Goal: Task Accomplishment & Management: Use online tool/utility

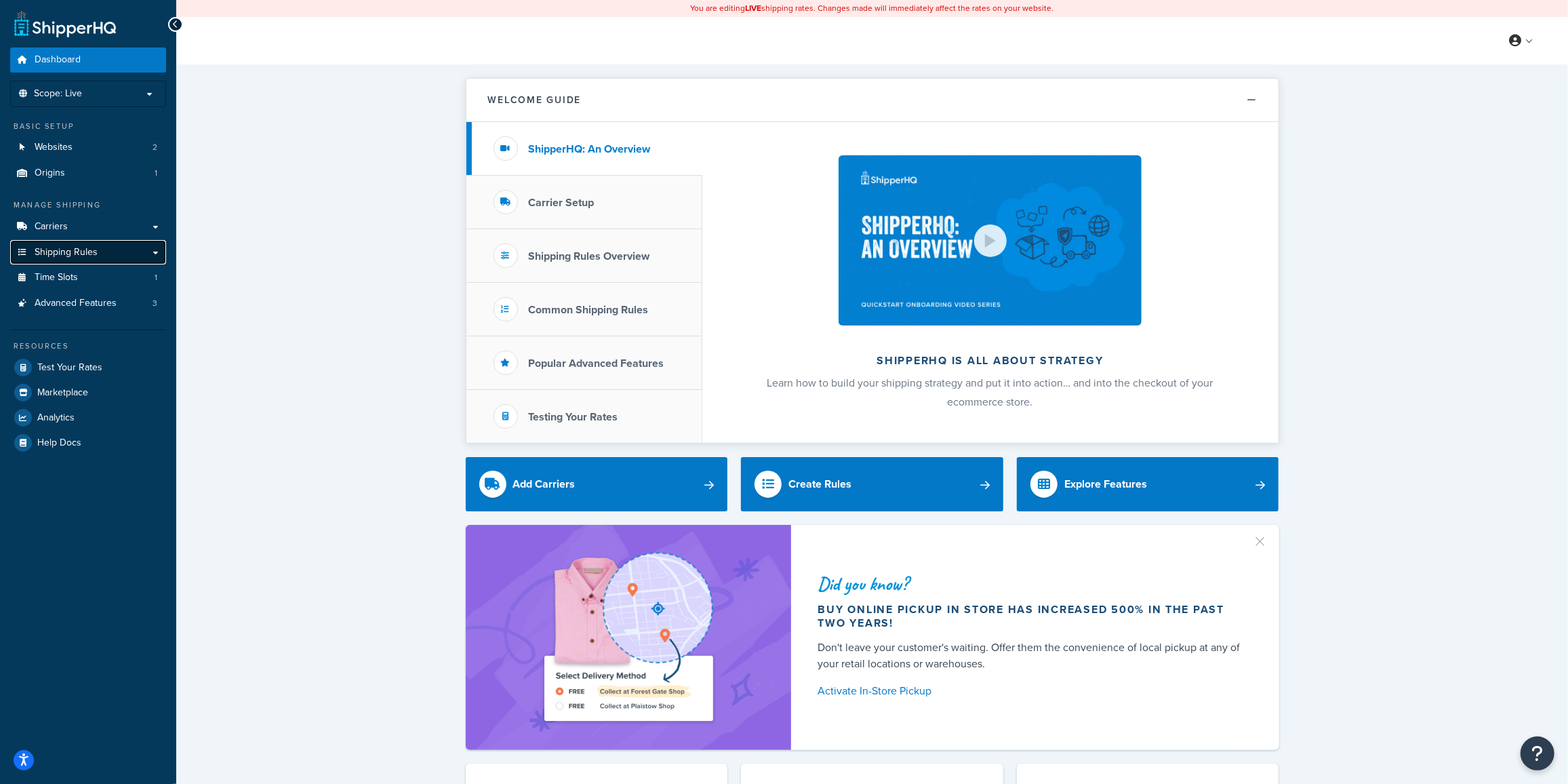
click at [68, 255] on span "Shipping Rules" at bounding box center [66, 253] width 63 height 12
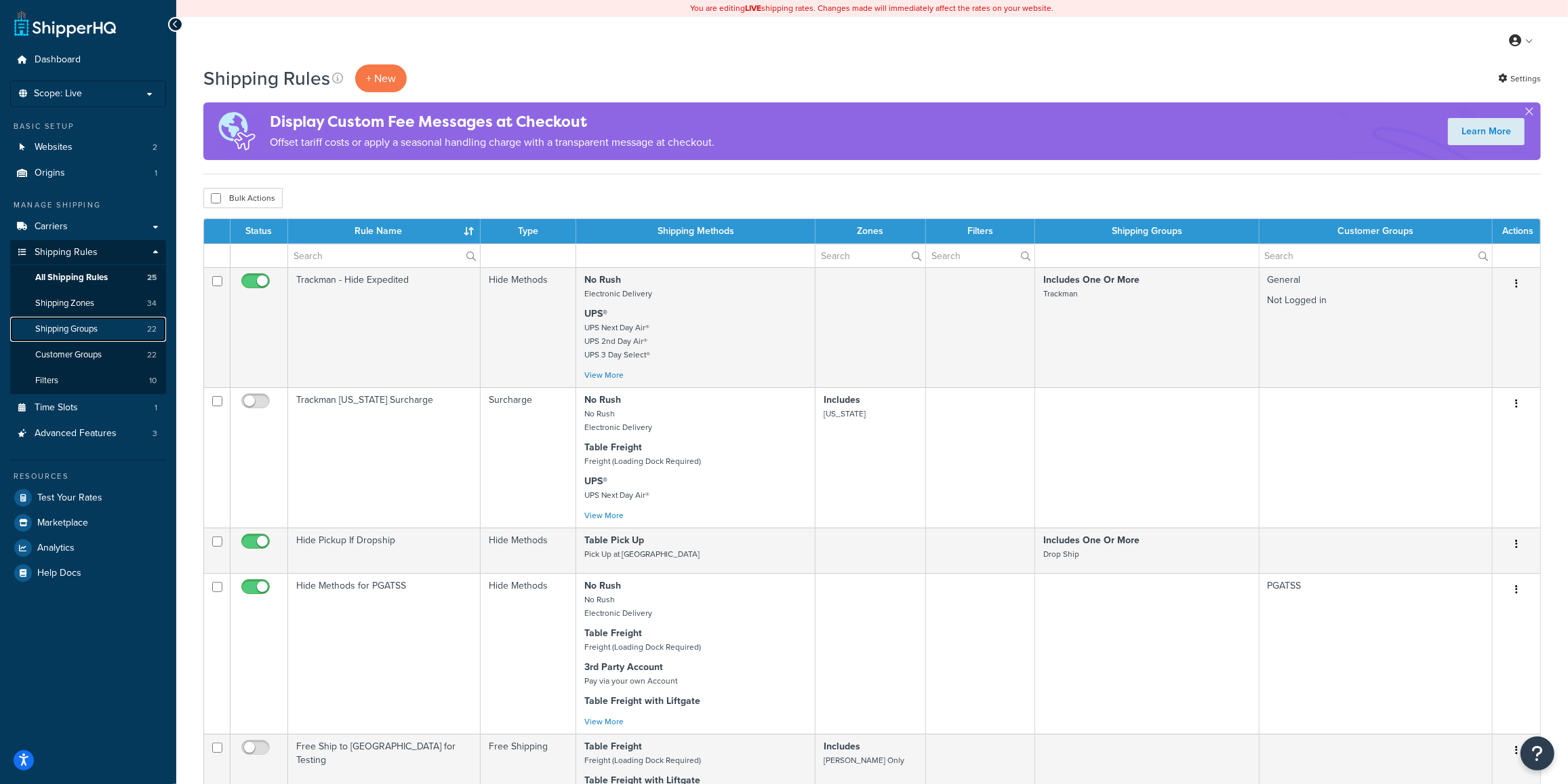
click at [99, 335] on link "Shipping Groups 22" at bounding box center [88, 329] width 156 height 25
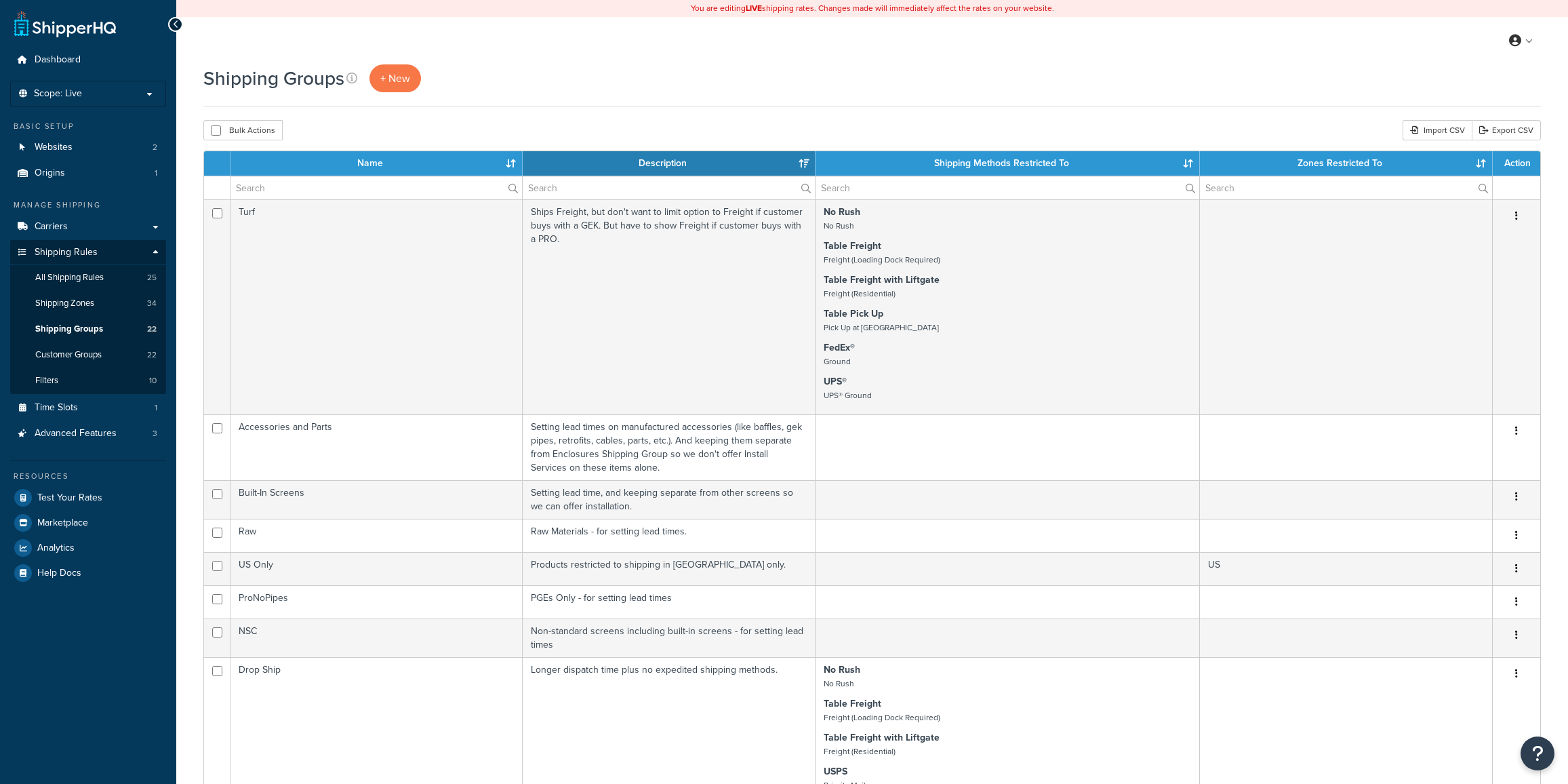
select select "15"
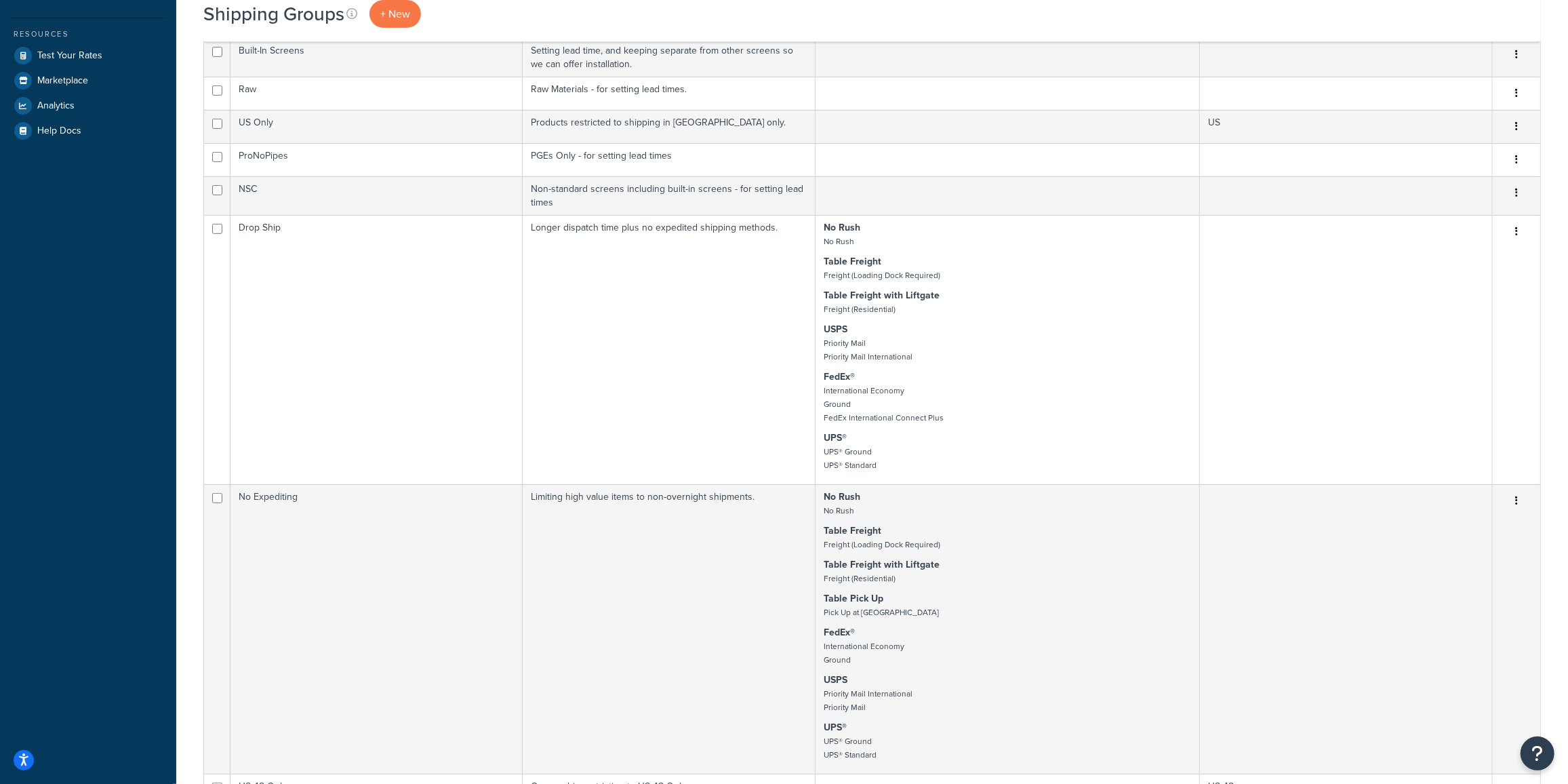
scroll to position [266, 0]
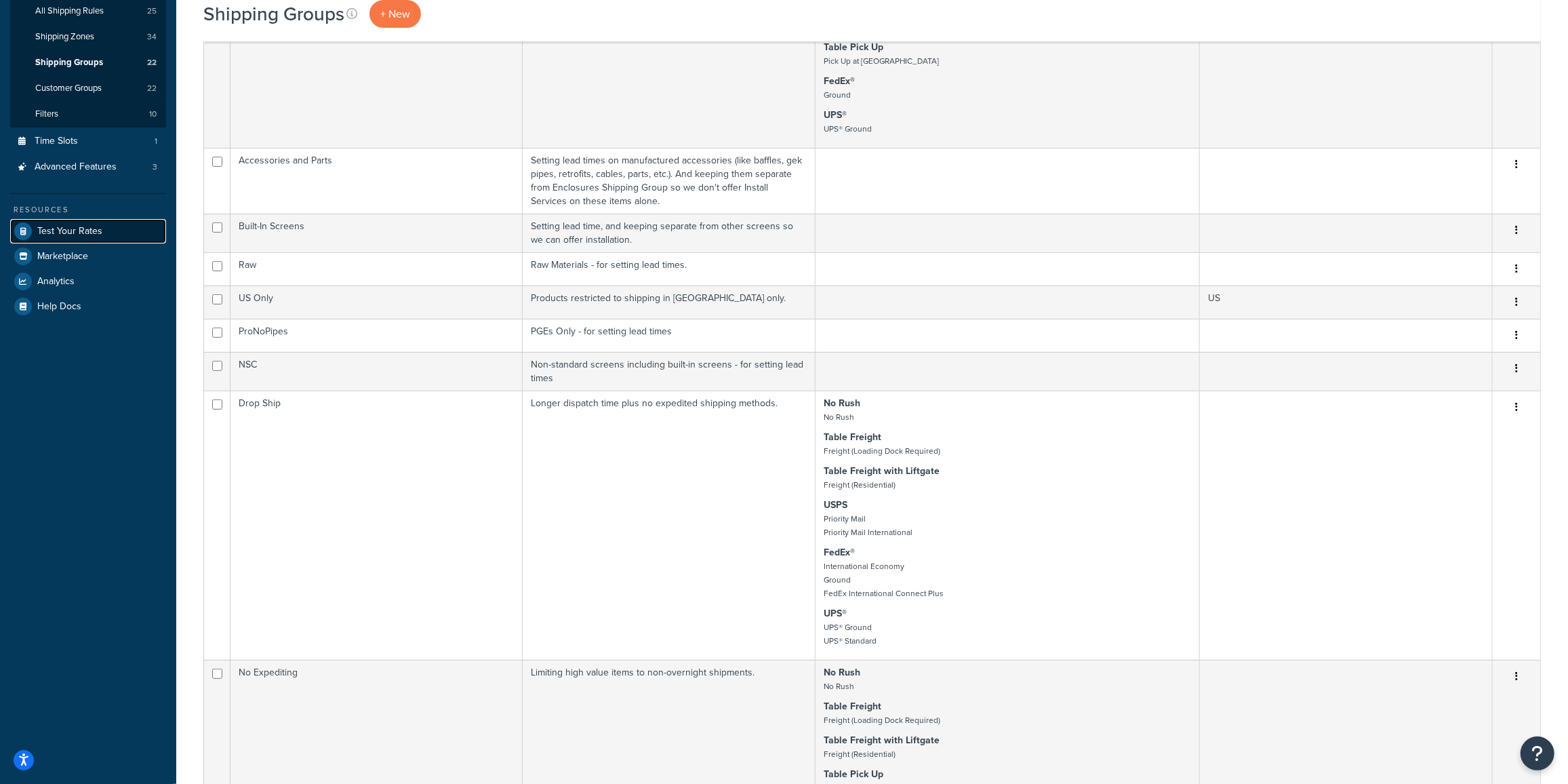
click at [62, 227] on span "Test Your Rates" at bounding box center [70, 232] width 65 height 12
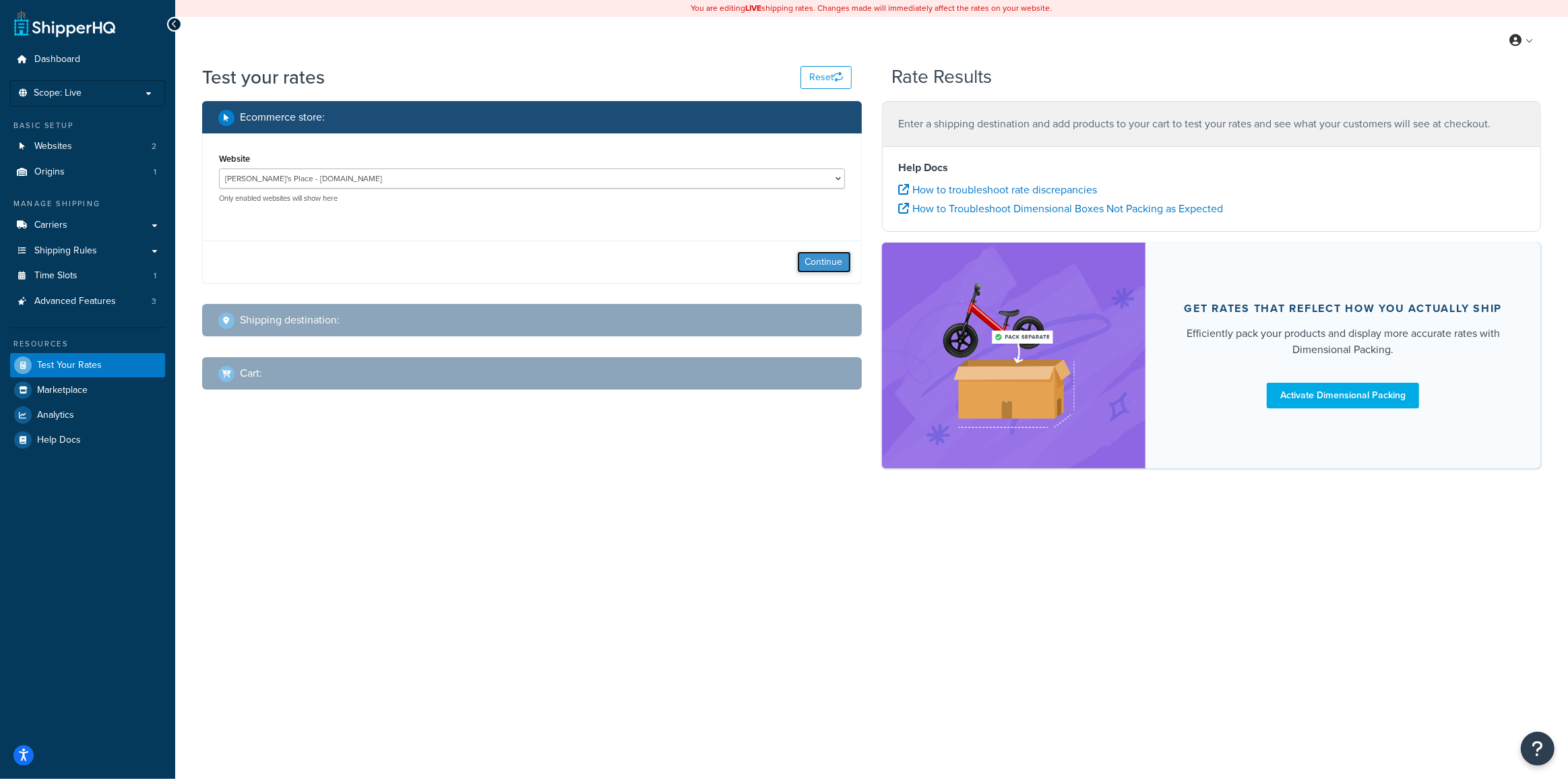
click at [824, 262] on button "Continue" at bounding box center [824, 262] width 54 height 22
select select "TX"
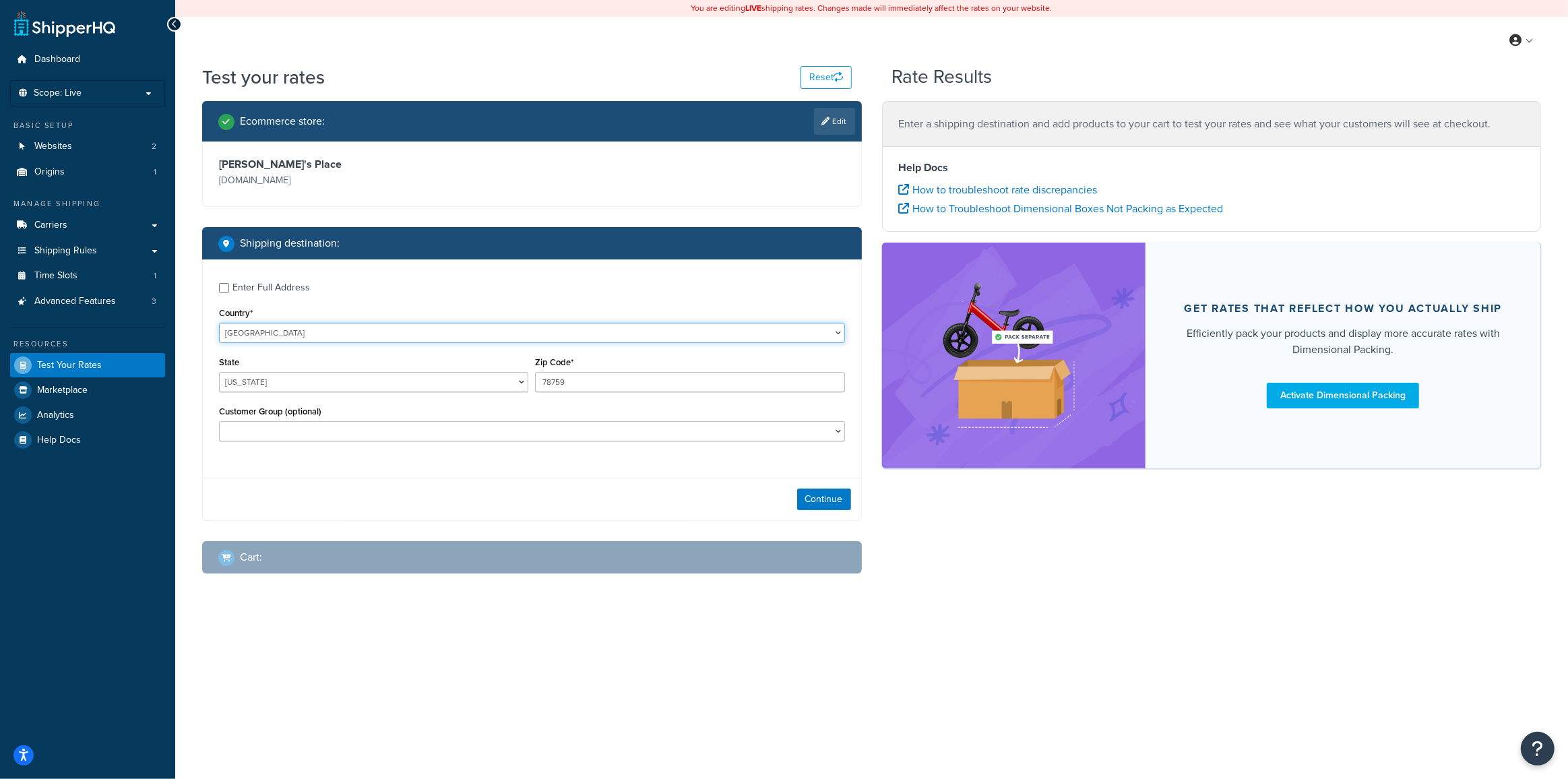
click at [273, 333] on select "United States United Kingdom Afghanistan Åland Islands Albania Algeria American…" at bounding box center [532, 333] width 626 height 20
select select "AU"
click at [219, 323] on select "United States United Kingdom Afghanistan Åland Islands Albania Algeria American…" at bounding box center [532, 333] width 626 height 20
click at [275, 431] on select "10off_Reseller 15off_Reseller 20off_Reseller Blind Ship Employees General Logge…" at bounding box center [532, 431] width 626 height 20
select select "General"
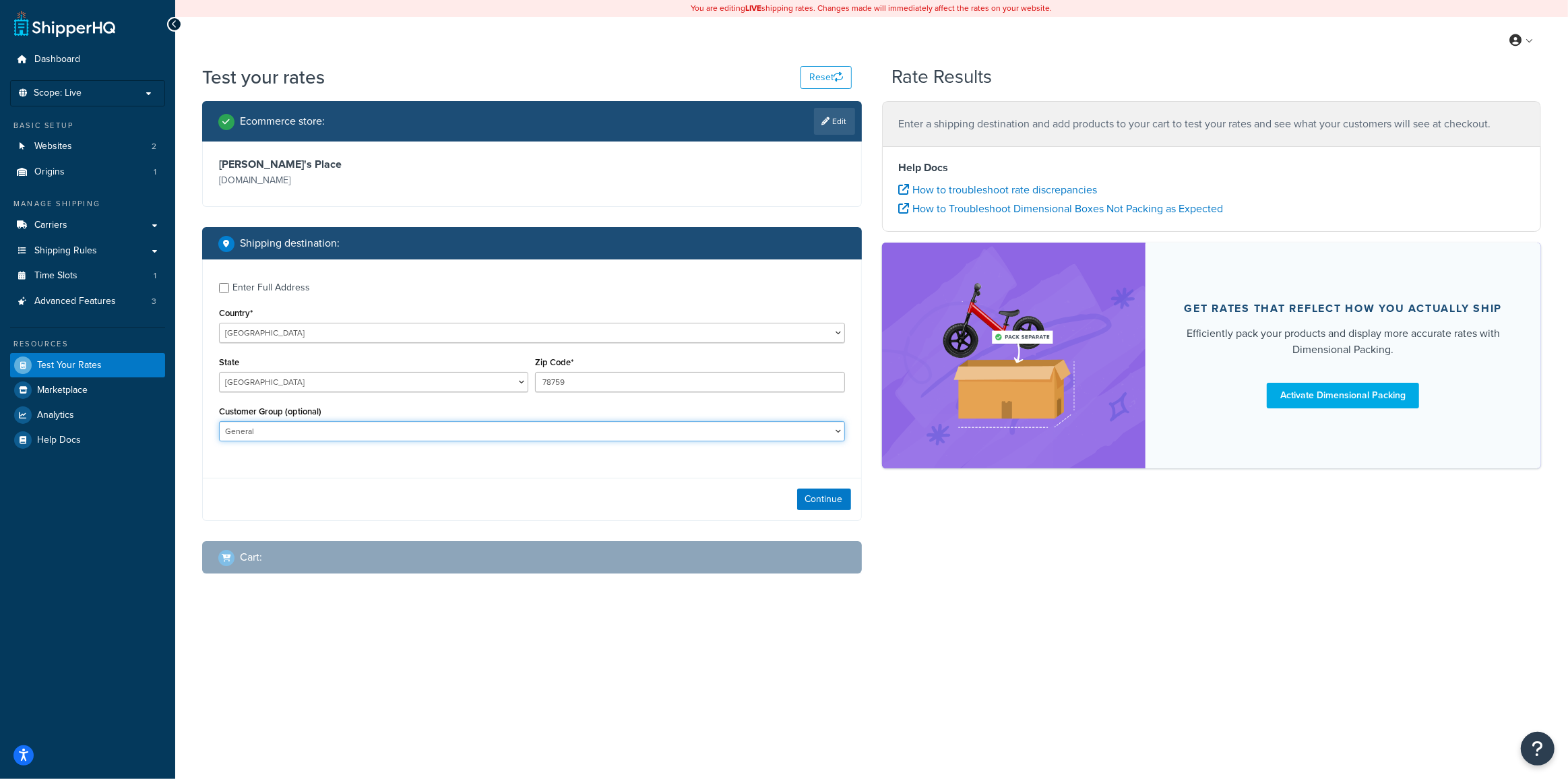
click at [219, 422] on select "10off_Reseller 15off_Reseller 20off_Reseller Blind Ship Employees General Logge…" at bounding box center [532, 431] width 626 height 20
click at [821, 506] on button "Continue" at bounding box center [824, 500] width 54 height 22
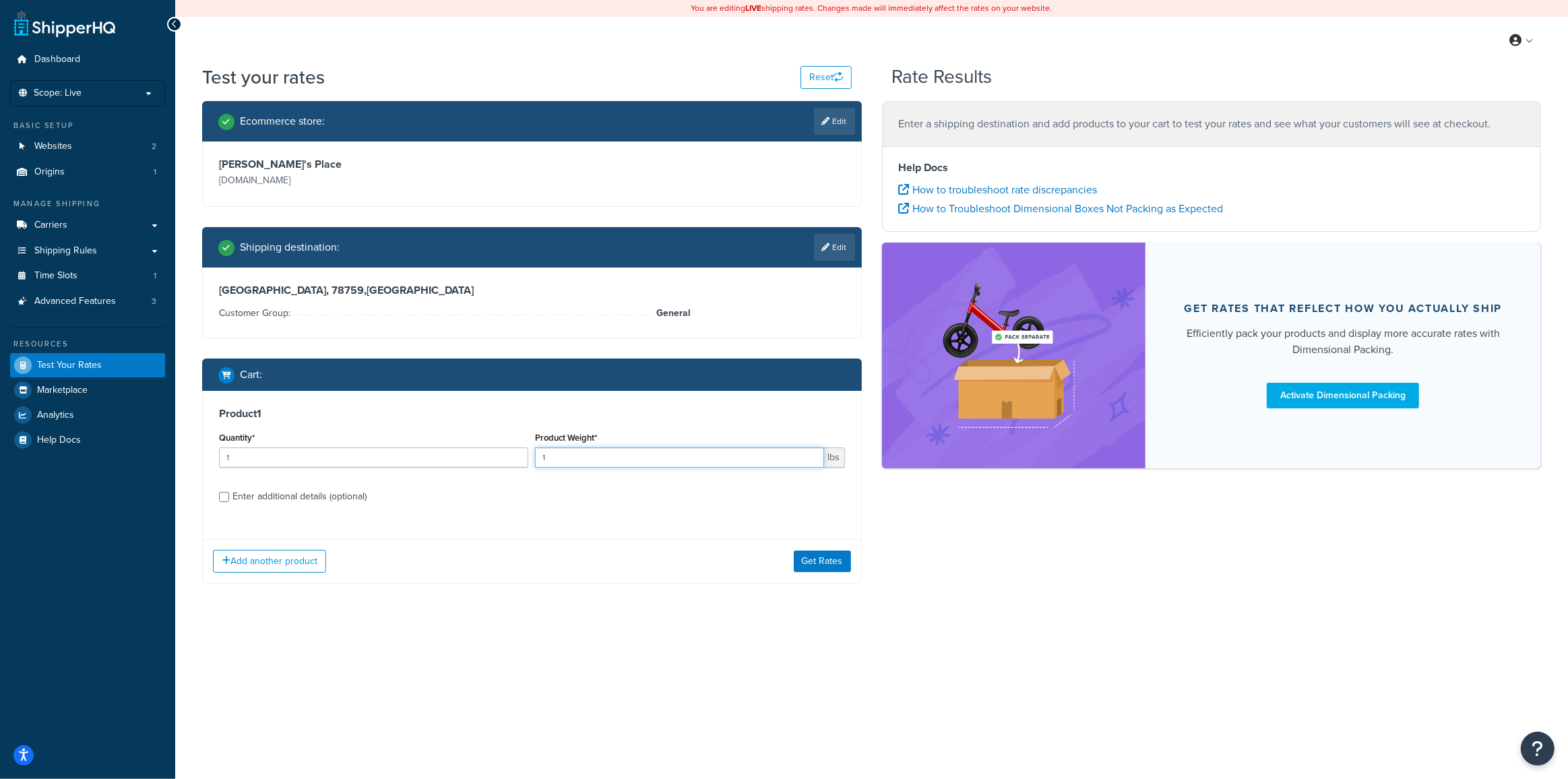
drag, startPoint x: 617, startPoint y: 458, endPoint x: 609, endPoint y: 458, distance: 8.0
click at [614, 458] on input "1" at bounding box center [679, 457] width 289 height 20
type input "385"
click at [479, 498] on label "Enter additional details (optional)" at bounding box center [538, 495] width 612 height 22
click at [229, 498] on input "Enter additional details (optional)" at bounding box center [224, 497] width 10 height 10
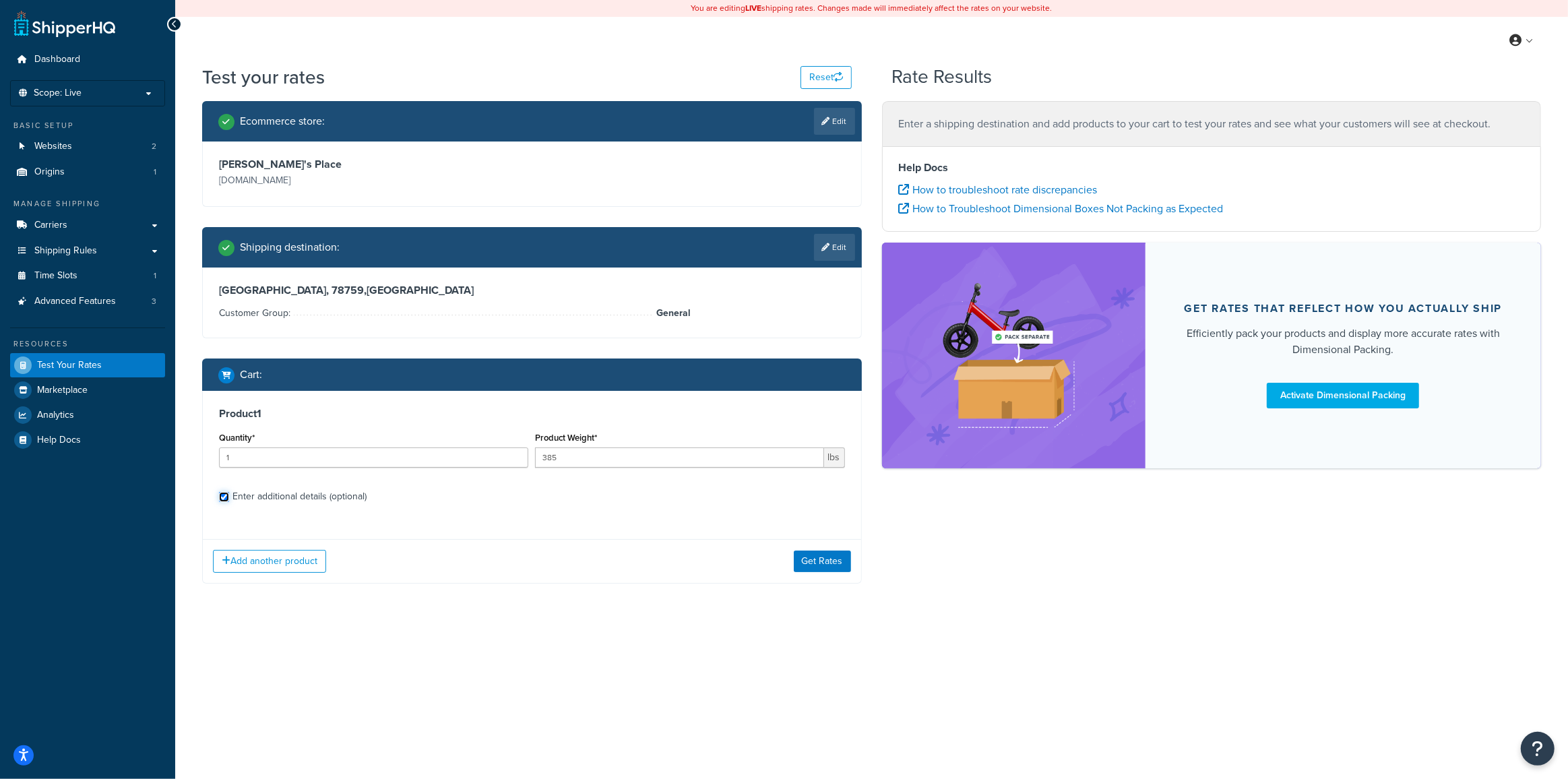
checkbox input "true"
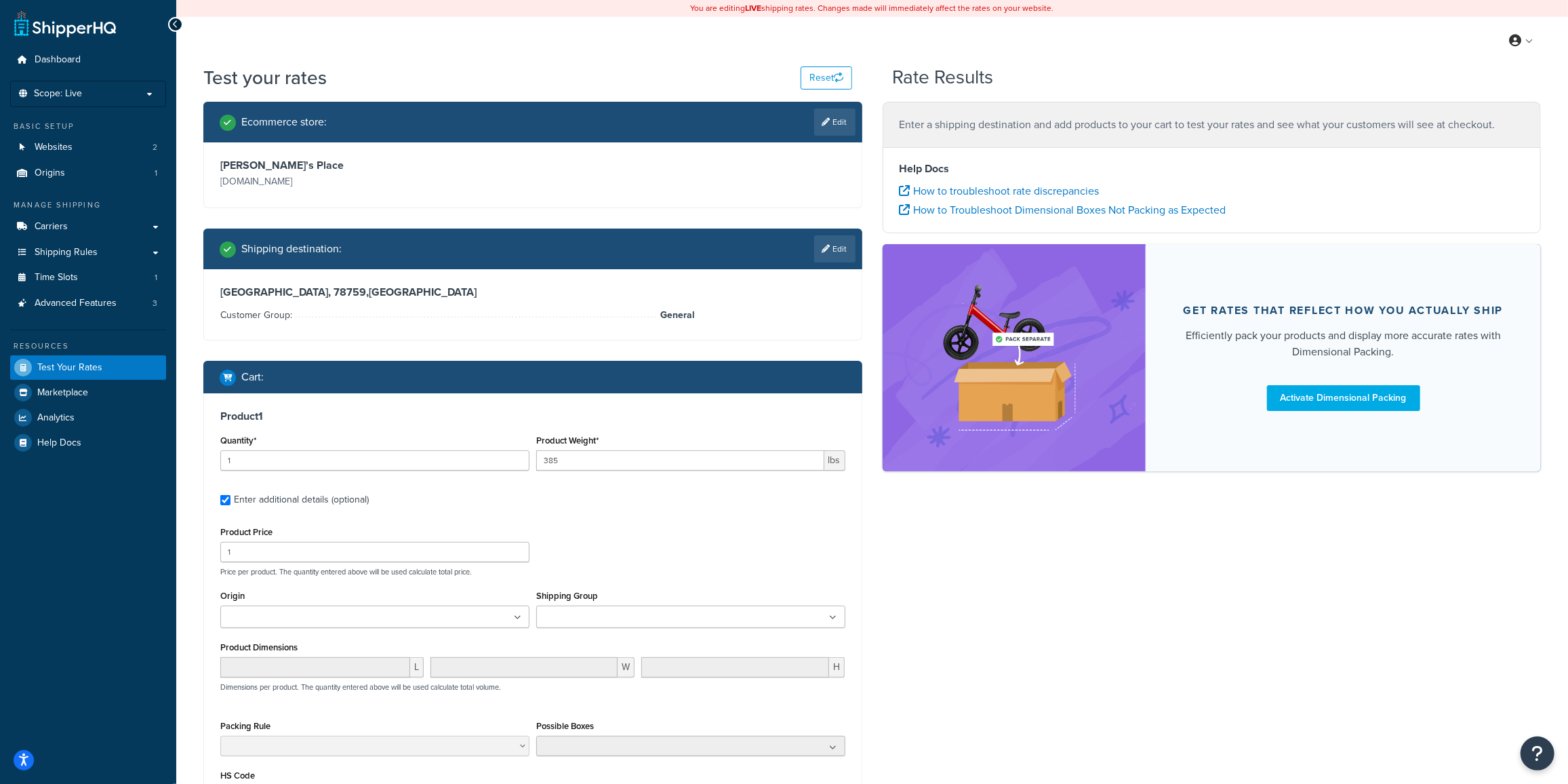
click at [603, 616] on input "Shipping Group" at bounding box center [600, 618] width 120 height 15
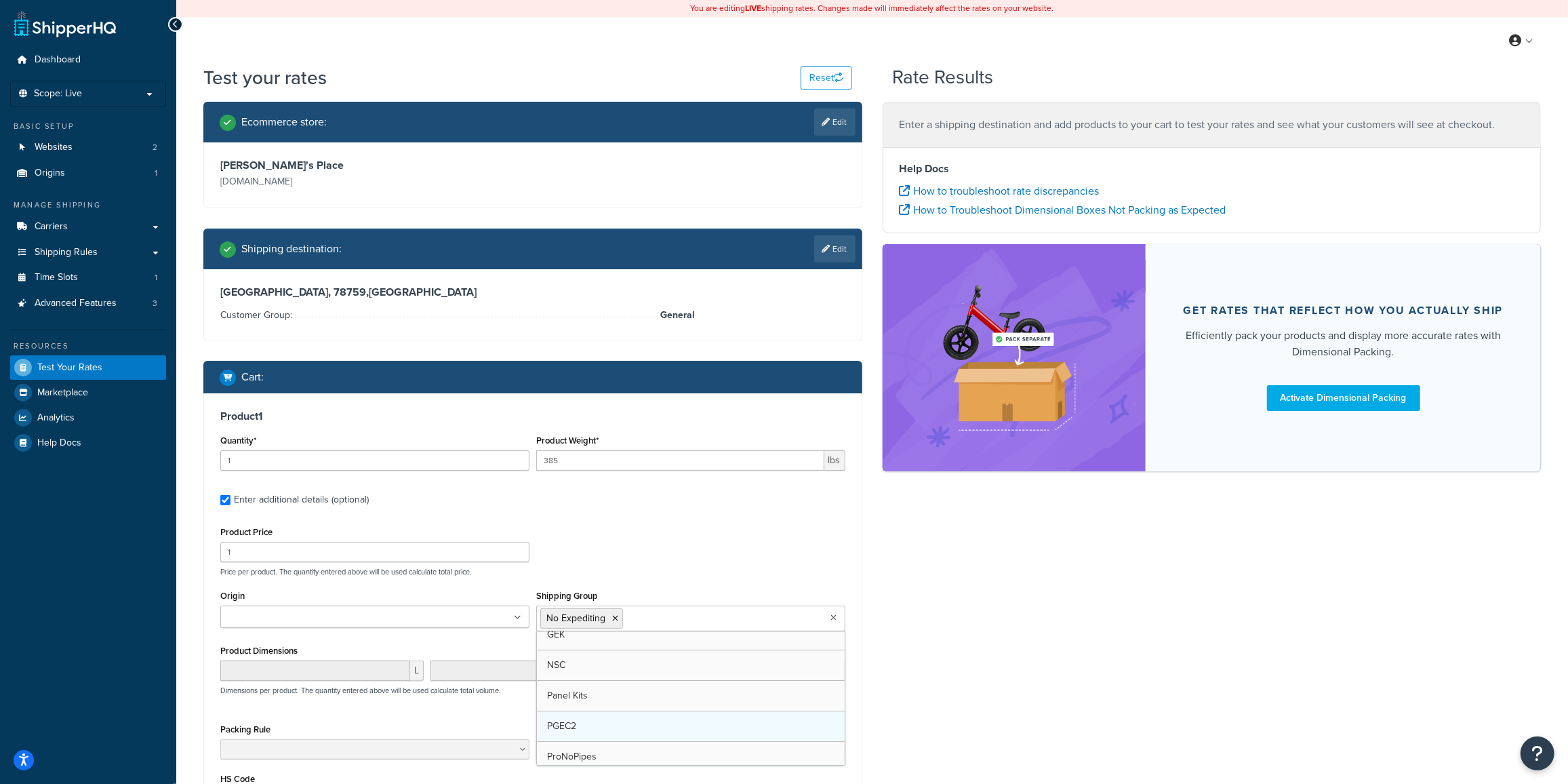
scroll to position [164, 0]
click at [676, 545] on div "Product Price 1 Price per product. The quantity entered above will be used calc…" at bounding box center [533, 549] width 632 height 54
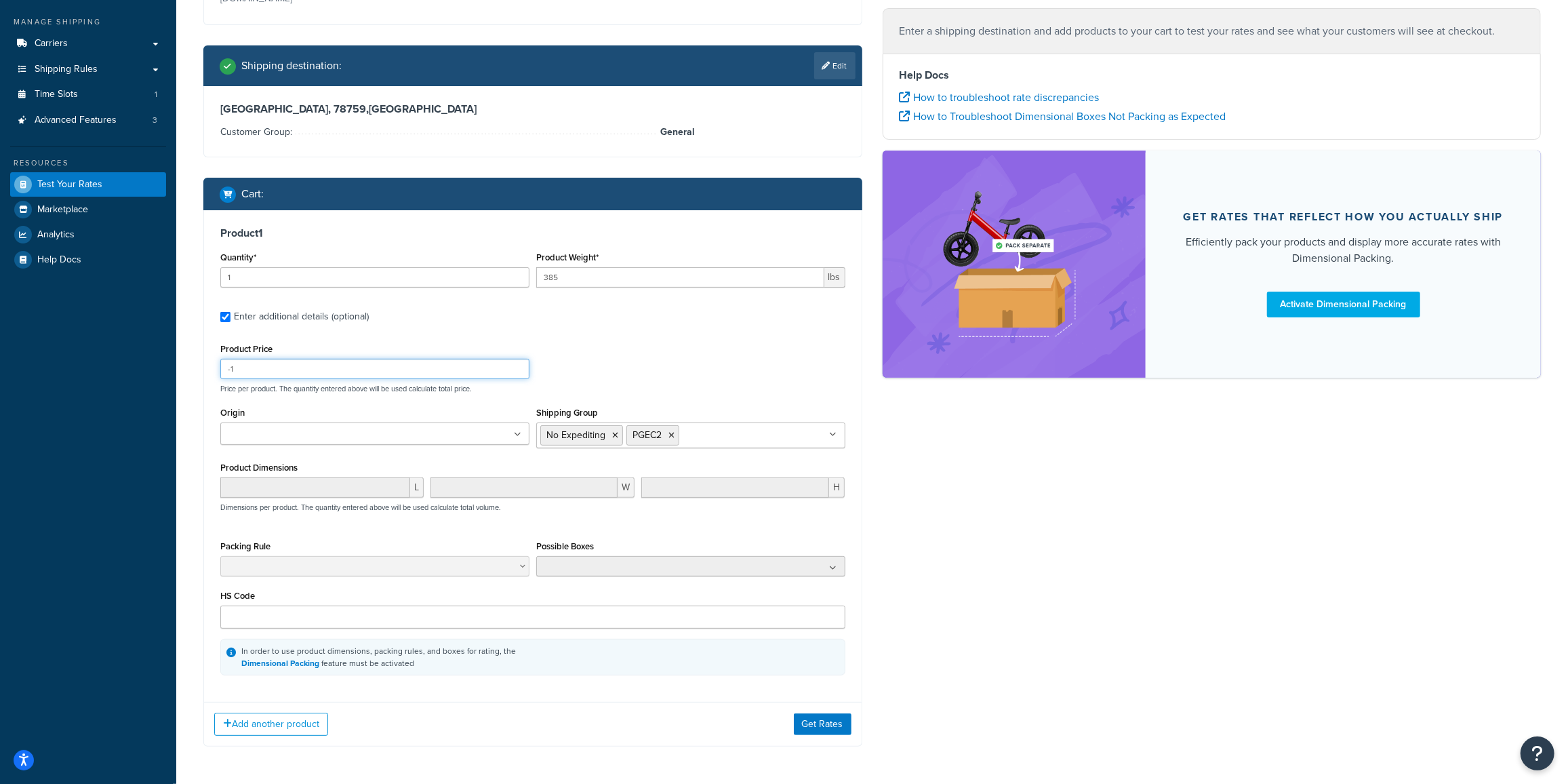
scroll to position [185, 0]
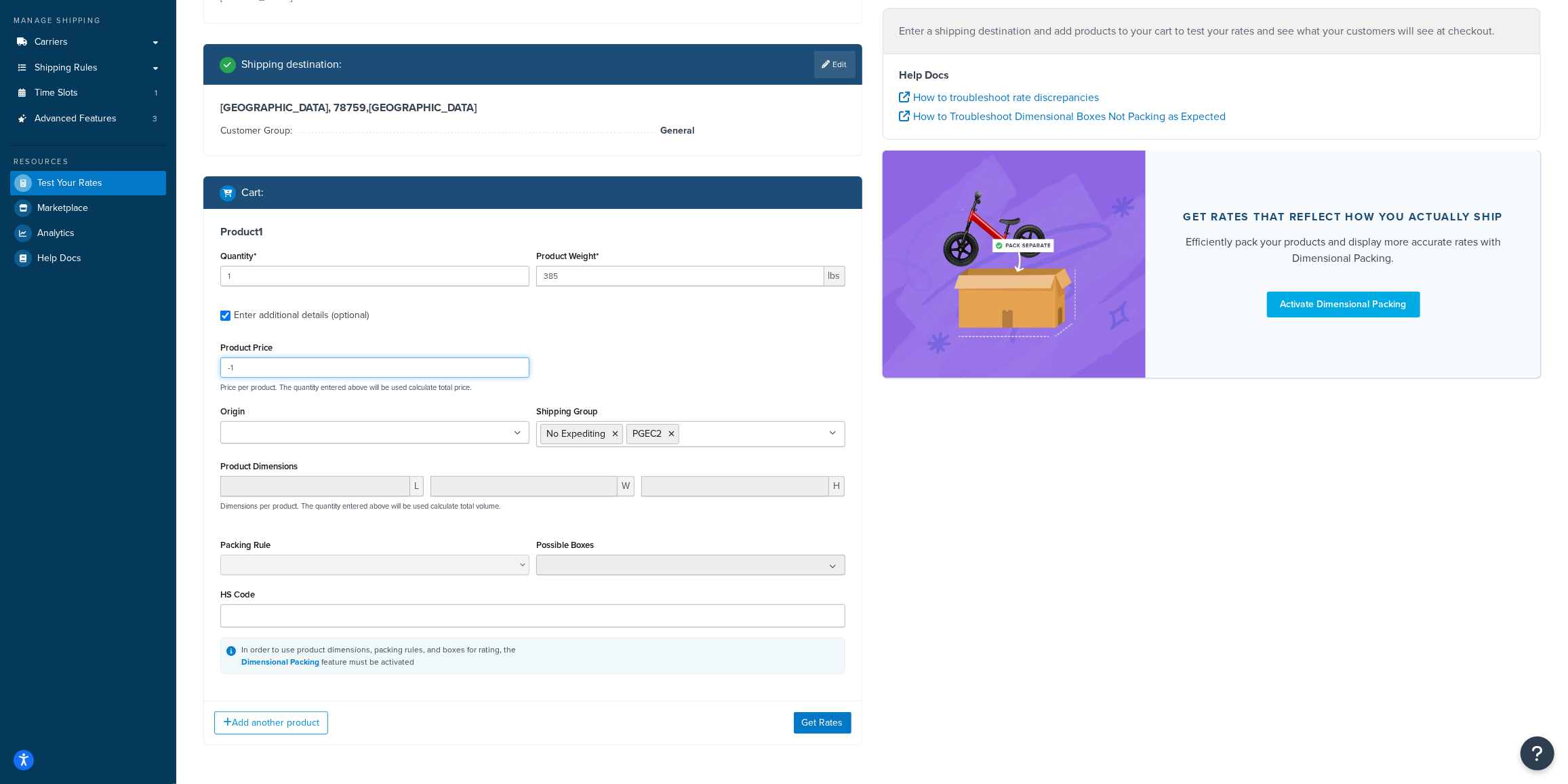
type input "-1"
click at [329, 429] on ul at bounding box center [375, 432] width 309 height 22
click at [813, 719] on button "Get Rates" at bounding box center [823, 723] width 57 height 22
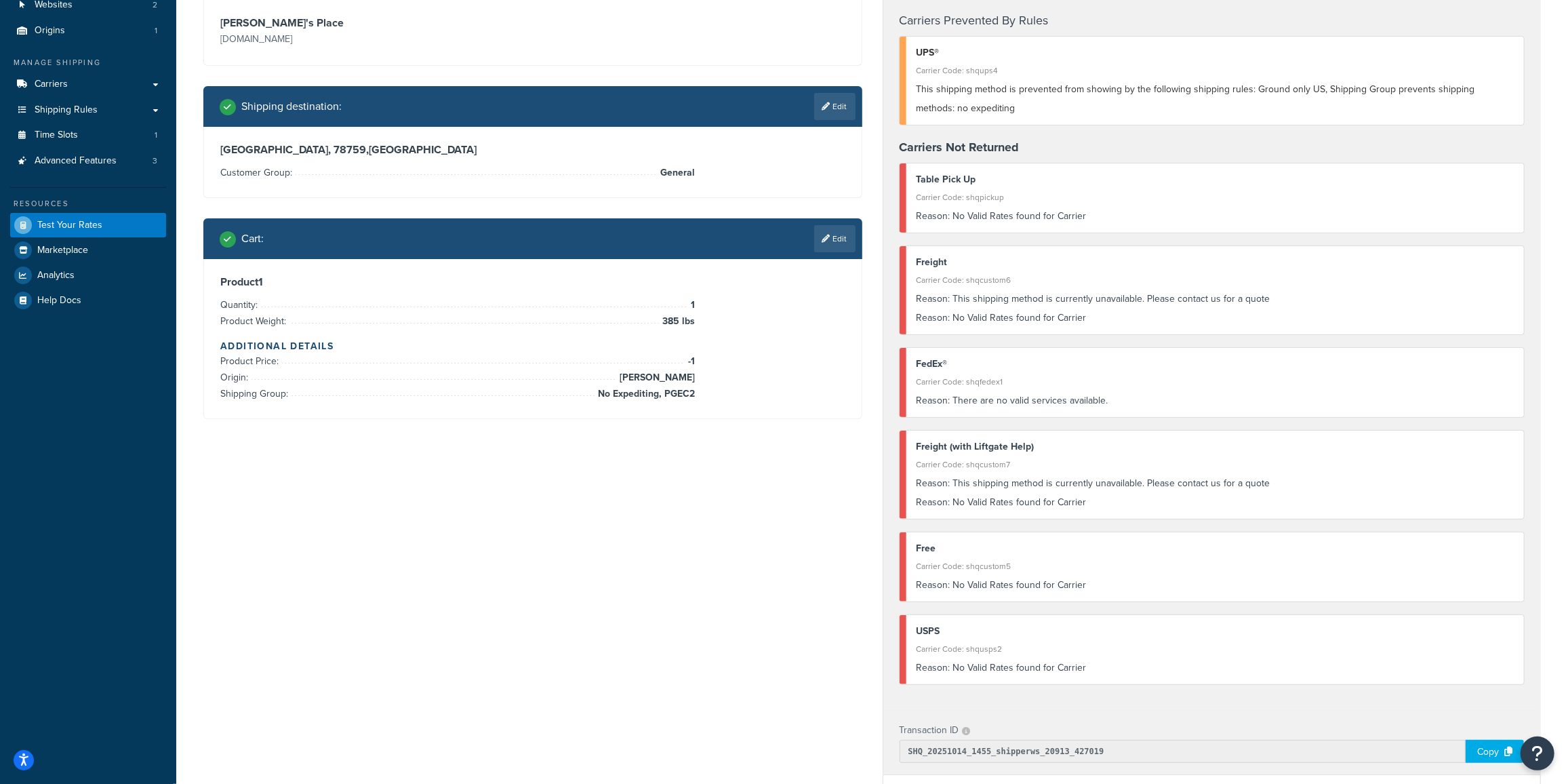
scroll to position [123, 0]
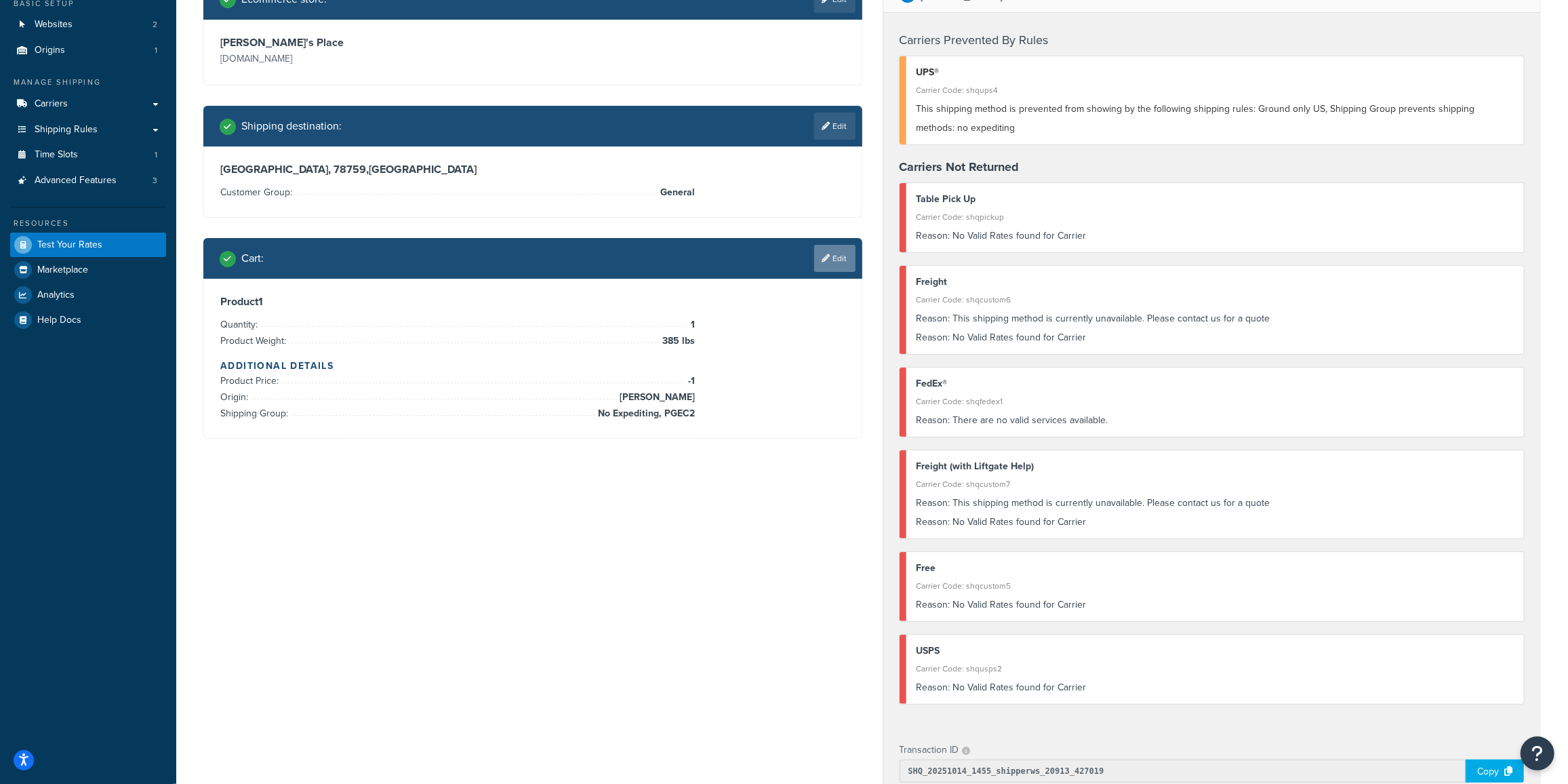
click at [838, 251] on link "Edit" at bounding box center [835, 258] width 41 height 27
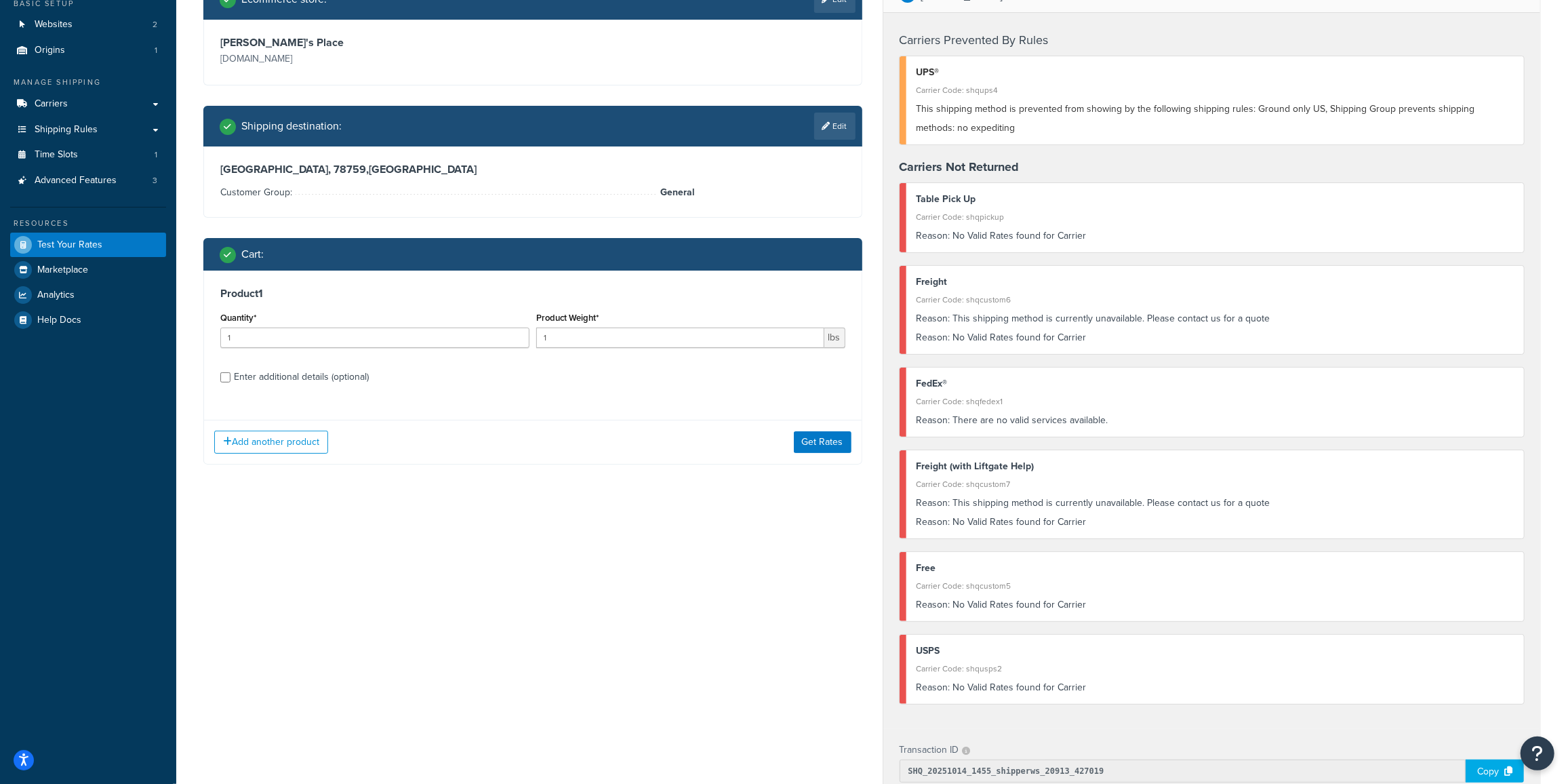
click at [261, 371] on div "Enter additional details (optional)" at bounding box center [301, 377] width 135 height 19
click at [231, 372] on input "Enter additional details (optional)" at bounding box center [226, 377] width 10 height 10
checkbox input "true"
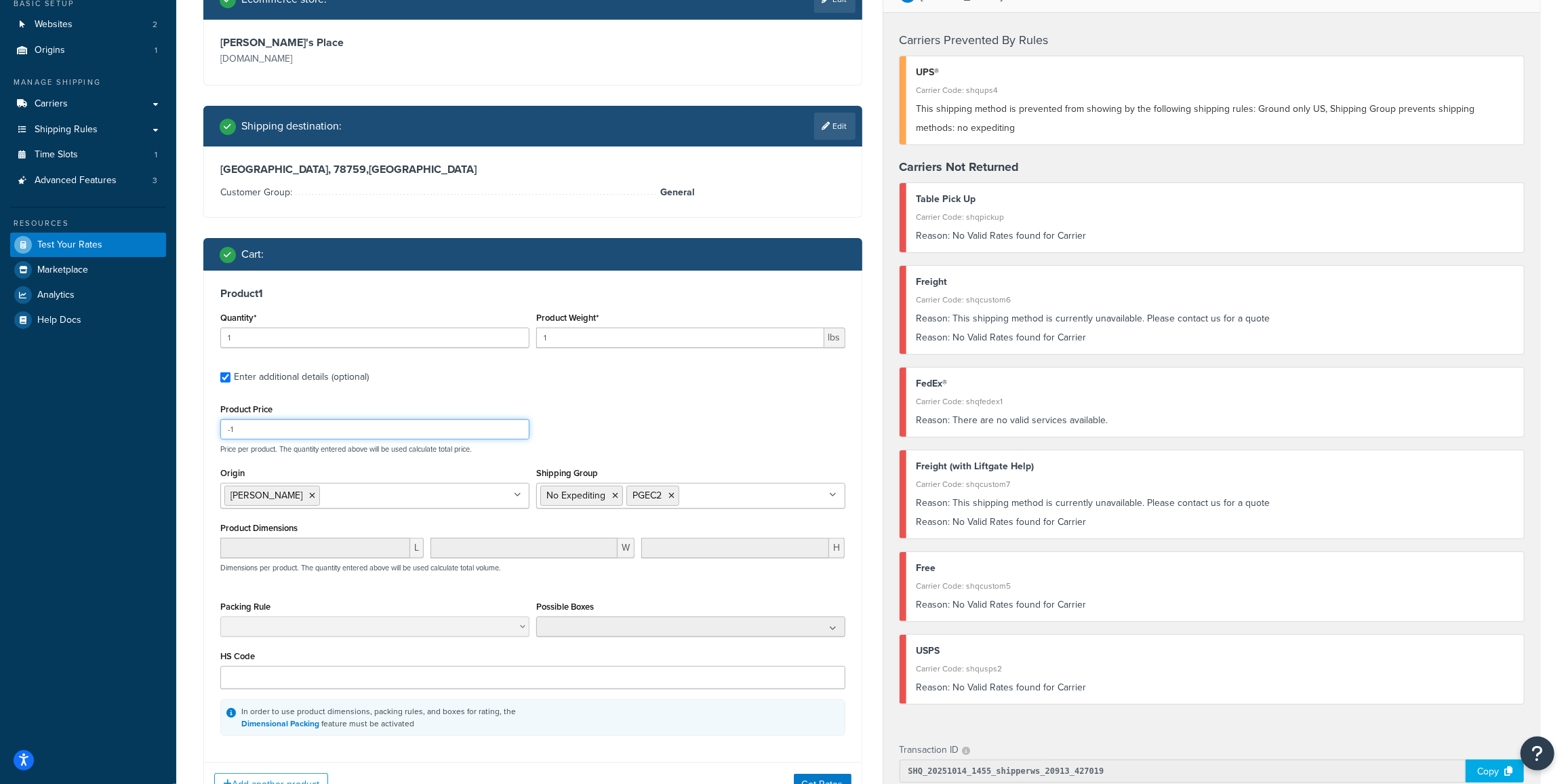
drag, startPoint x: 252, startPoint y: 432, endPoint x: 179, endPoint y: 430, distance: 73.0
click at [181, 431] on div "Test your rates Reset Rate Results 10/14/2025, 9:55 AM Ecommerce store : Edit C…" at bounding box center [872, 554] width 1392 height 1225
type input "0"
drag, startPoint x: 569, startPoint y: 344, endPoint x: 449, endPoint y: 339, distance: 120.1
click at [456, 341] on div "Quantity* 1 Product Weight* 1 lbs" at bounding box center [533, 333] width 632 height 49
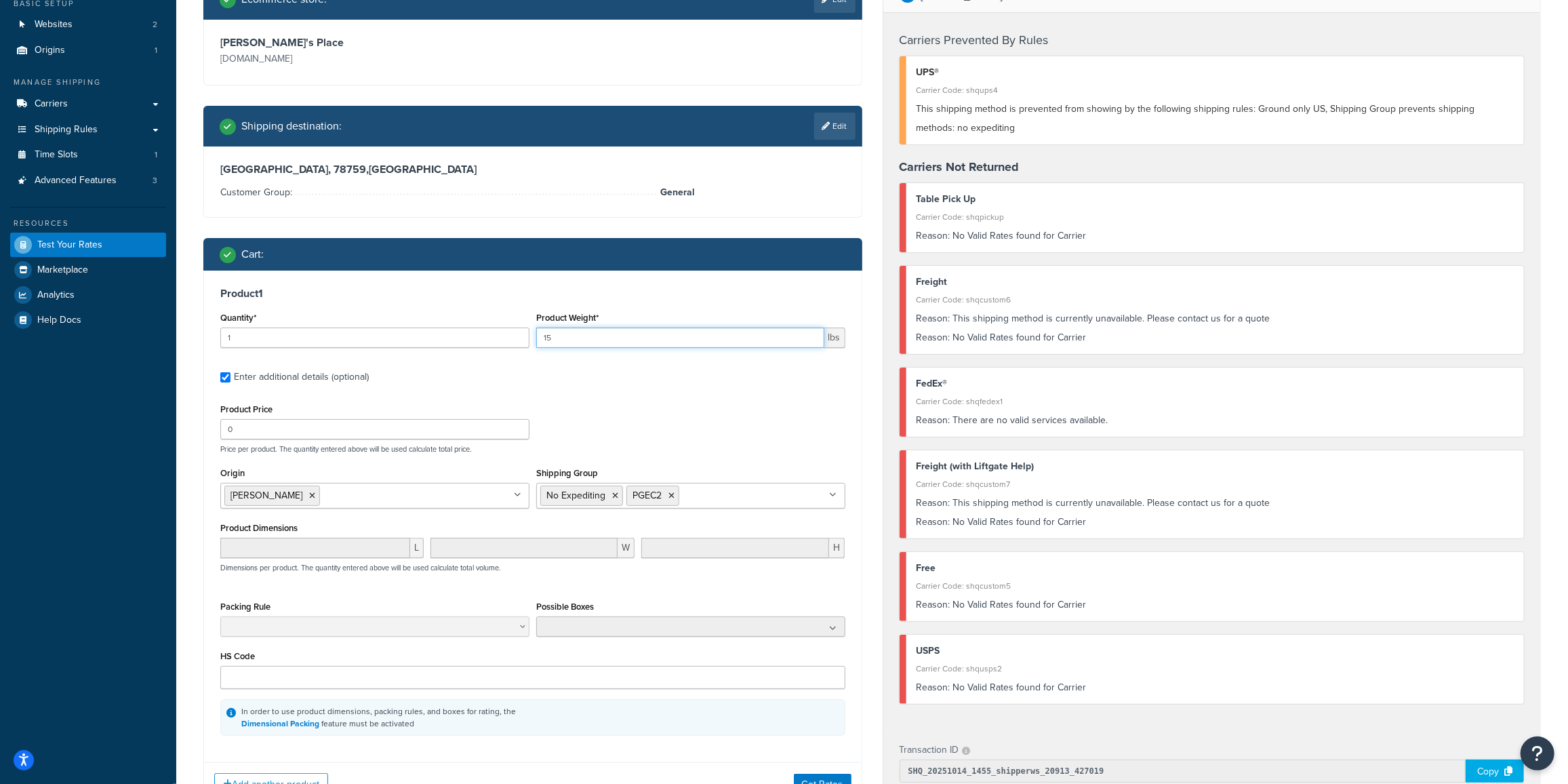
type input "15"
click at [641, 401] on div "Product Price 0 Price per product. The quantity entered above will be used calc…" at bounding box center [533, 427] width 632 height 54
click at [826, 779] on button "Get Rates" at bounding box center [823, 785] width 57 height 22
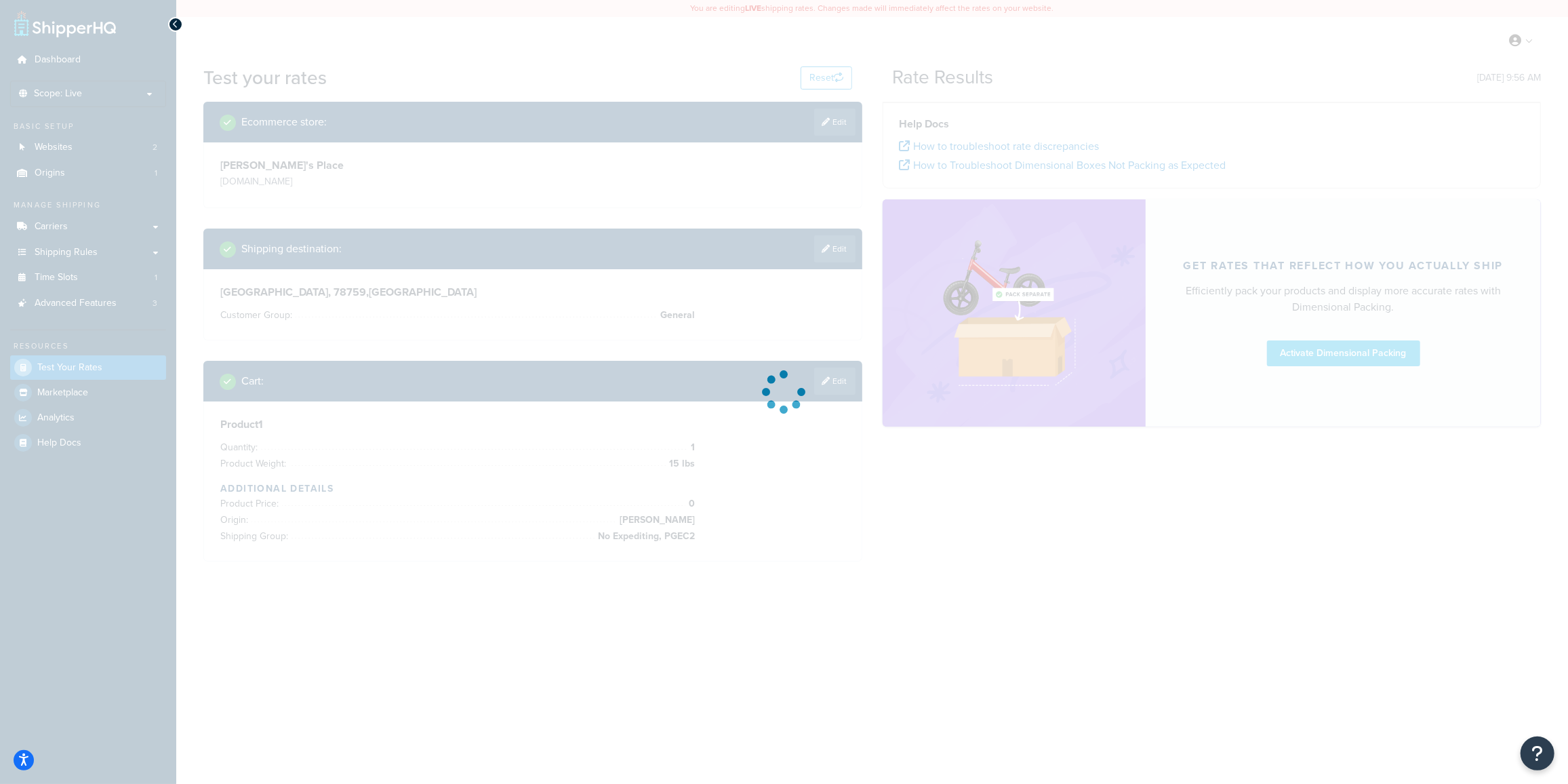
scroll to position [0, 0]
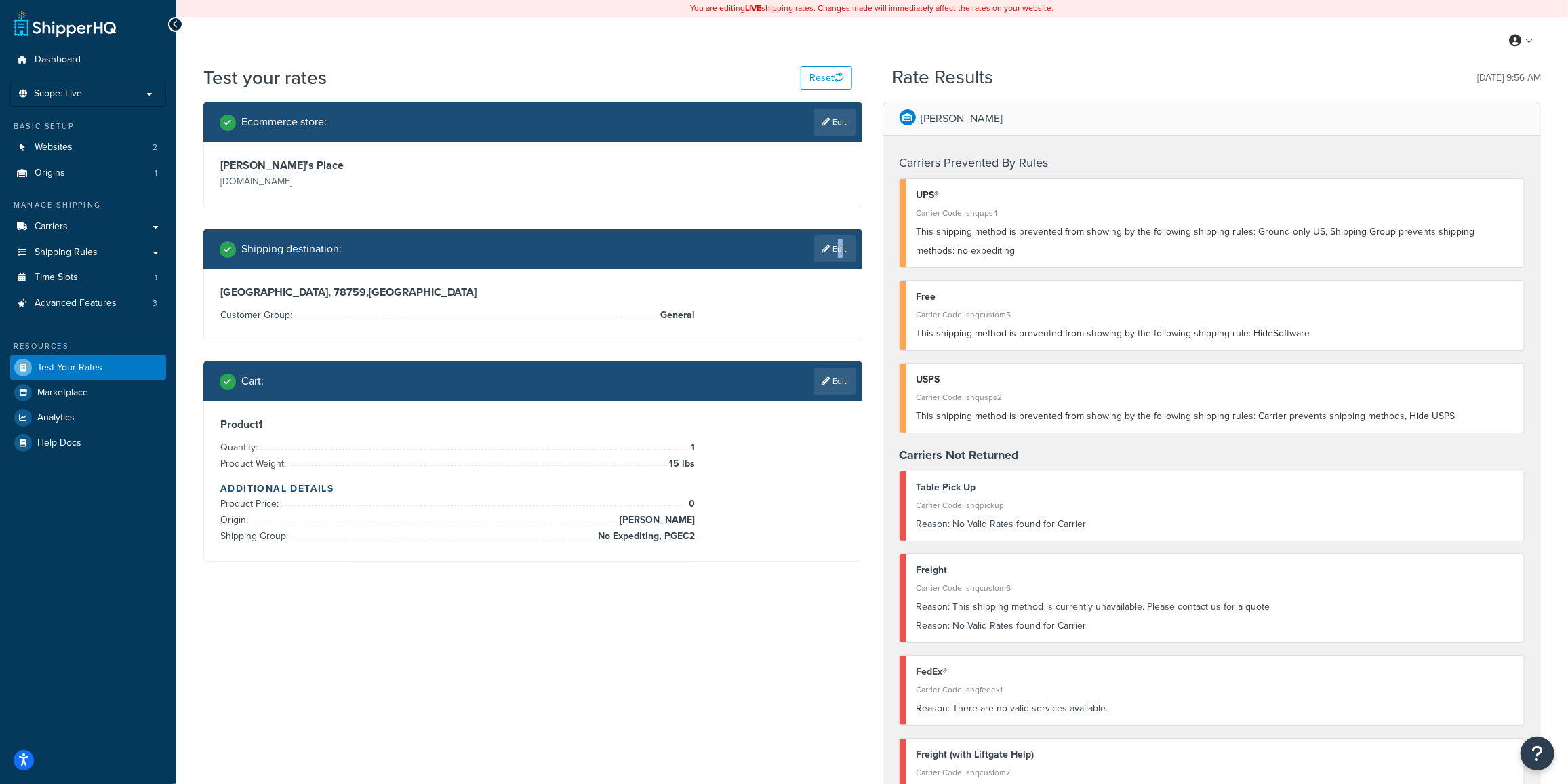
click at [836, 240] on link "Edit" at bounding box center [835, 249] width 41 height 27
select select "AU"
select select "General"
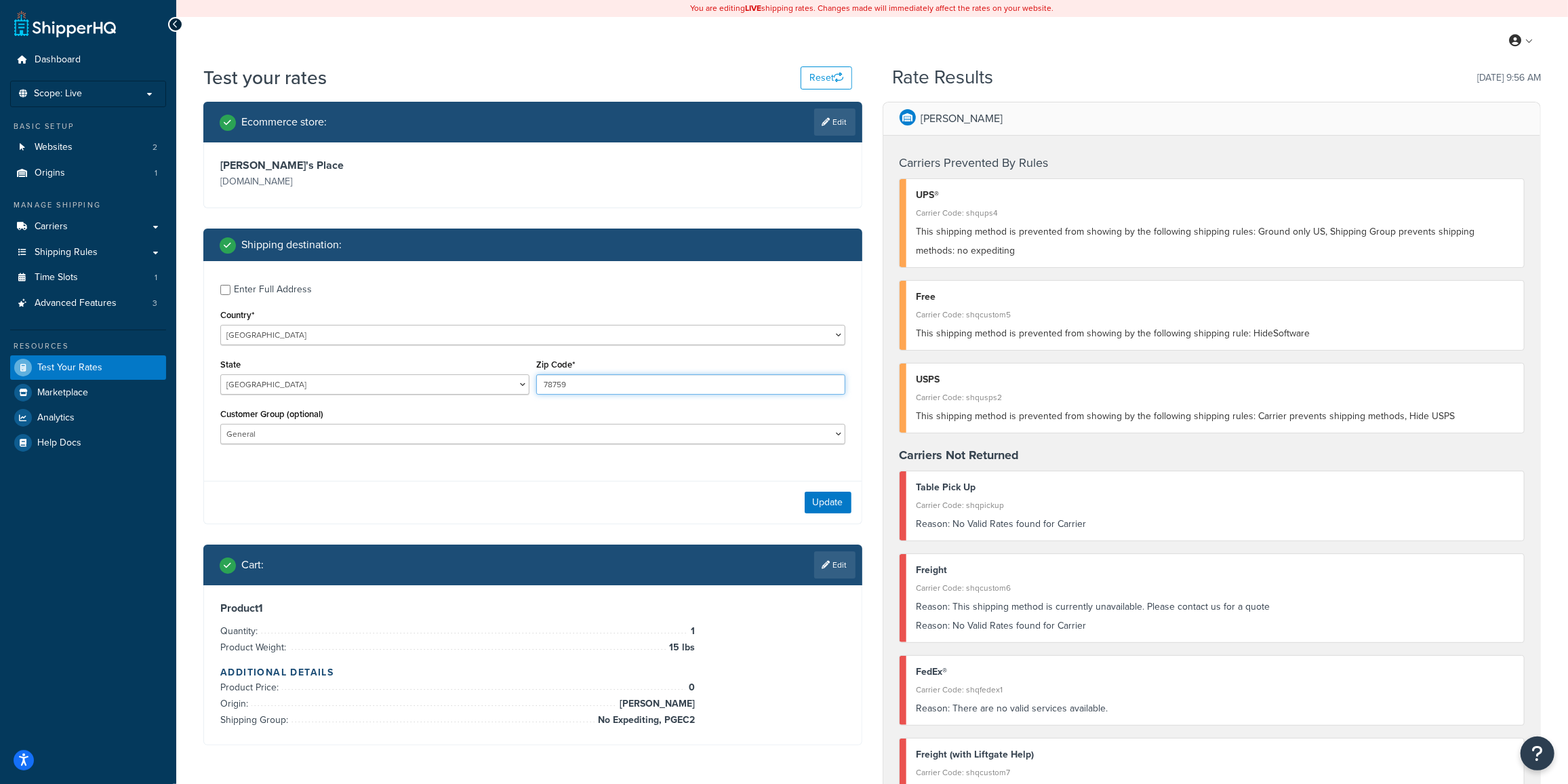
click at [589, 387] on input "78759" at bounding box center [690, 385] width 309 height 21
click at [359, 382] on select "[GEOGRAPHIC_DATA] [GEOGRAPHIC_DATA] [GEOGRAPHIC_DATA] [GEOGRAPHIC_DATA] [GEOGRA…" at bounding box center [375, 385] width 309 height 21
select select "QLD"
click at [221, 374] on select "[GEOGRAPHIC_DATA] [GEOGRAPHIC_DATA] [GEOGRAPHIC_DATA] [GEOGRAPHIC_DATA] [GEOGRA…" at bounding box center [375, 385] width 309 height 21
drag, startPoint x: 631, startPoint y: 379, endPoint x: 407, endPoint y: 382, distance: 224.0
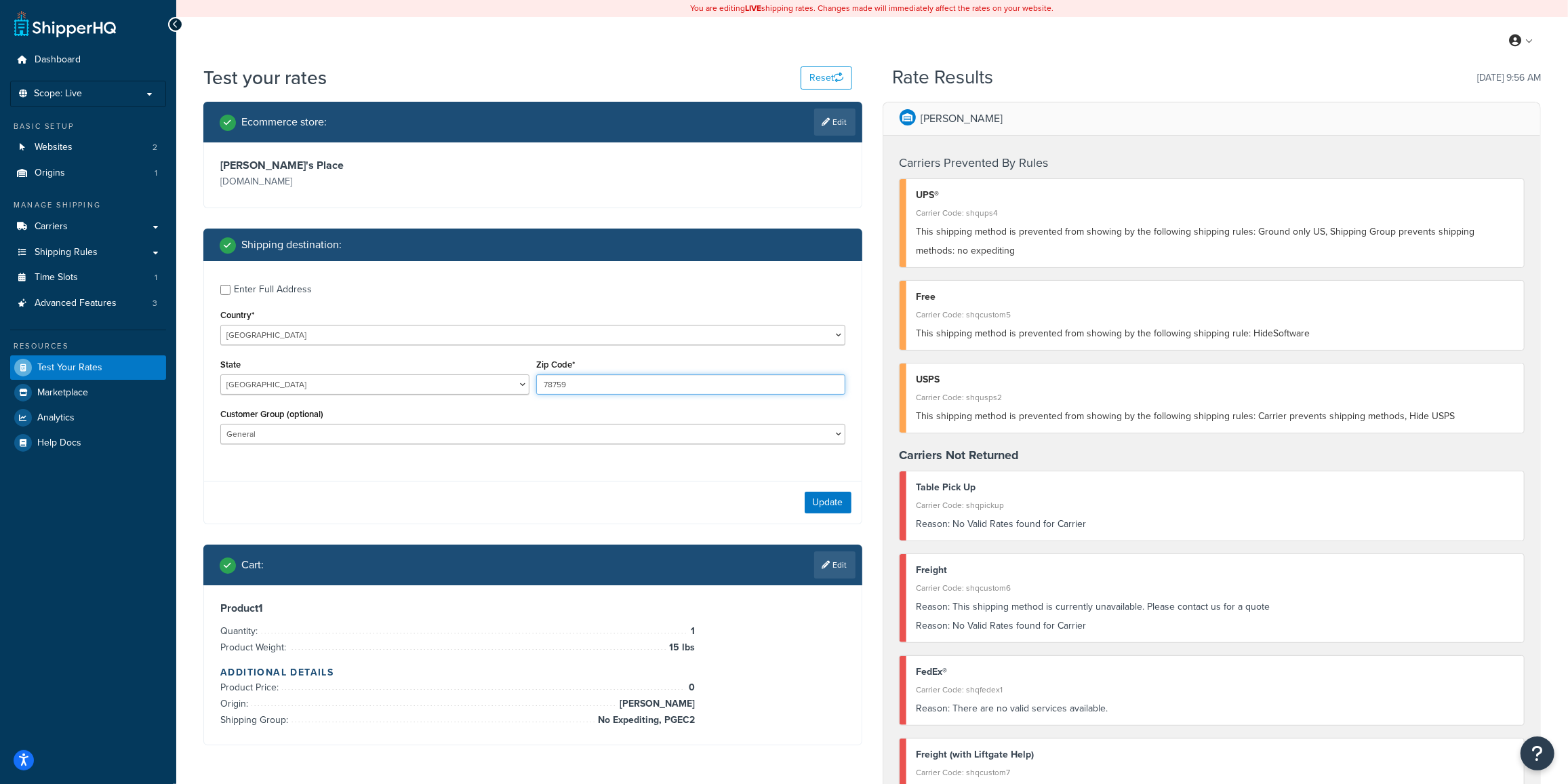
click at [409, 383] on div "State Australian Capital Territory New South Wales Northern Territory Queenslan…" at bounding box center [533, 379] width 632 height 49
type input "4305"
click at [826, 506] on button "Update" at bounding box center [828, 503] width 47 height 22
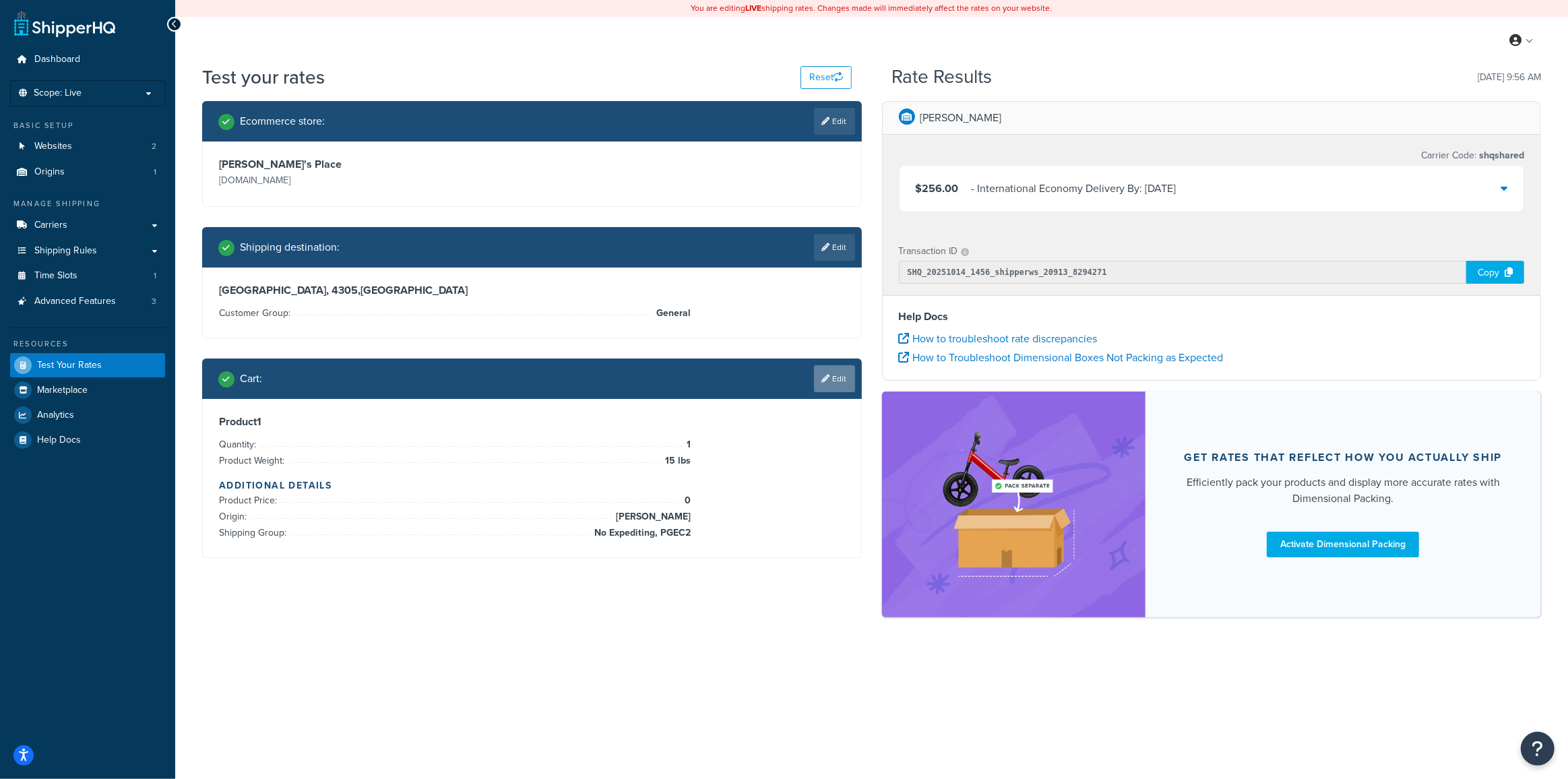
click at [832, 384] on link "Edit" at bounding box center [834, 379] width 41 height 27
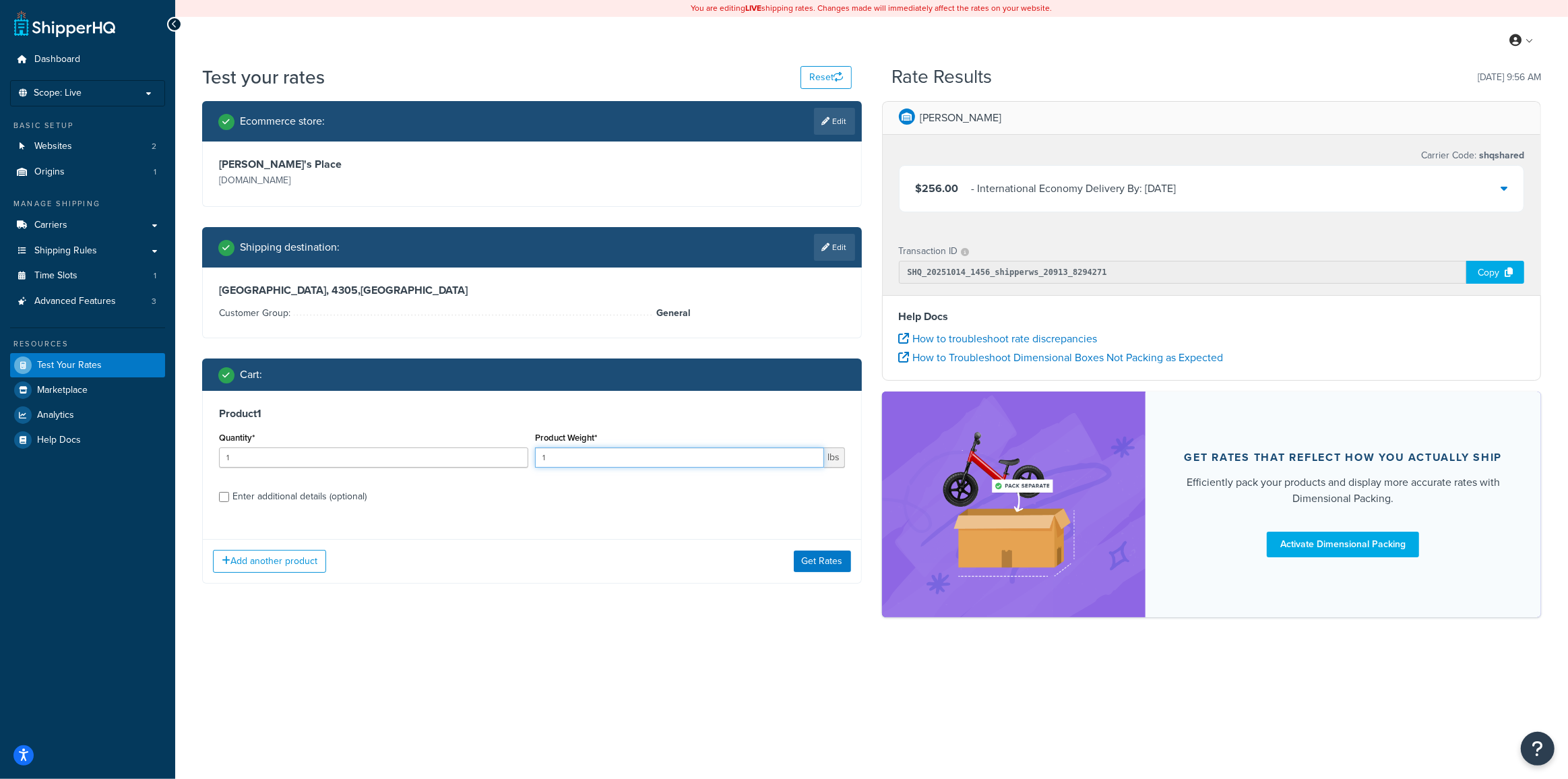
drag, startPoint x: 557, startPoint y: 455, endPoint x: 494, endPoint y: 455, distance: 63.0
click at [499, 456] on div "Quantity* 1 Product Weight* 1 lbs" at bounding box center [532, 453] width 633 height 49
type input "385"
click at [306, 490] on div "Enter additional details (optional)" at bounding box center [300, 497] width 134 height 19
click at [229, 492] on input "Enter additional details (optional)" at bounding box center [224, 497] width 10 height 10
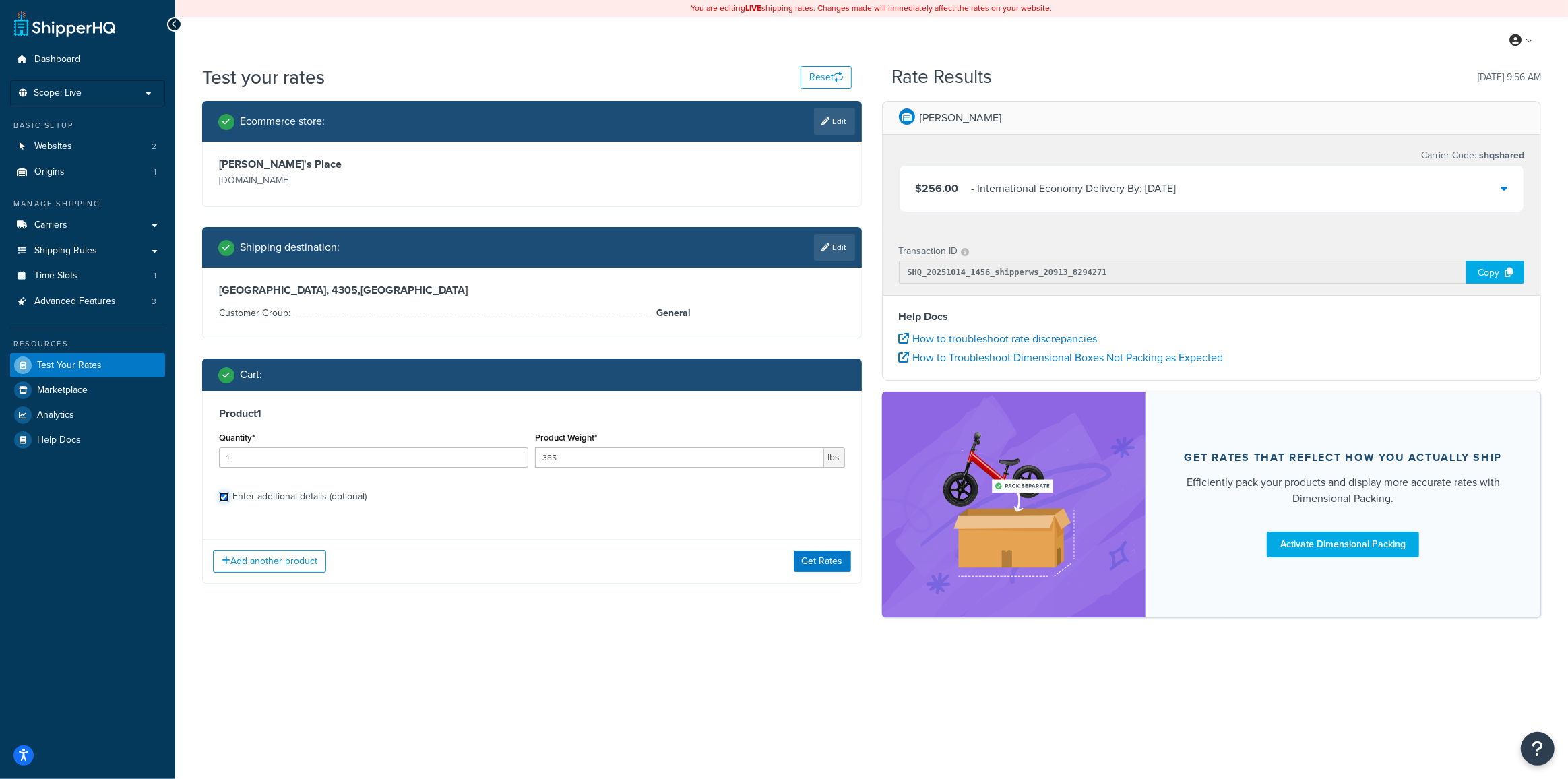
checkbox input "true"
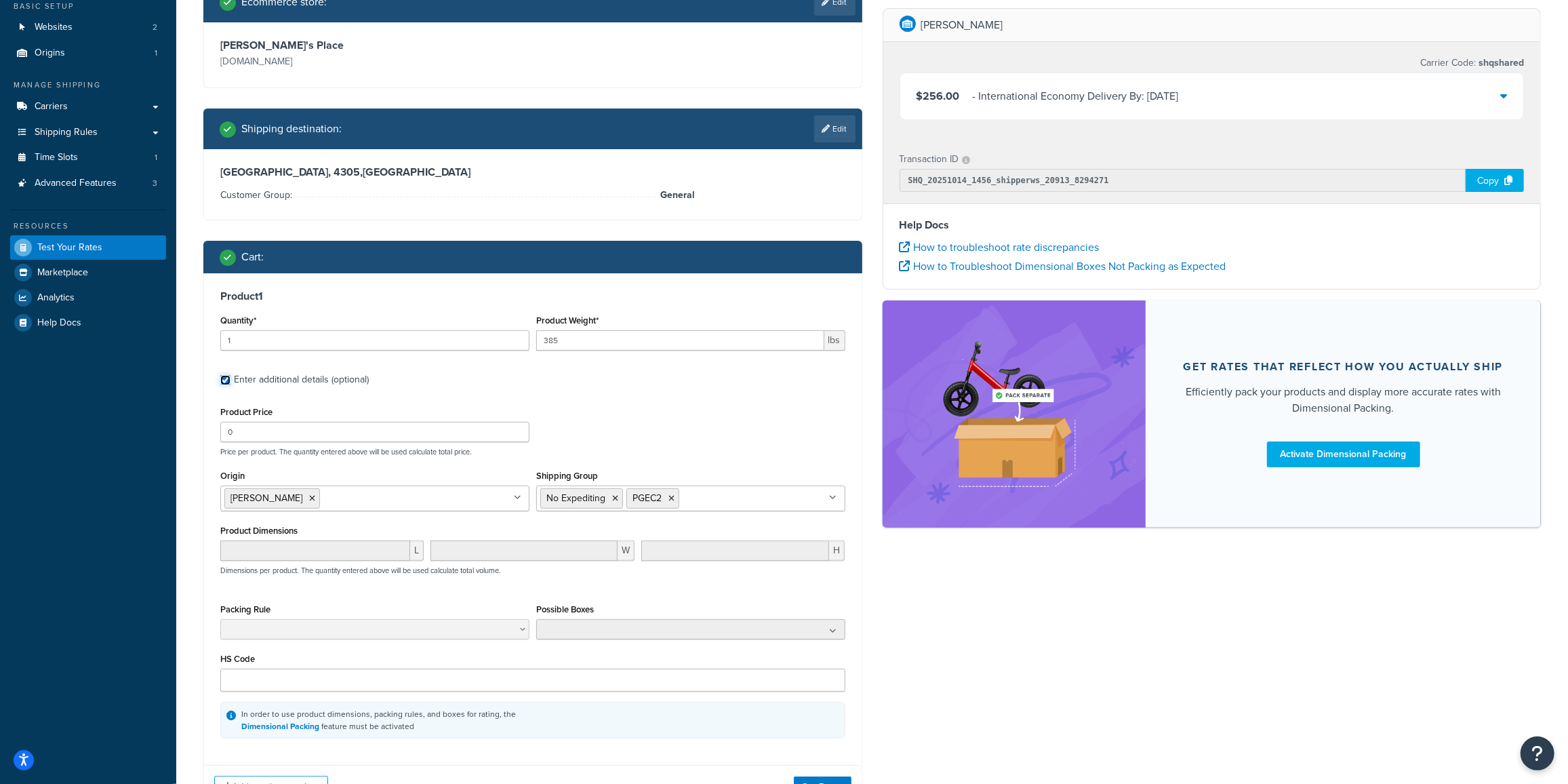
scroll to position [164, 0]
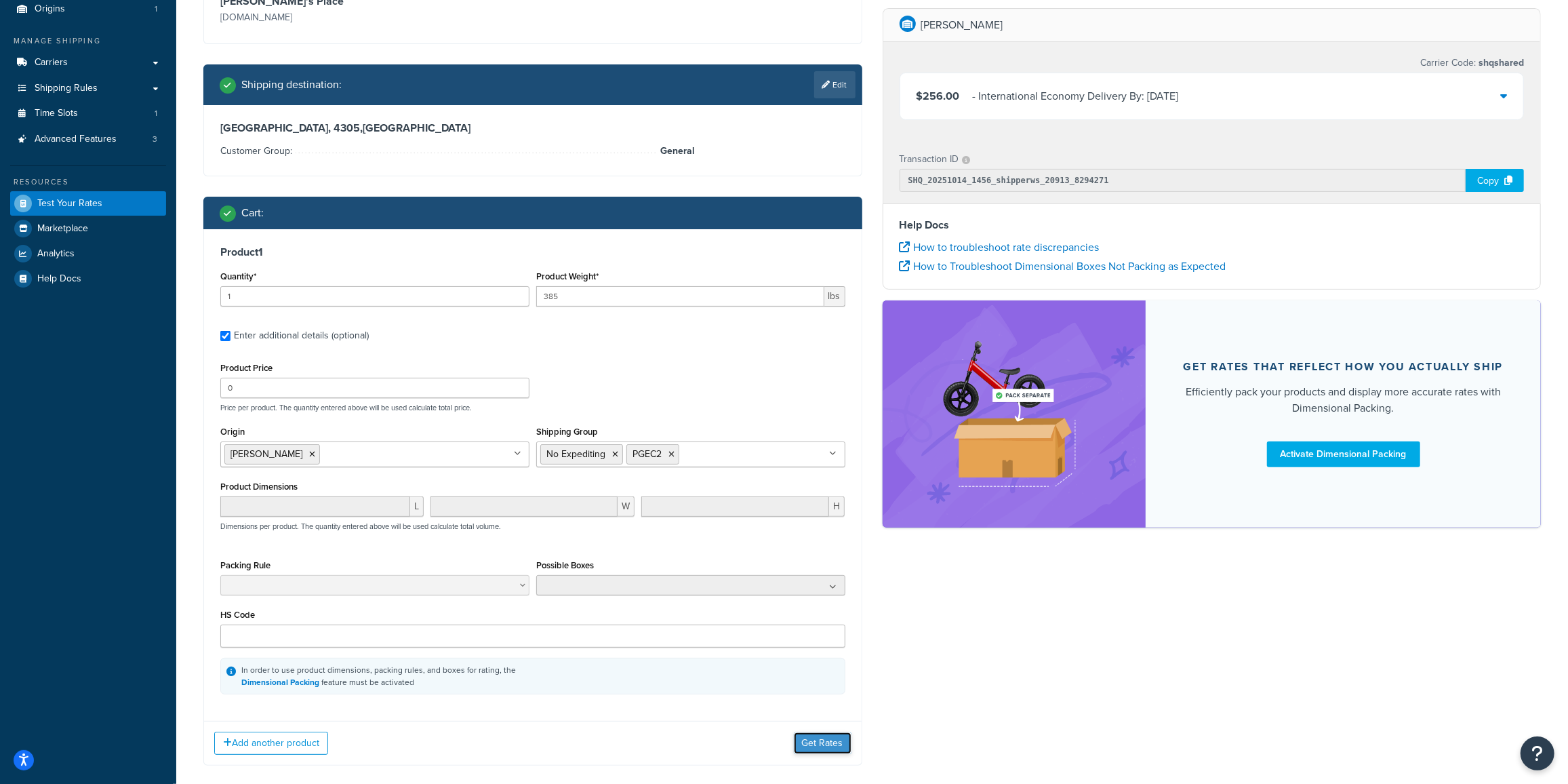
click at [817, 744] on button "Get Rates" at bounding box center [823, 744] width 57 height 22
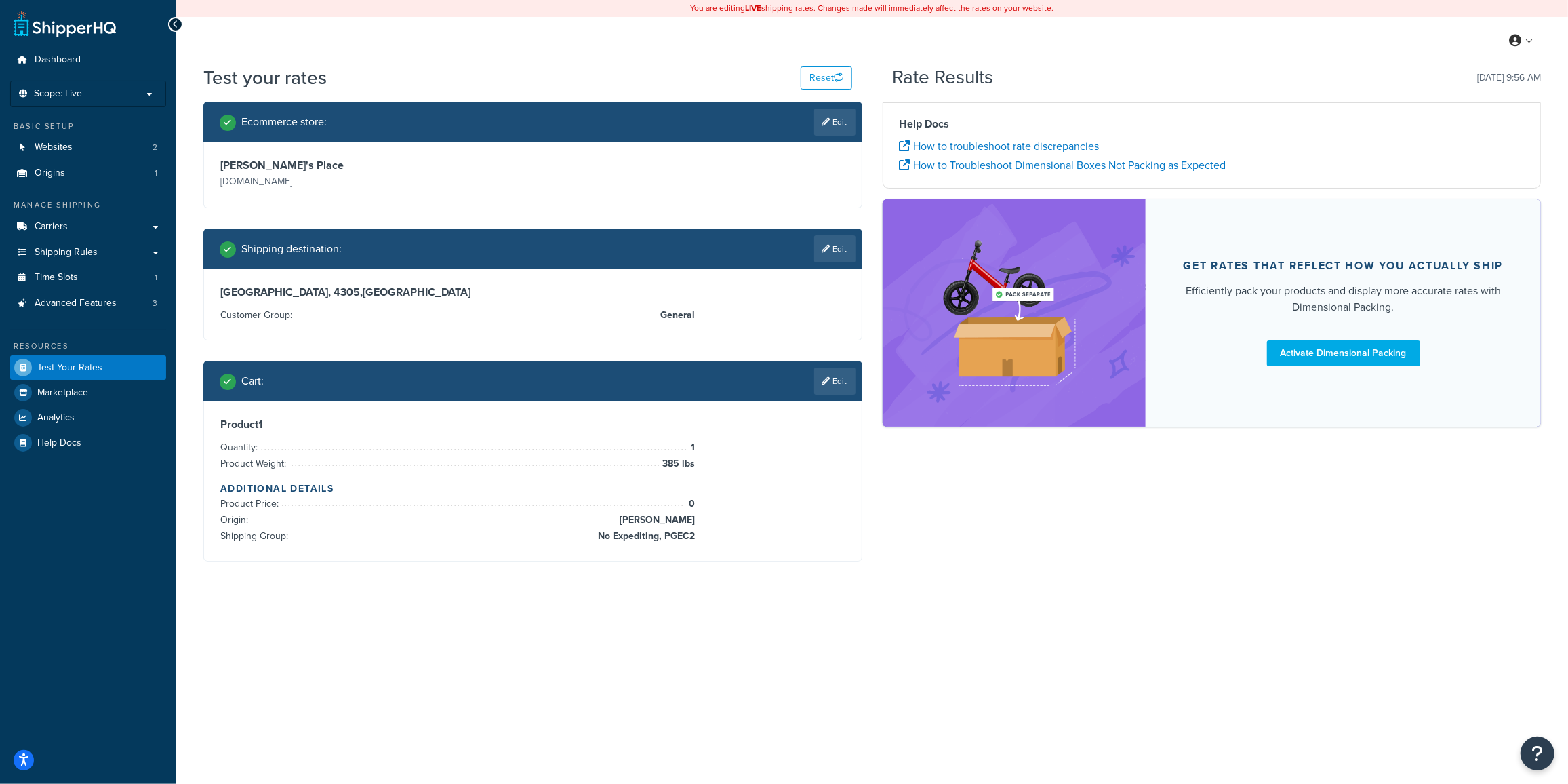
scroll to position [0, 0]
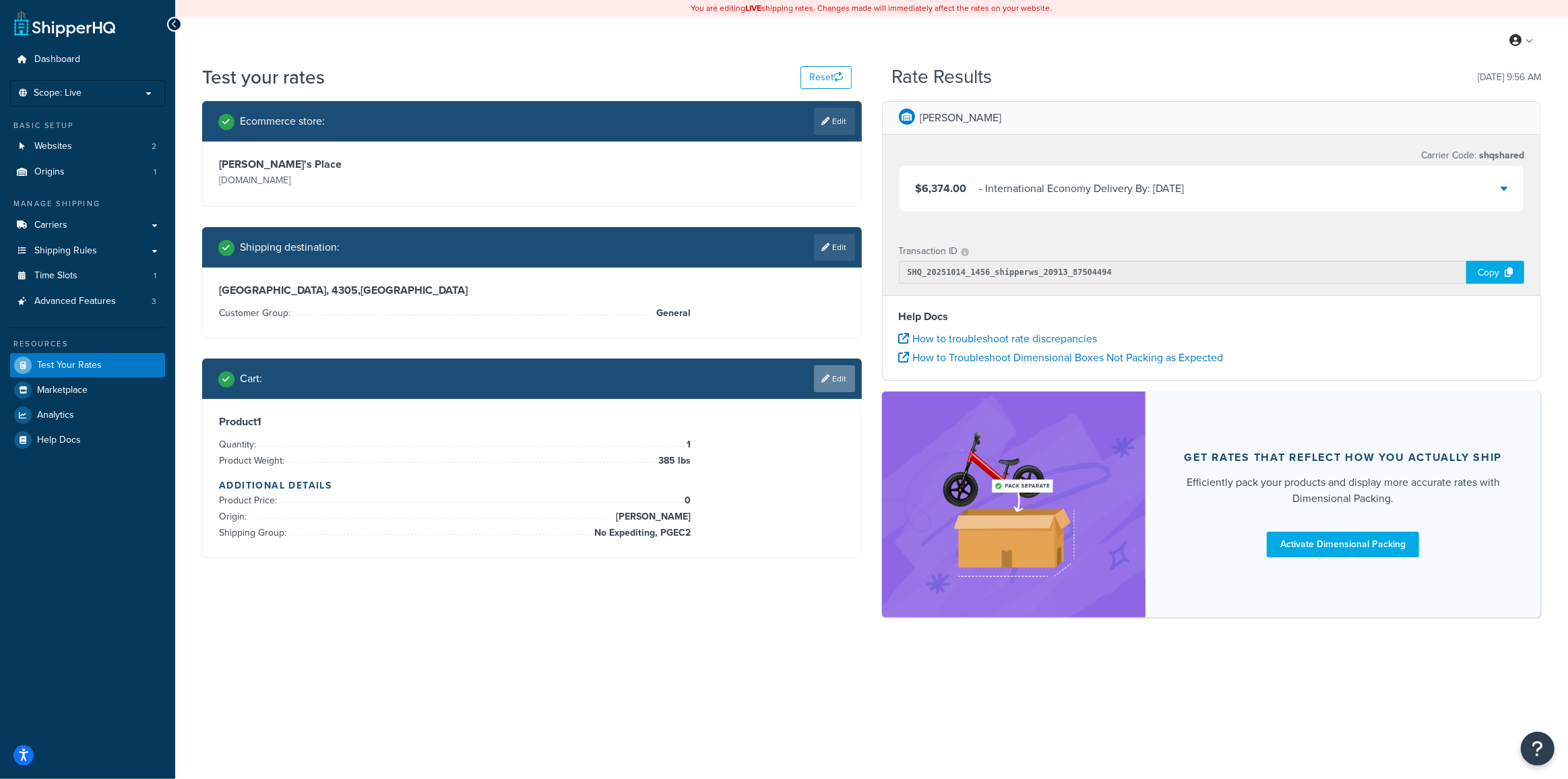
click at [837, 386] on link "Edit" at bounding box center [834, 379] width 41 height 27
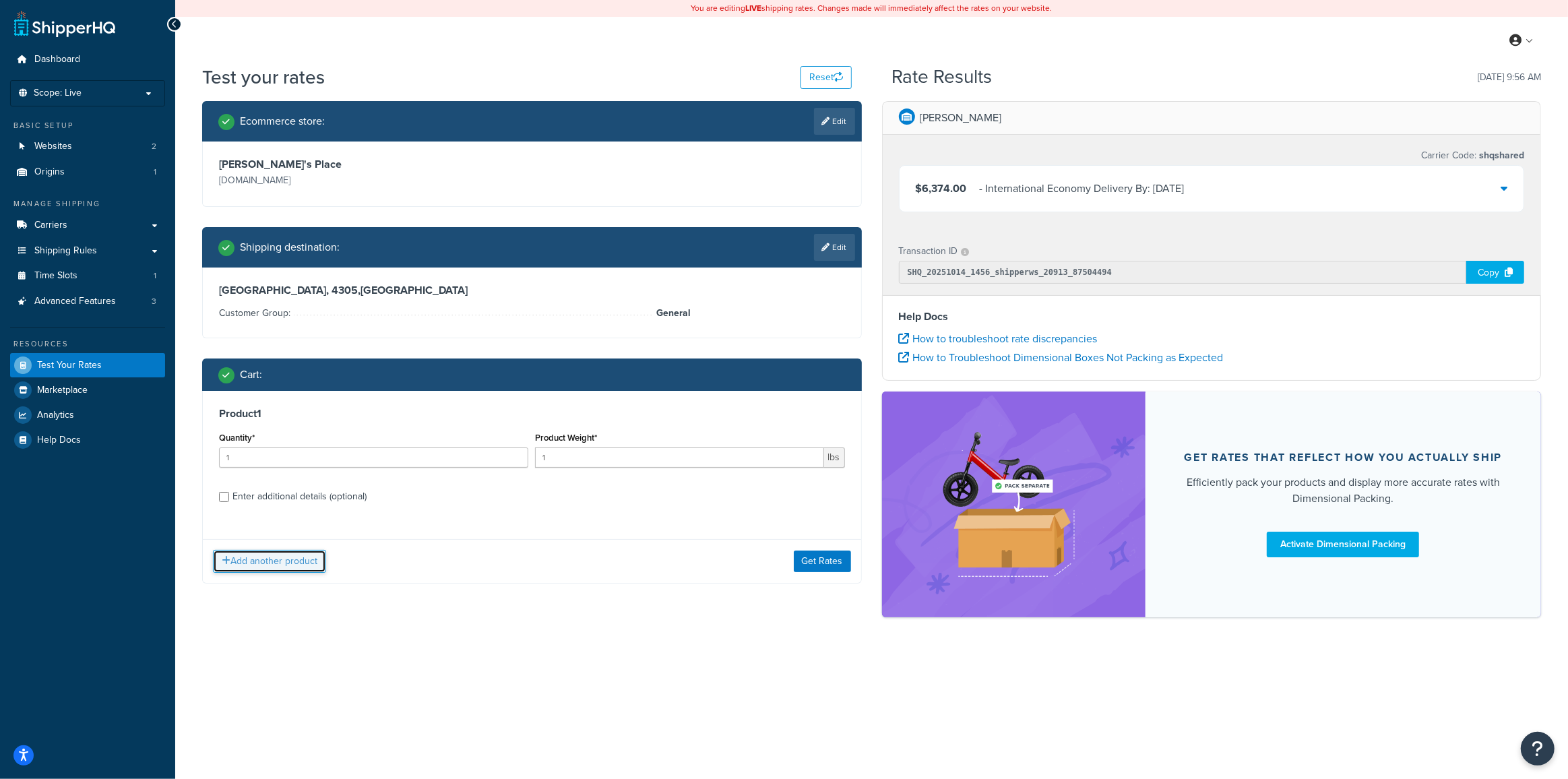
click at [267, 563] on button "Add another product" at bounding box center [269, 561] width 113 height 23
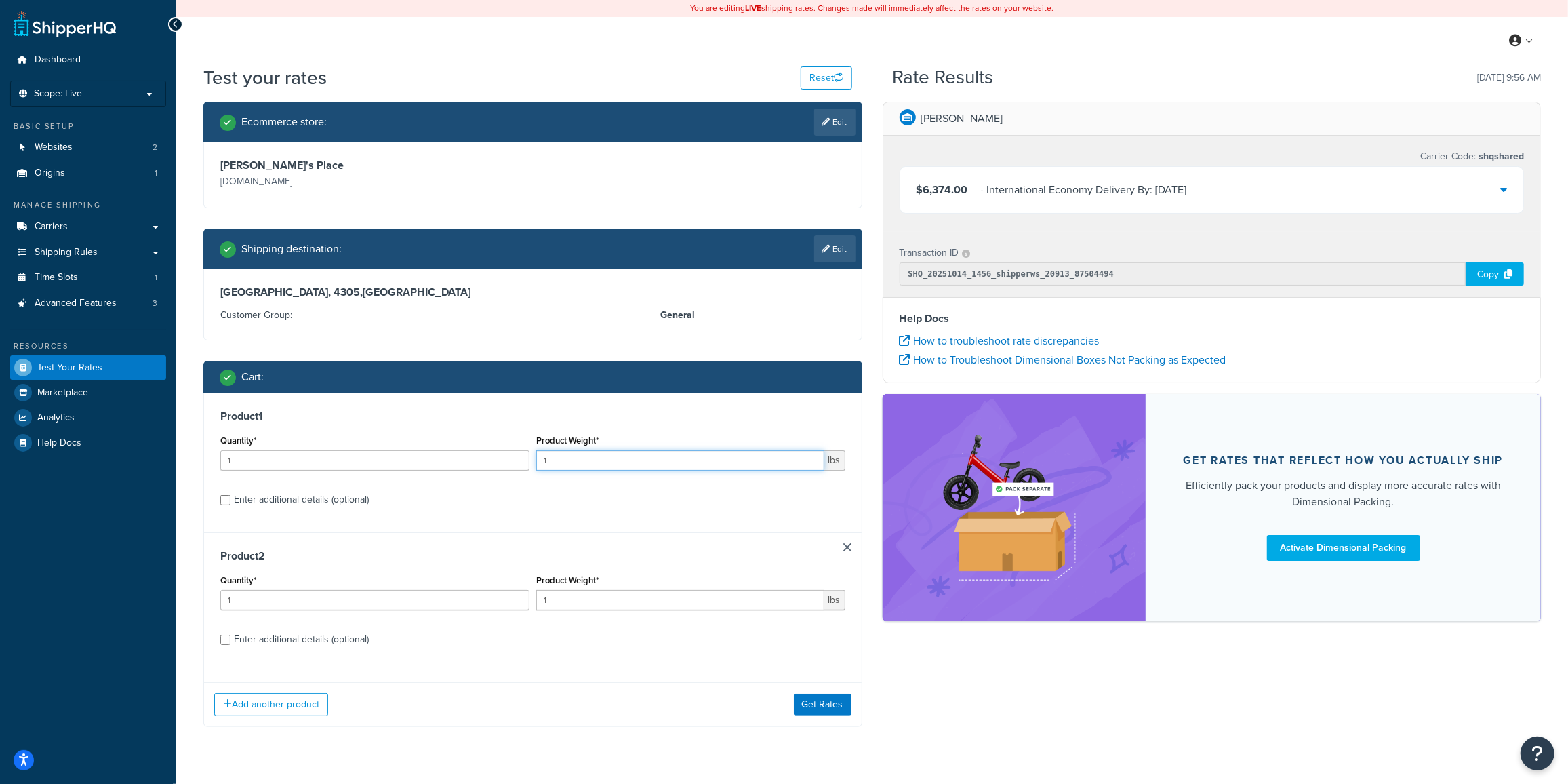
drag, startPoint x: 567, startPoint y: 459, endPoint x: 386, endPoint y: 458, distance: 181.0
click at [386, 459] on div "Quantity* 1 Product Weight* 1 lbs" at bounding box center [533, 456] width 632 height 49
type input "385"
click at [584, 597] on input "1" at bounding box center [680, 600] width 288 height 21
type input "150"
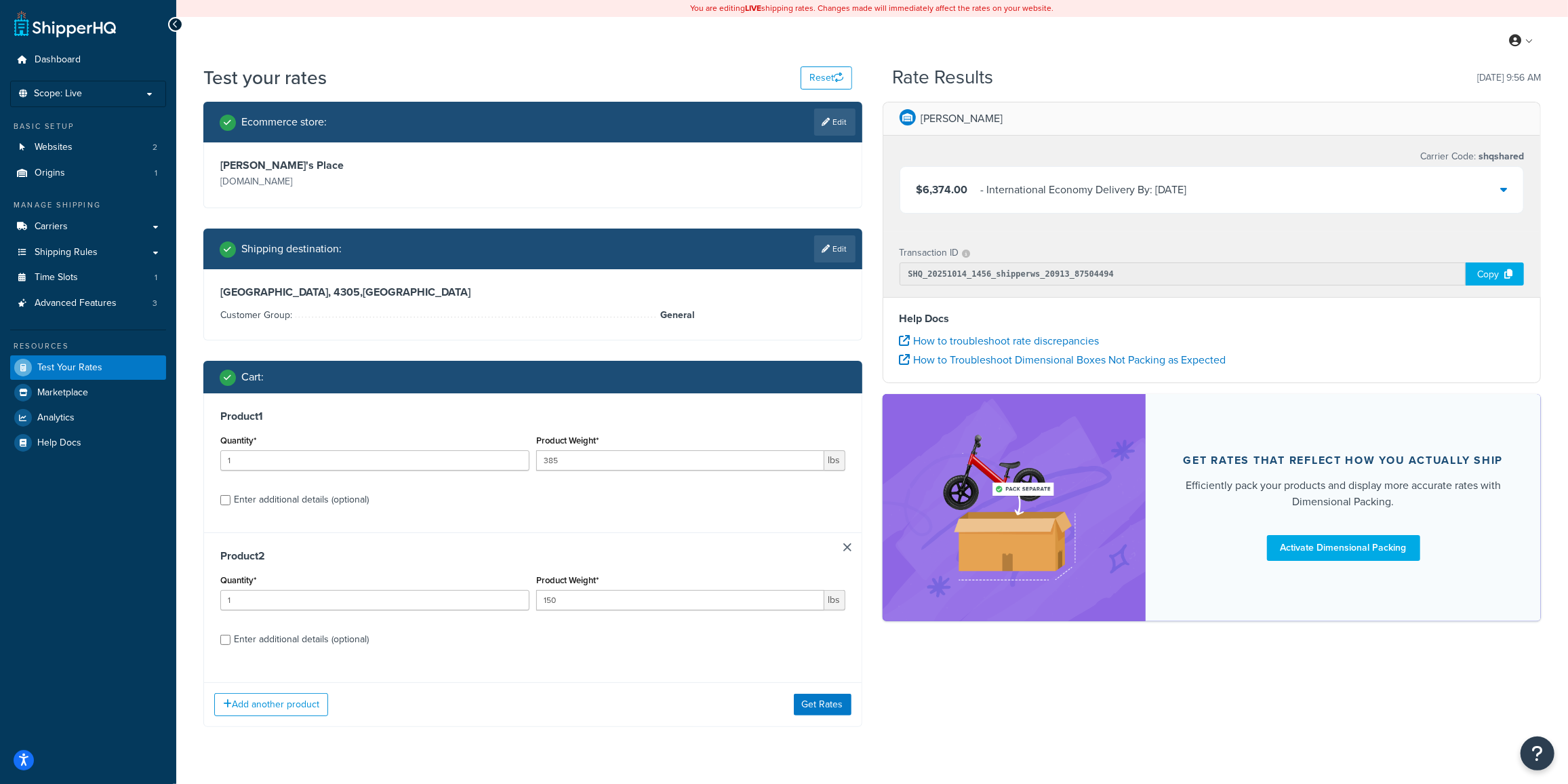
click at [268, 634] on div "Enter additional details (optional)" at bounding box center [301, 640] width 135 height 19
click at [231, 635] on input "Enter additional details (optional)" at bounding box center [226, 640] width 10 height 10
checkbox input "true"
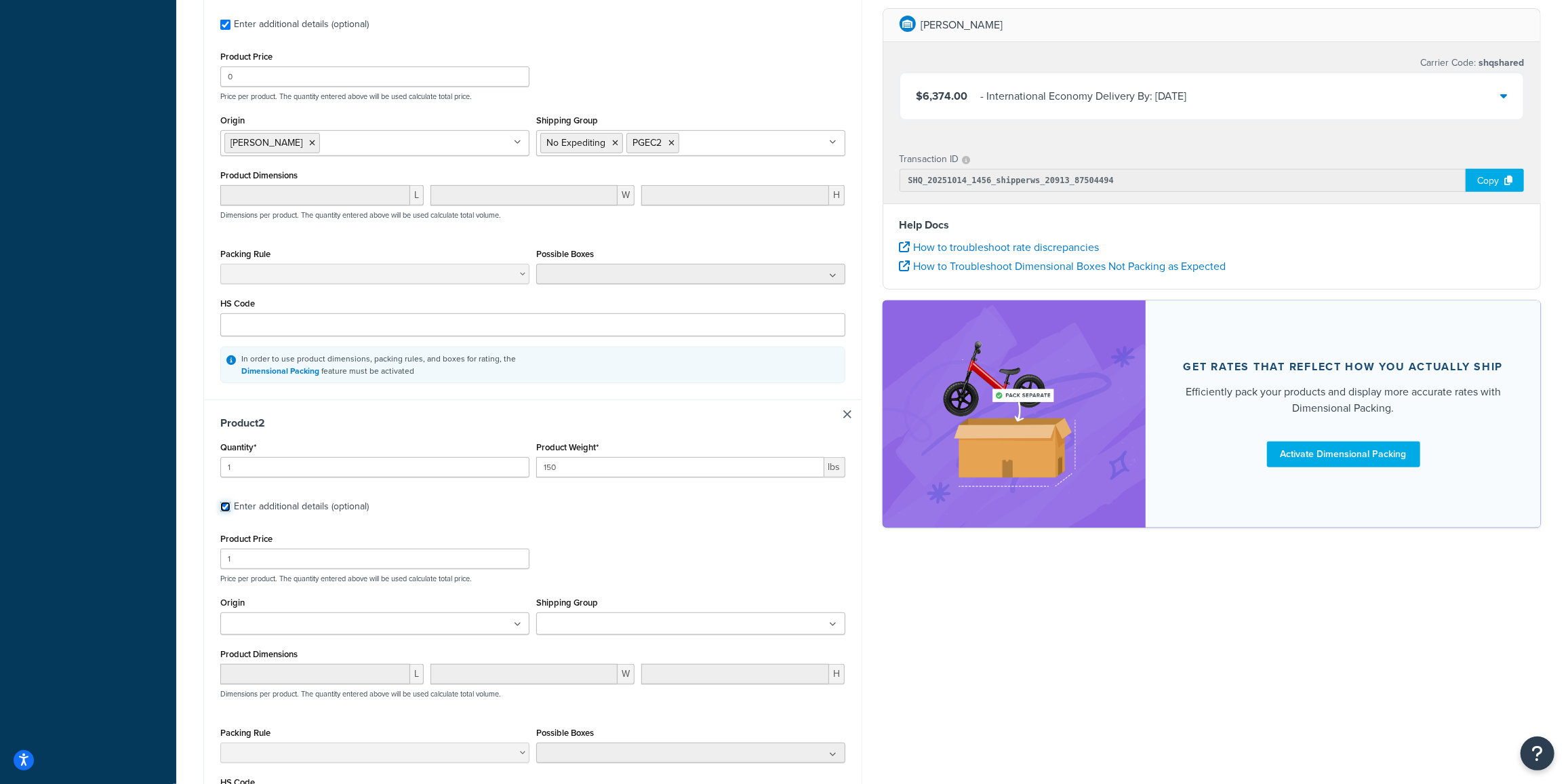
scroll to position [575, 0]
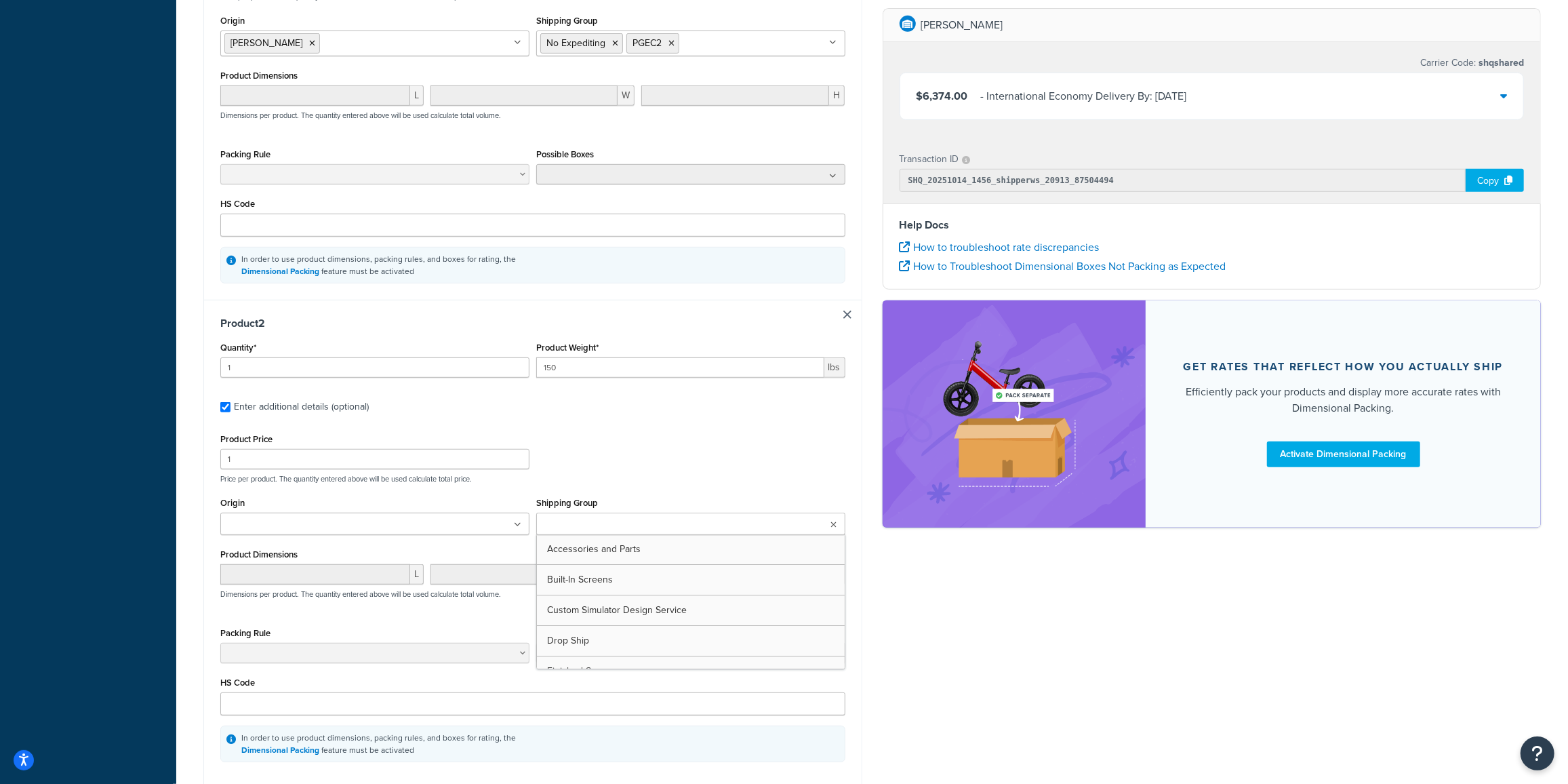
click at [577, 518] on input "Shipping Group" at bounding box center [600, 525] width 120 height 15
click at [656, 491] on div "Product Price 1 Price per product. The quantity entered above will be used calc…" at bounding box center [533, 598] width 625 height 336
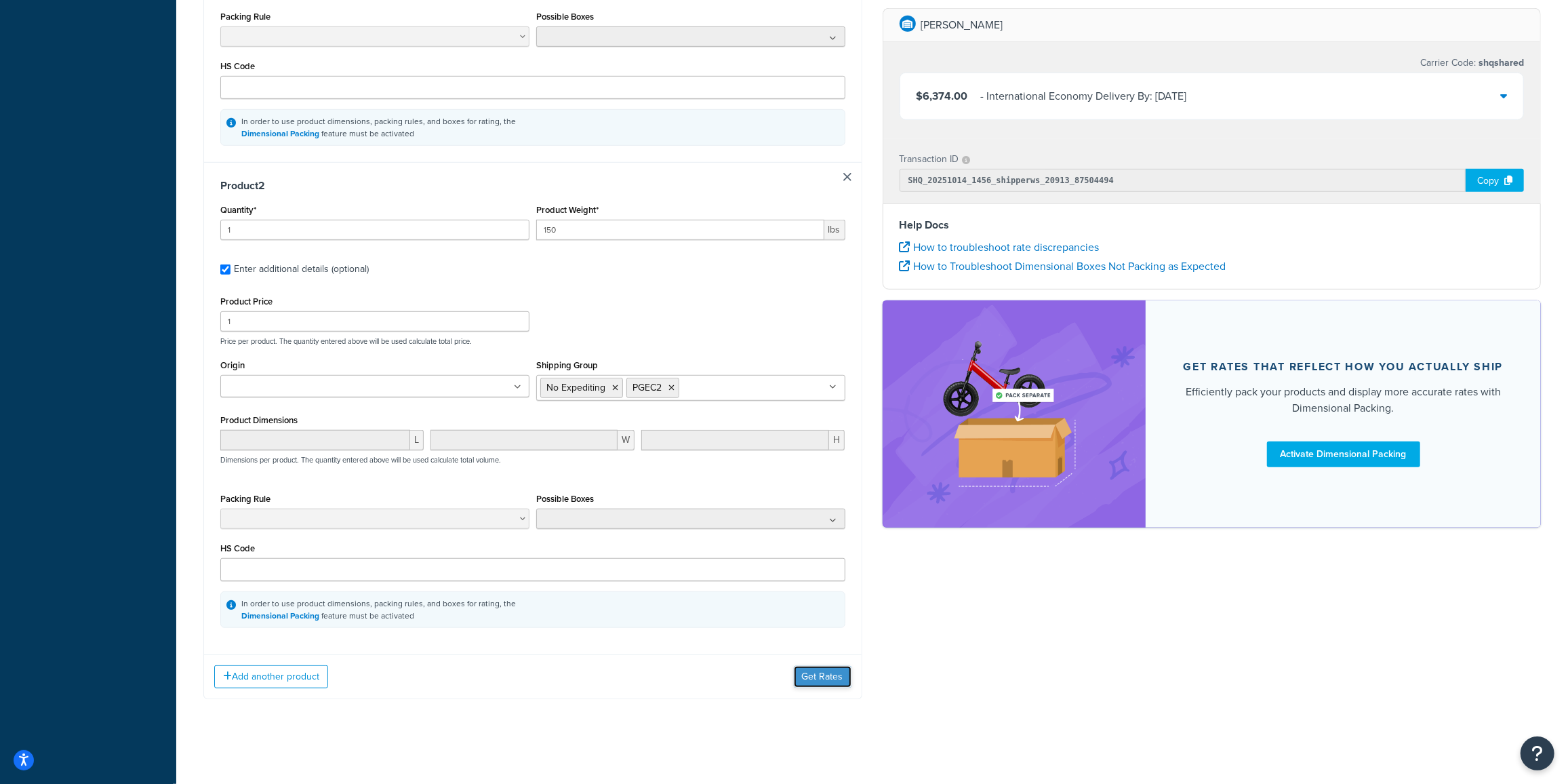
click at [826, 682] on button "Get Rates" at bounding box center [823, 677] width 57 height 22
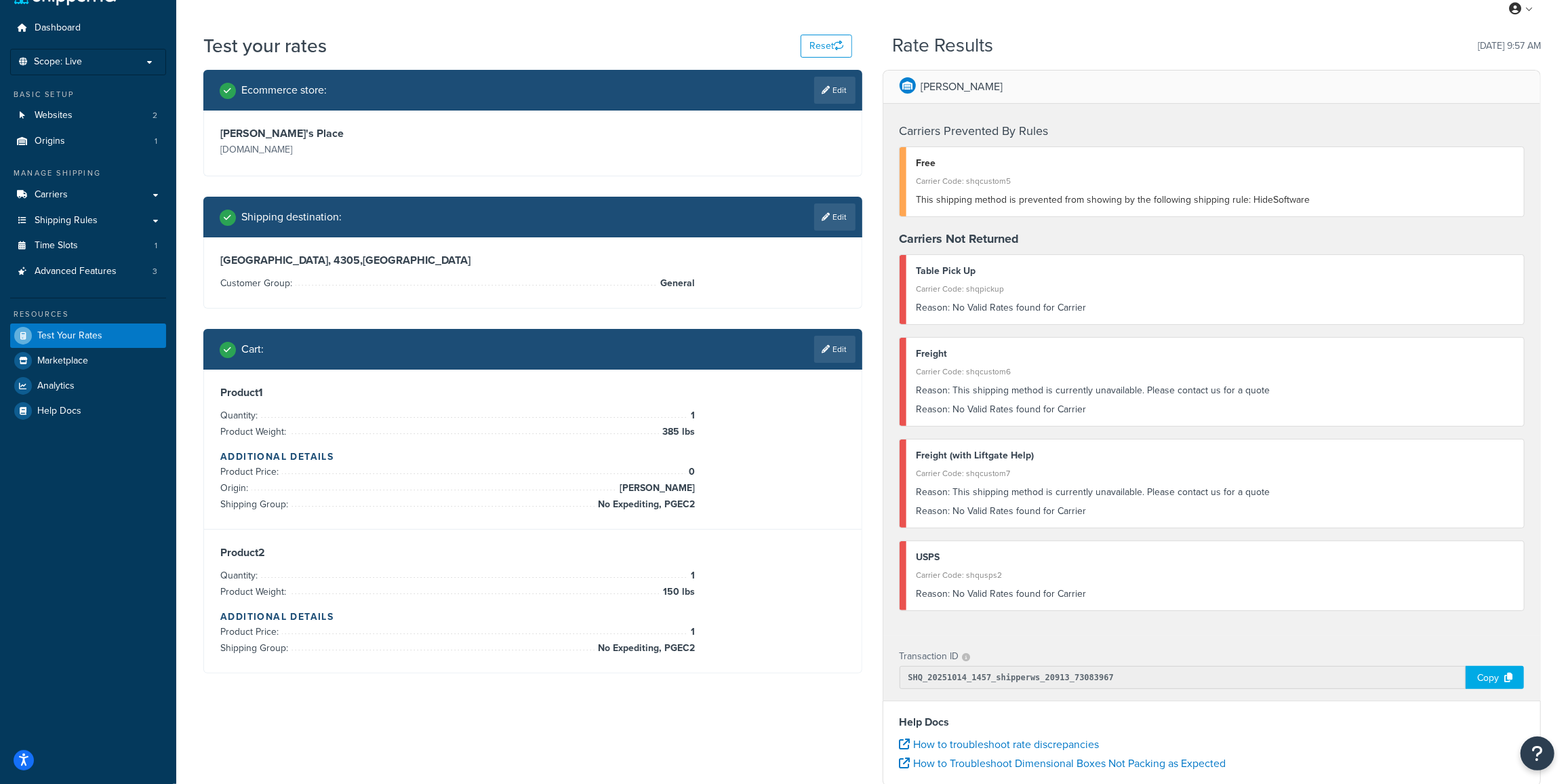
scroll to position [24, 0]
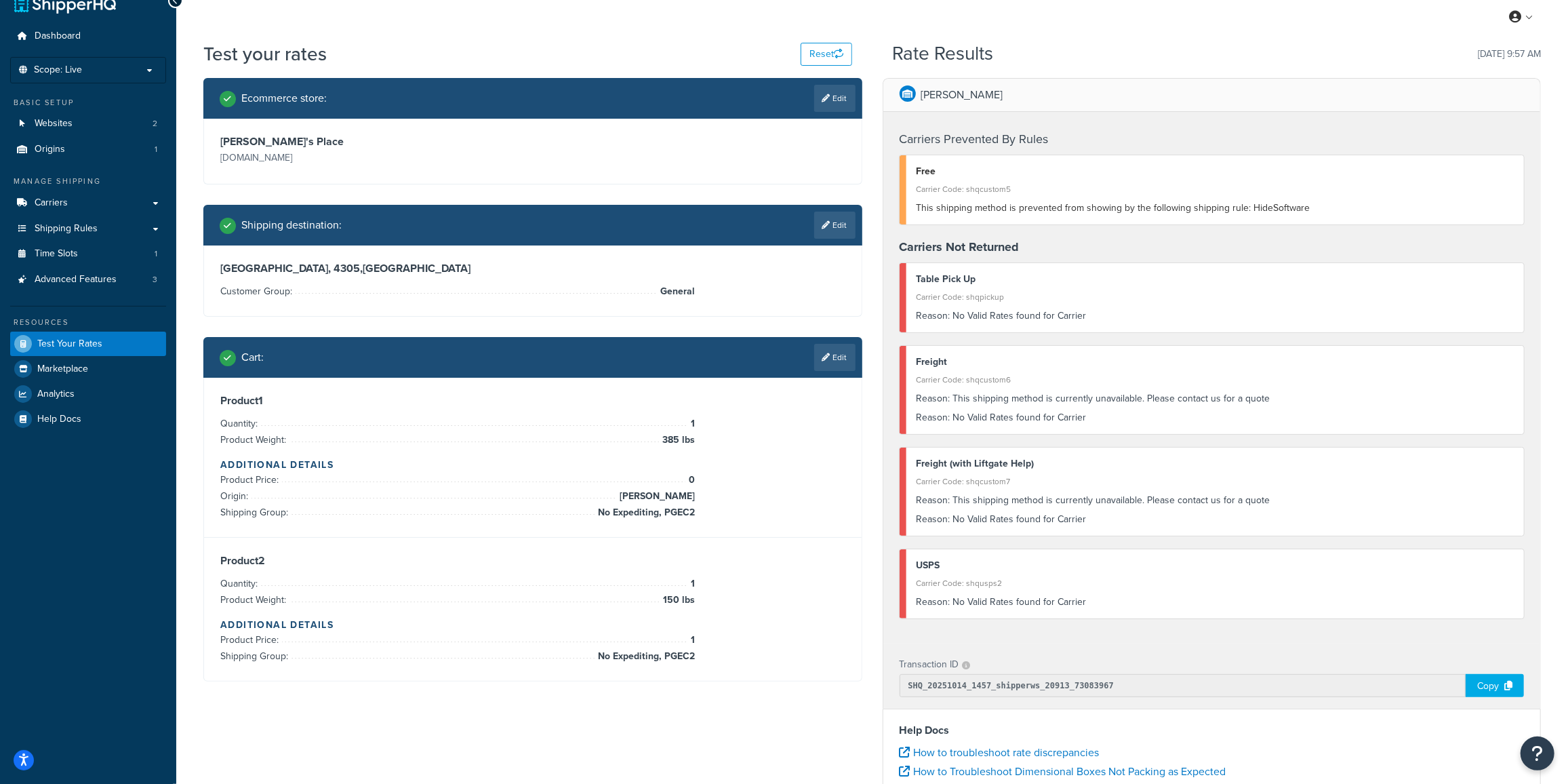
click at [643, 628] on h4 "Additional Details" at bounding box center [533, 624] width 625 height 14
click at [845, 354] on link "Edit" at bounding box center [835, 357] width 41 height 27
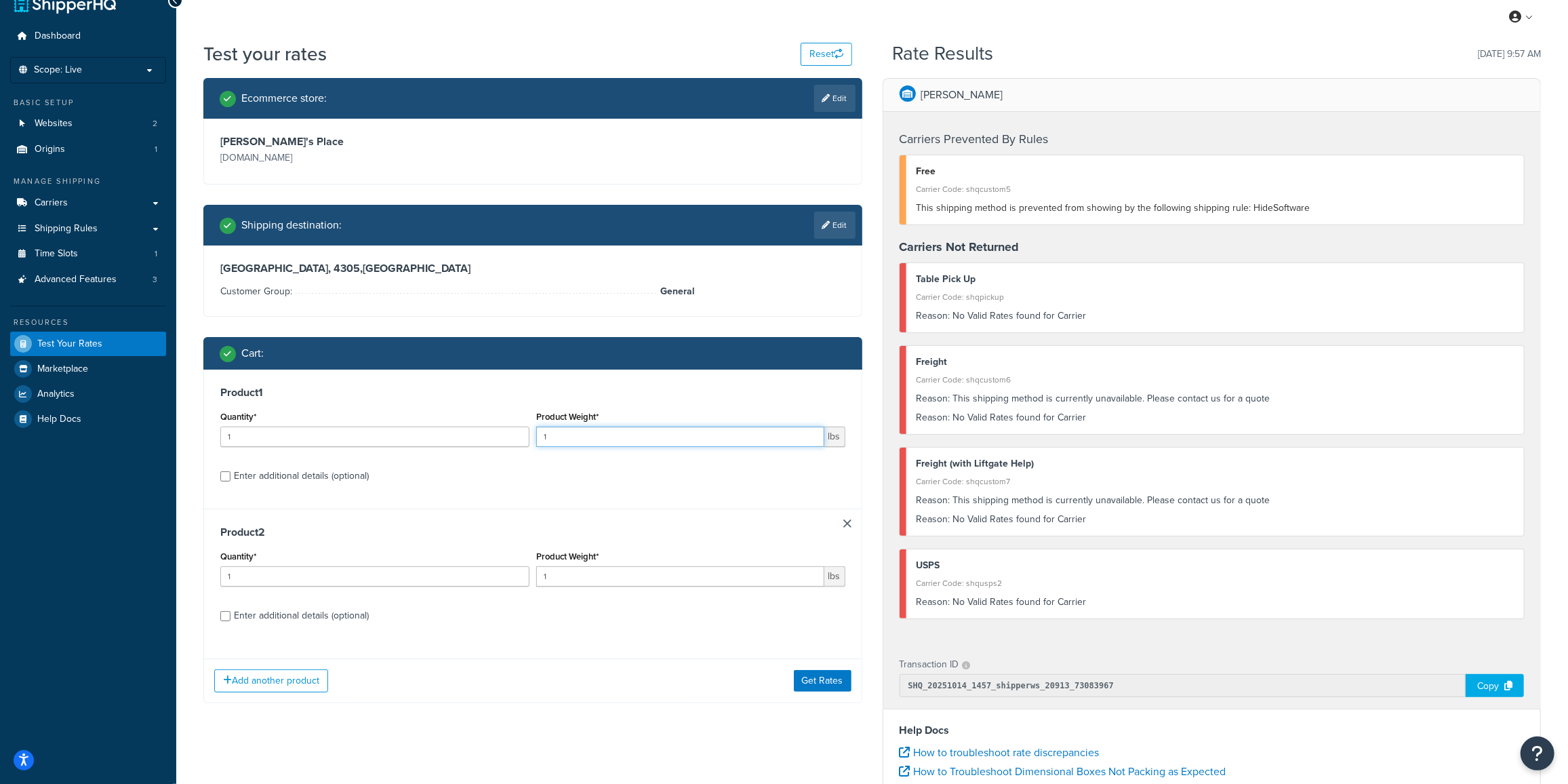
drag, startPoint x: 615, startPoint y: 441, endPoint x: 376, endPoint y: 428, distance: 239.4
click at [376, 428] on div "Quantity* 1 Product Weight* 1 lbs" at bounding box center [533, 432] width 632 height 49
type input "385"
click at [566, 574] on input "1" at bounding box center [680, 577] width 288 height 21
type input "150"
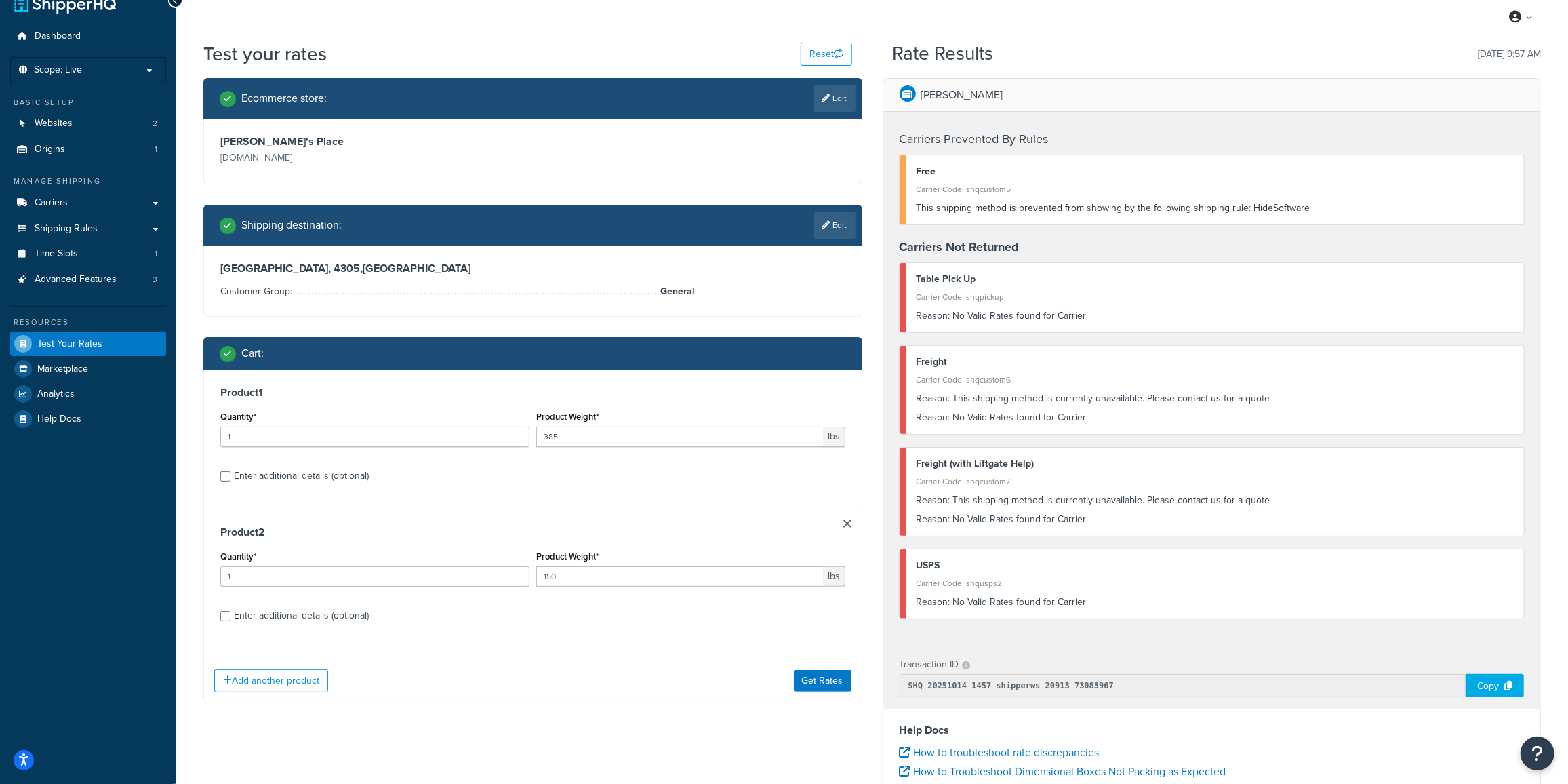
click at [263, 473] on div "Enter additional details (optional)" at bounding box center [301, 476] width 135 height 19
click at [231, 473] on input "Enter additional details (optional)" at bounding box center [226, 477] width 10 height 10
checkbox input "true"
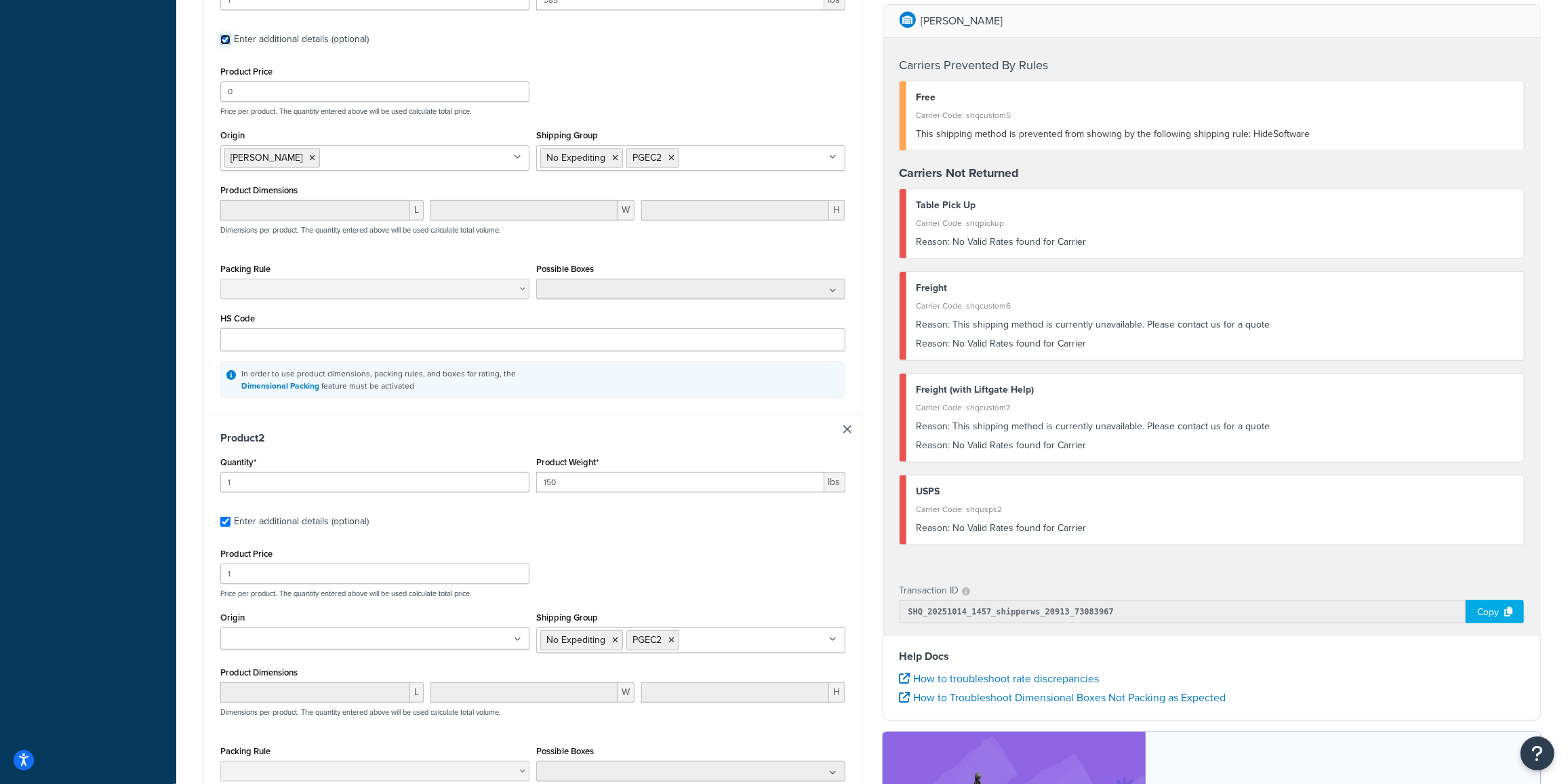
scroll to position [496, 0]
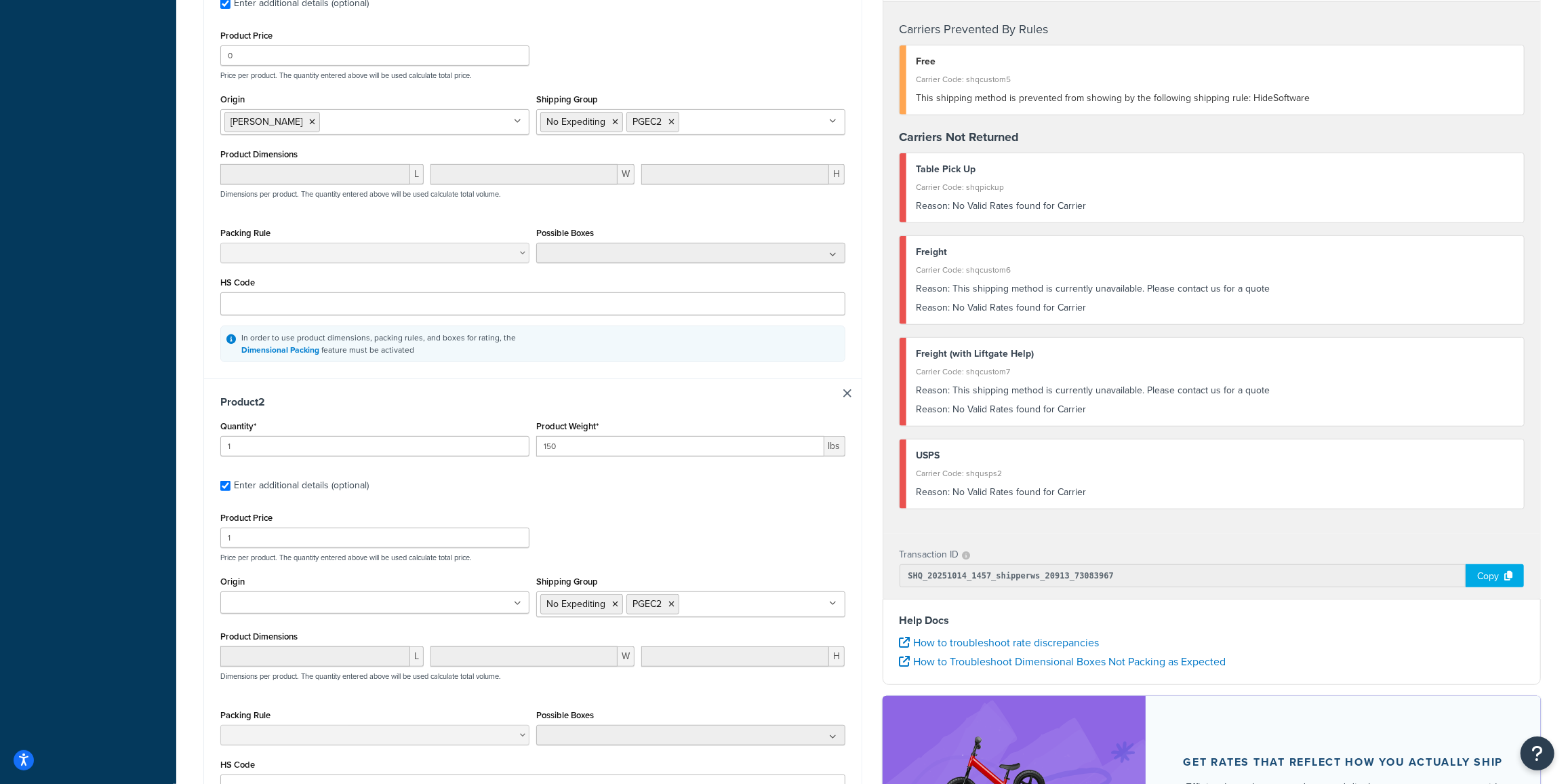
click at [277, 597] on input "Origin" at bounding box center [284, 604] width 120 height 15
click at [657, 524] on div "Product Price 1 Price per product. The quantity entered above will be used calc…" at bounding box center [533, 535] width 632 height 54
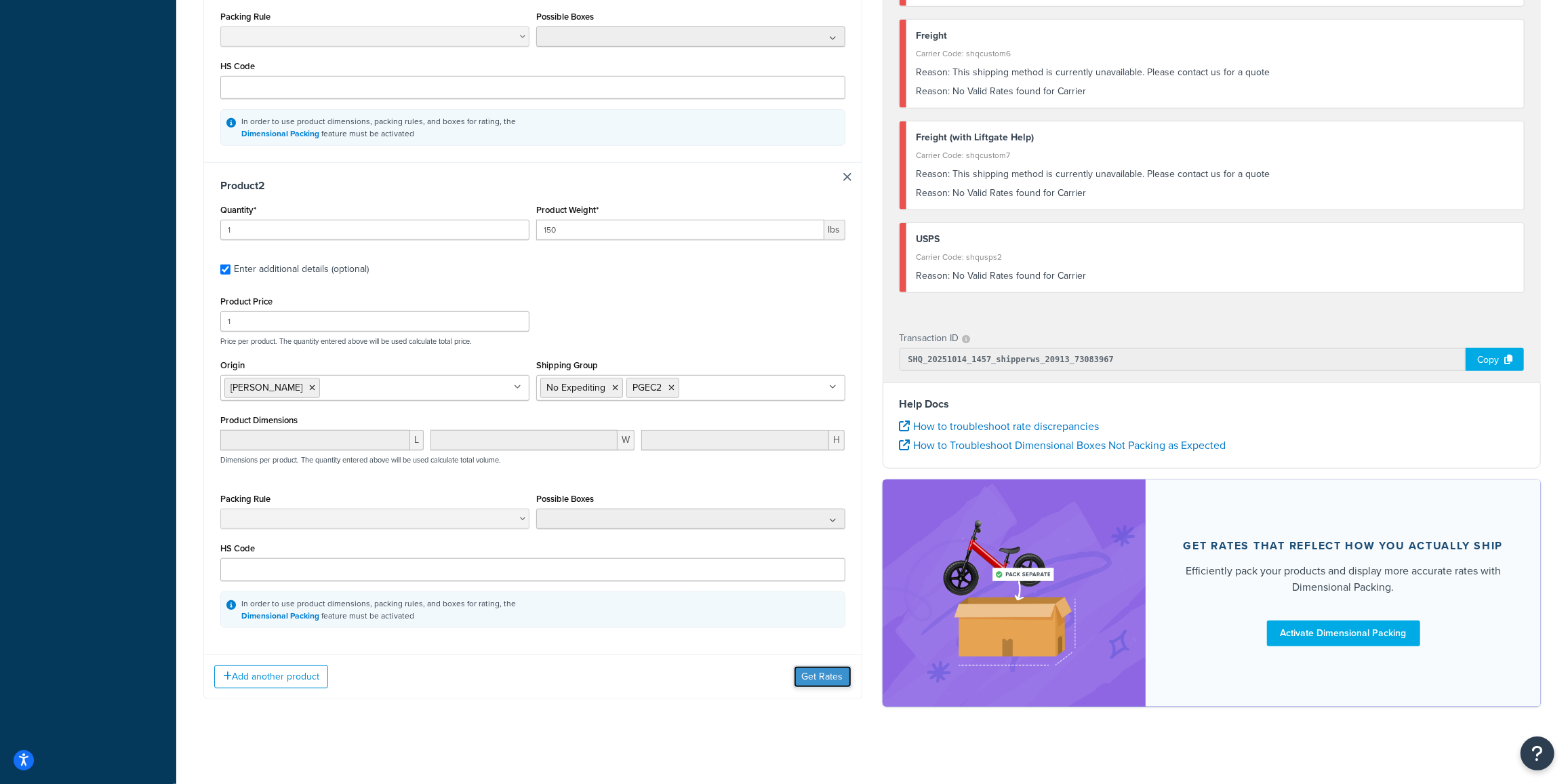
click at [815, 674] on button "Get Rates" at bounding box center [823, 677] width 57 height 22
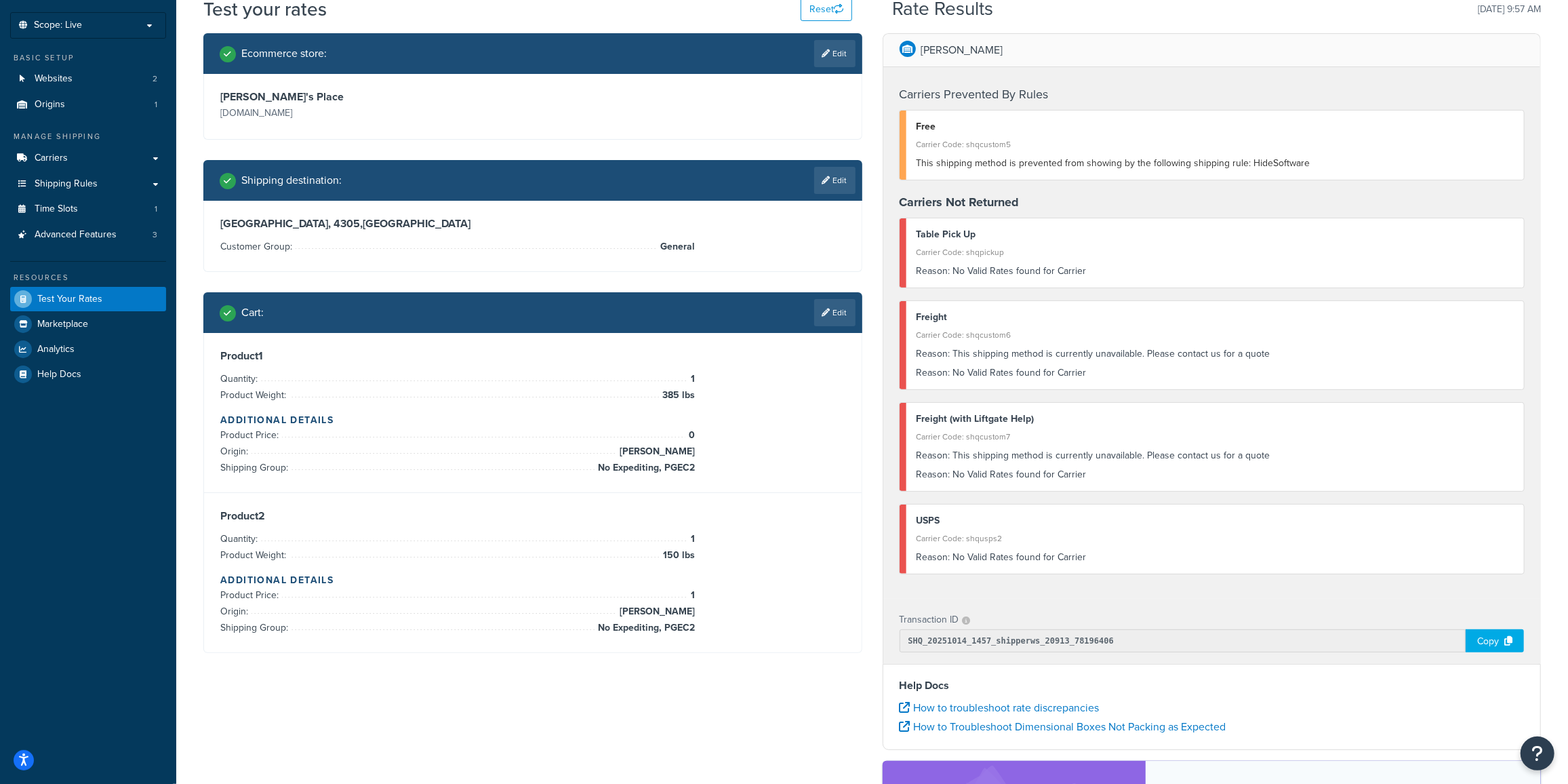
scroll to position [24, 0]
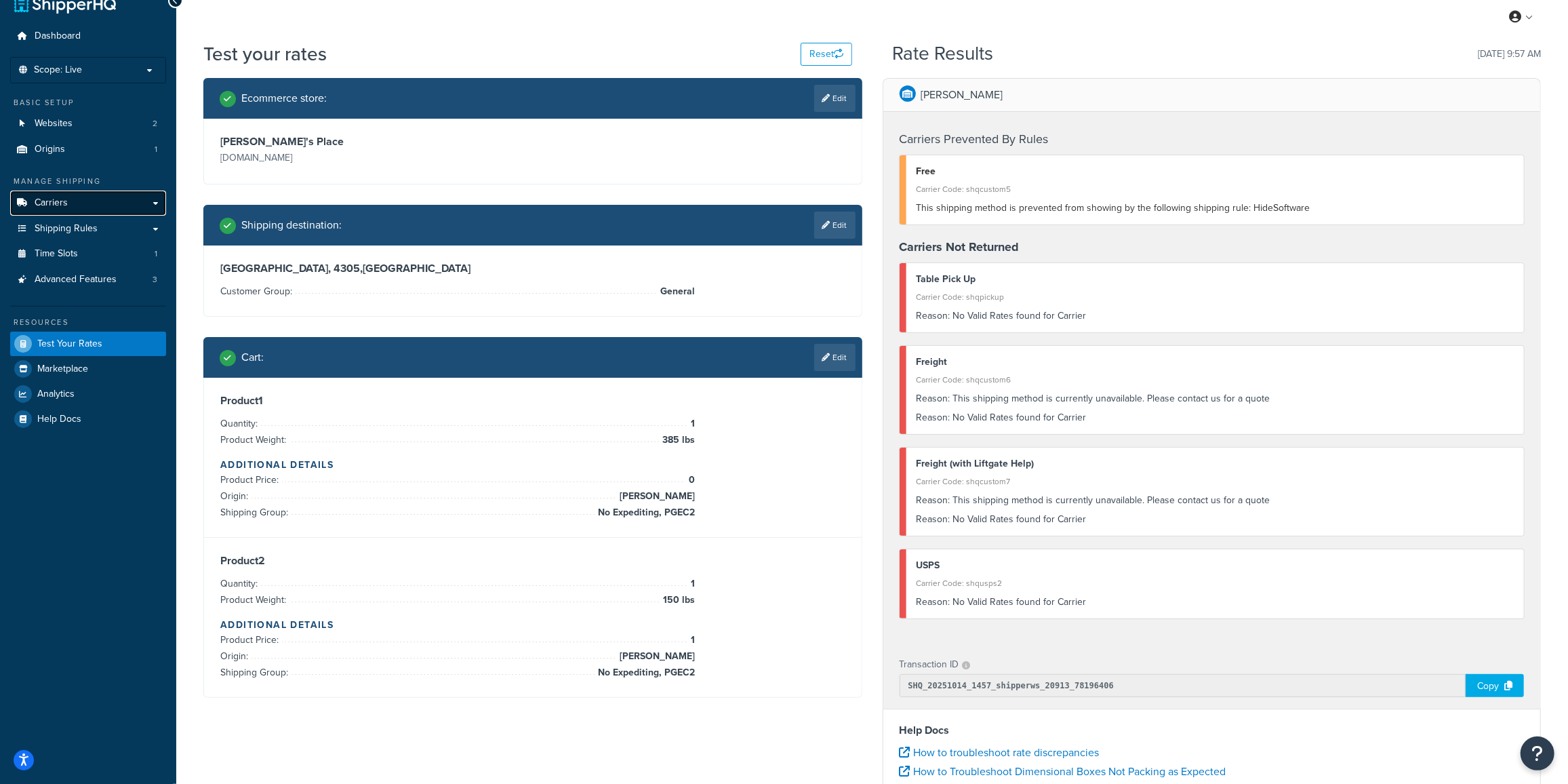
click at [62, 201] on span "Carriers" at bounding box center [51, 203] width 33 height 12
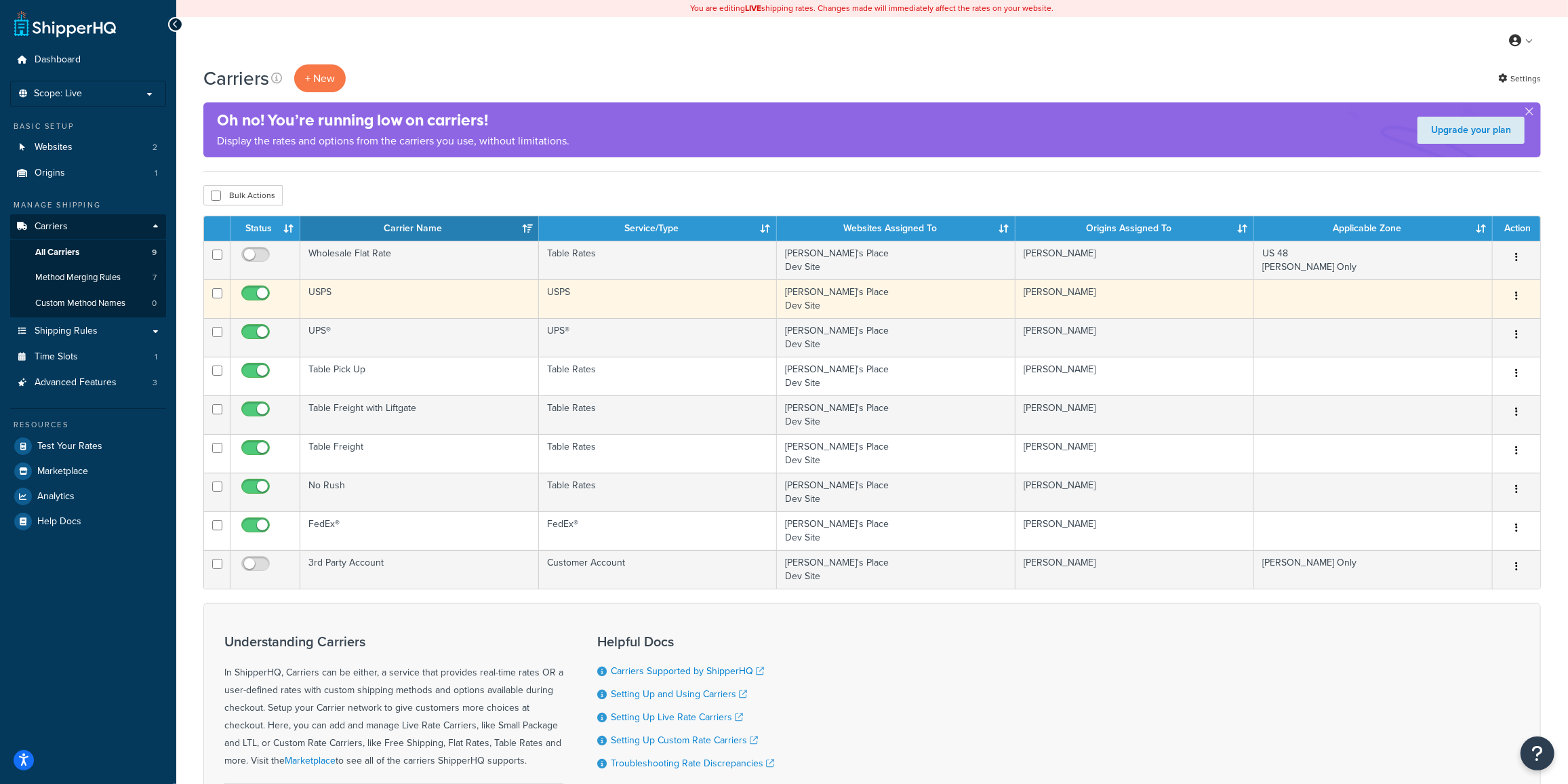
click at [336, 291] on td "USPS" at bounding box center [420, 299] width 239 height 39
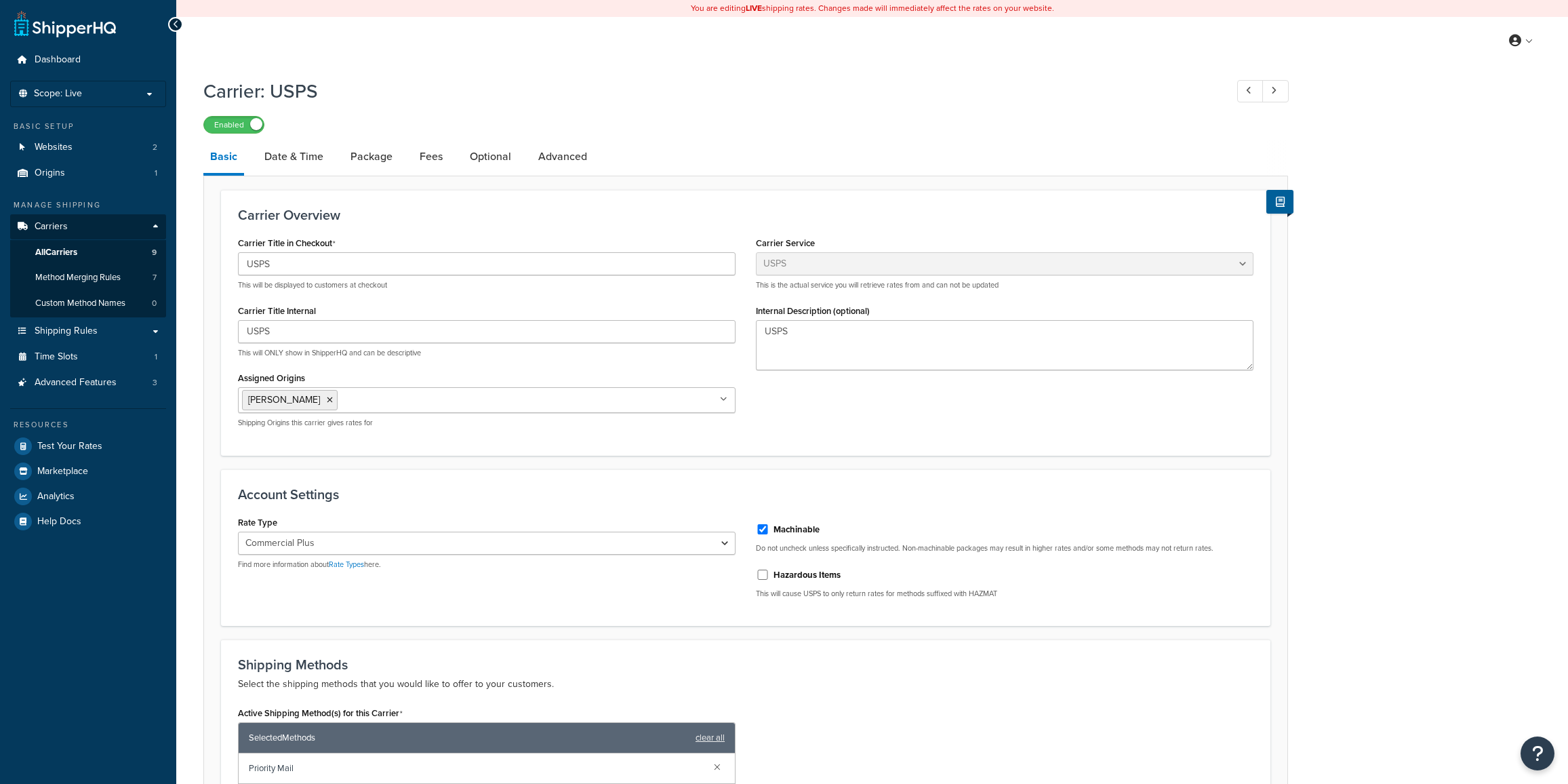
select select "usps"
select select "PLUS"
click at [73, 251] on span "All Carriers" at bounding box center [56, 253] width 42 height 12
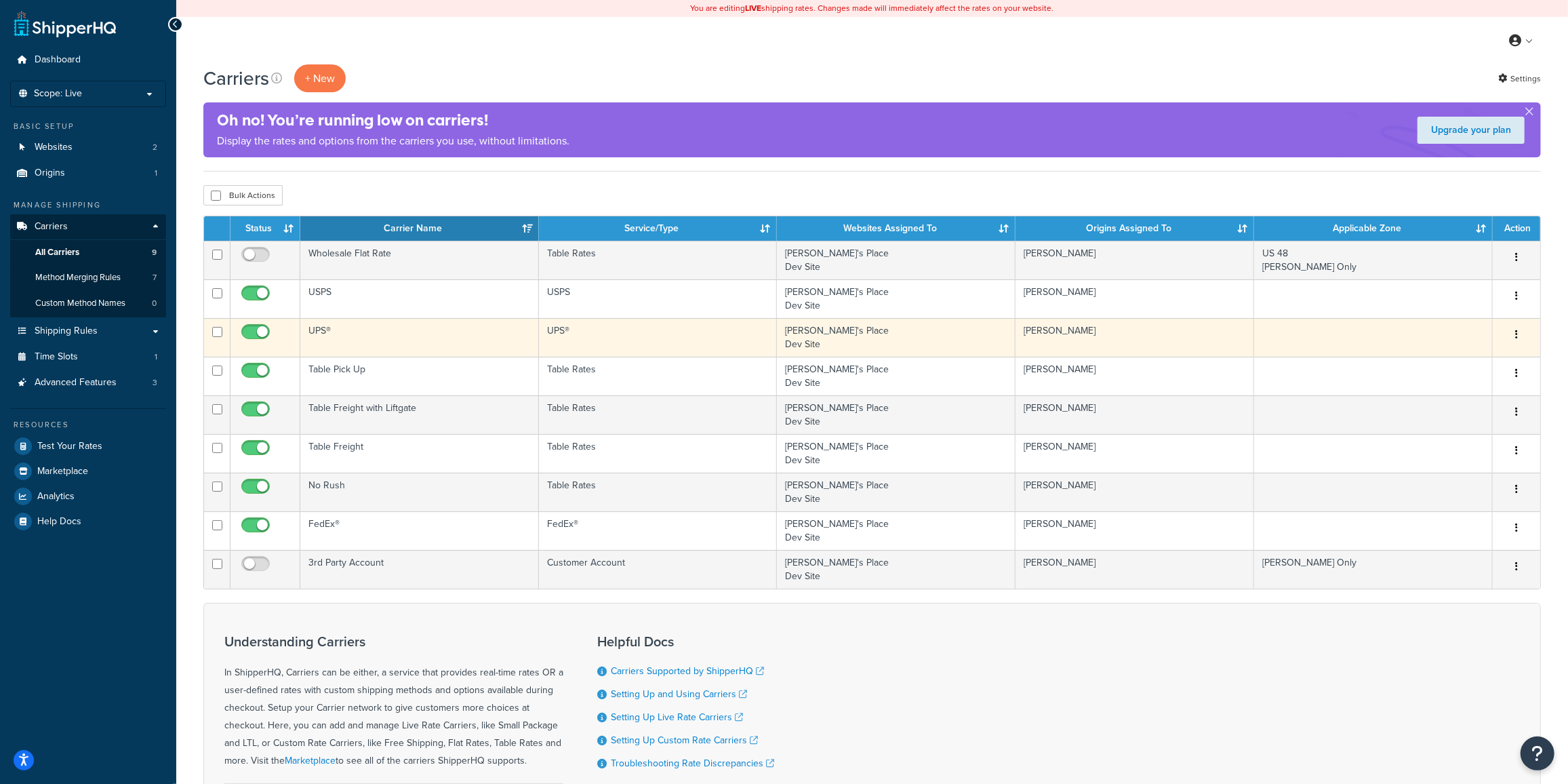
click at [334, 333] on td "UPS®" at bounding box center [420, 338] width 239 height 39
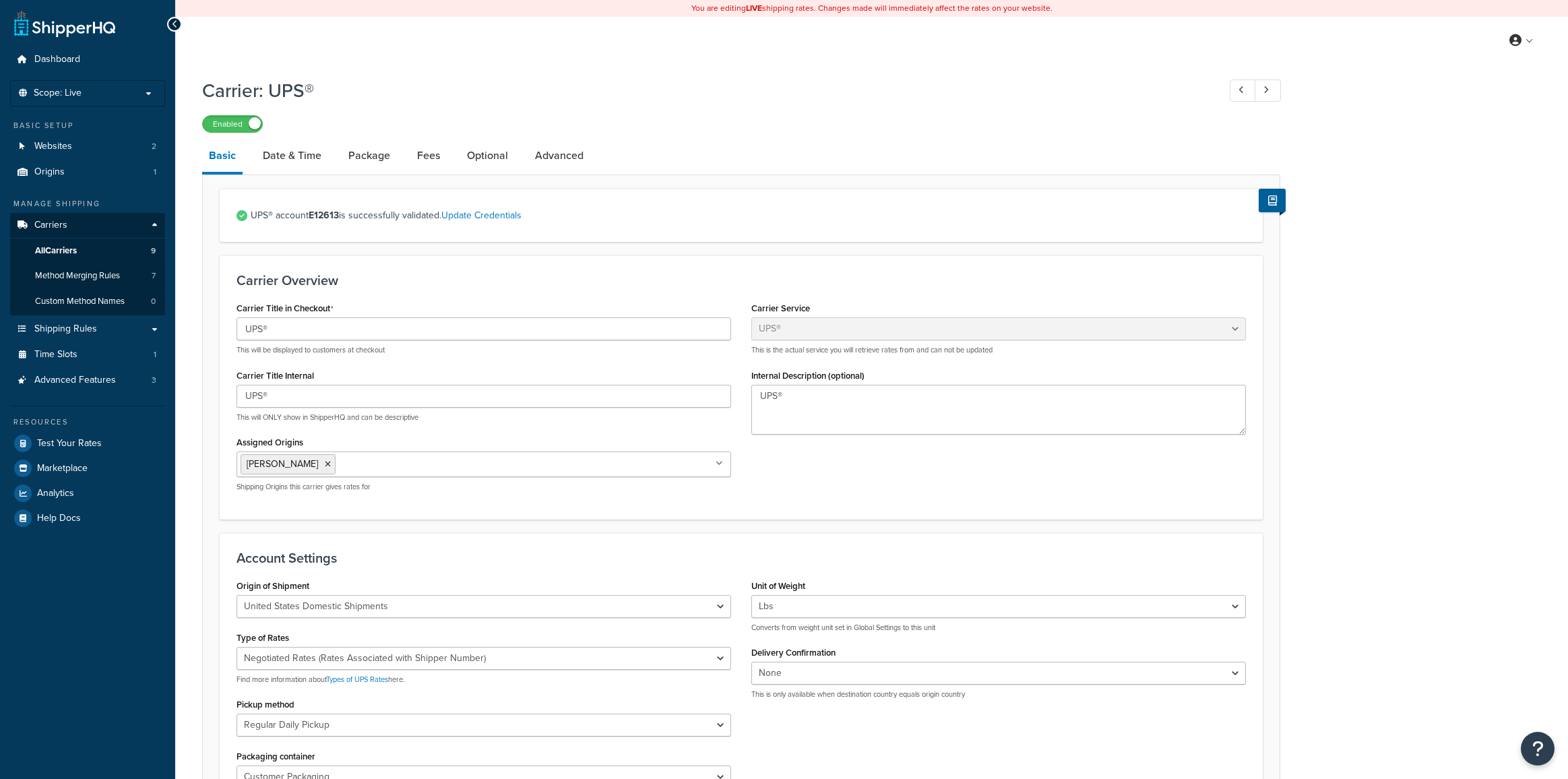
select select "ups"
click at [387, 158] on link "Package" at bounding box center [370, 156] width 56 height 32
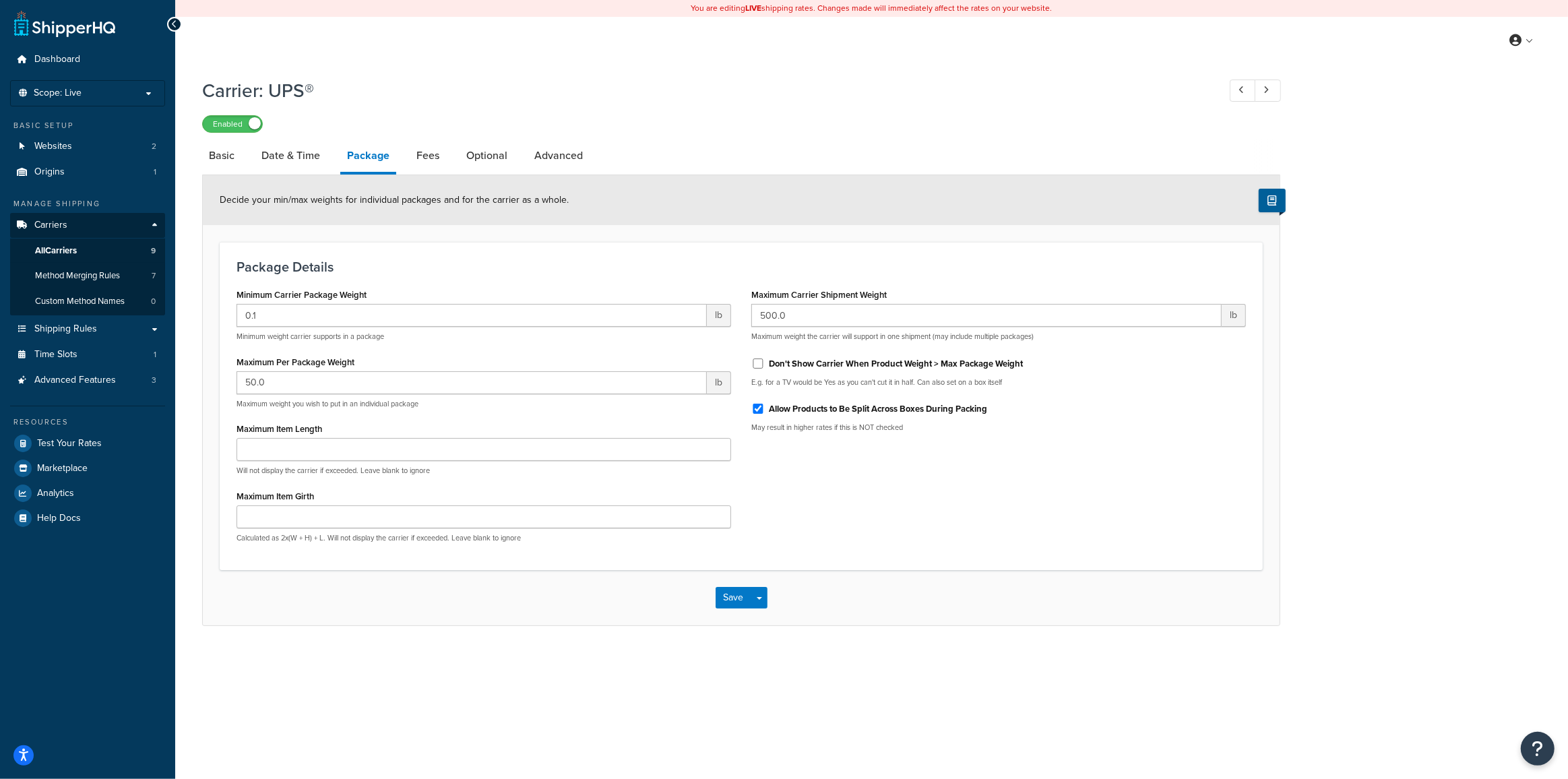
click at [870, 332] on p "Maximum weight the carrier will support in one shipment (may include multiple p…" at bounding box center [998, 337] width 495 height 10
click at [857, 322] on input "500.0" at bounding box center [986, 315] width 471 height 23
click at [797, 279] on div "Package Details Minimum Carrier Package Weight 0.1 lb Minimum weight carrier su…" at bounding box center [742, 406] width 1043 height 328
click at [85, 441] on span "Test Your Rates" at bounding box center [69, 444] width 65 height 12
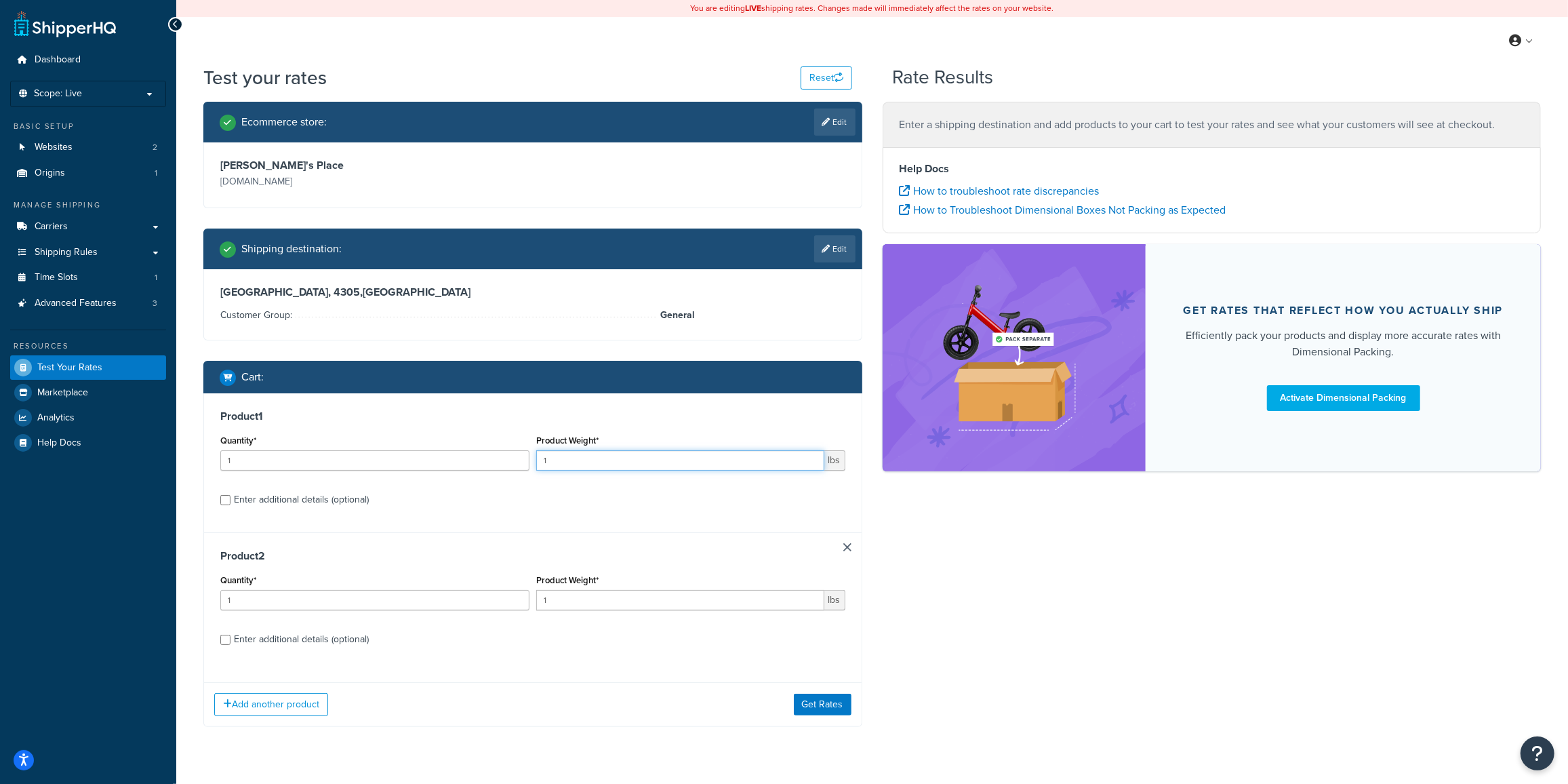
drag, startPoint x: 573, startPoint y: 467, endPoint x: 379, endPoint y: 445, distance: 195.2
click at [402, 449] on div "Quantity* 1 Product Weight* 1 lbs" at bounding box center [533, 456] width 632 height 49
type input "385"
click at [606, 603] on input "1" at bounding box center [680, 600] width 288 height 21
type input "150"
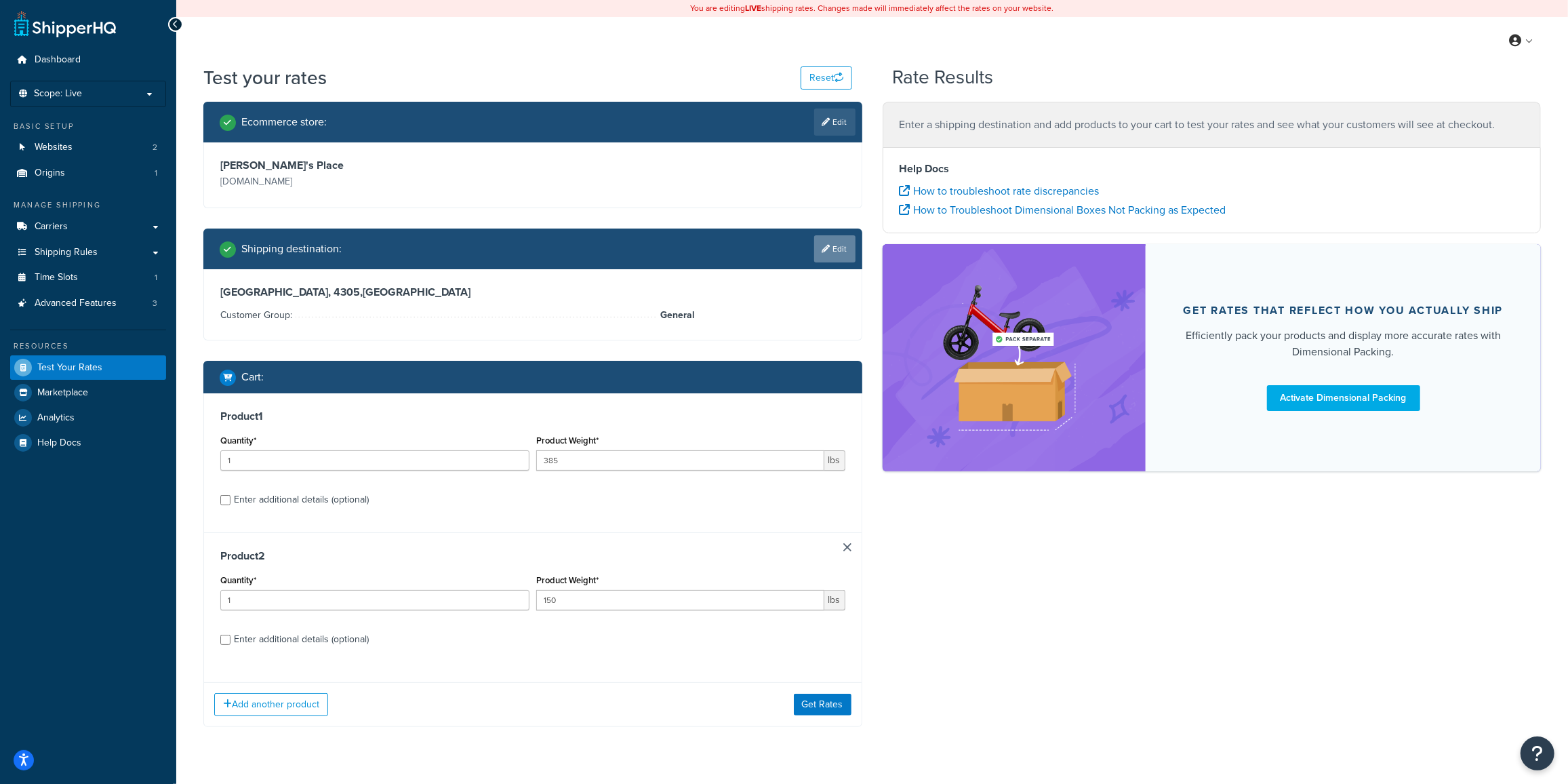
click at [837, 254] on link "Edit" at bounding box center [835, 249] width 41 height 27
select select "AU"
select select "QLD"
select select "General"
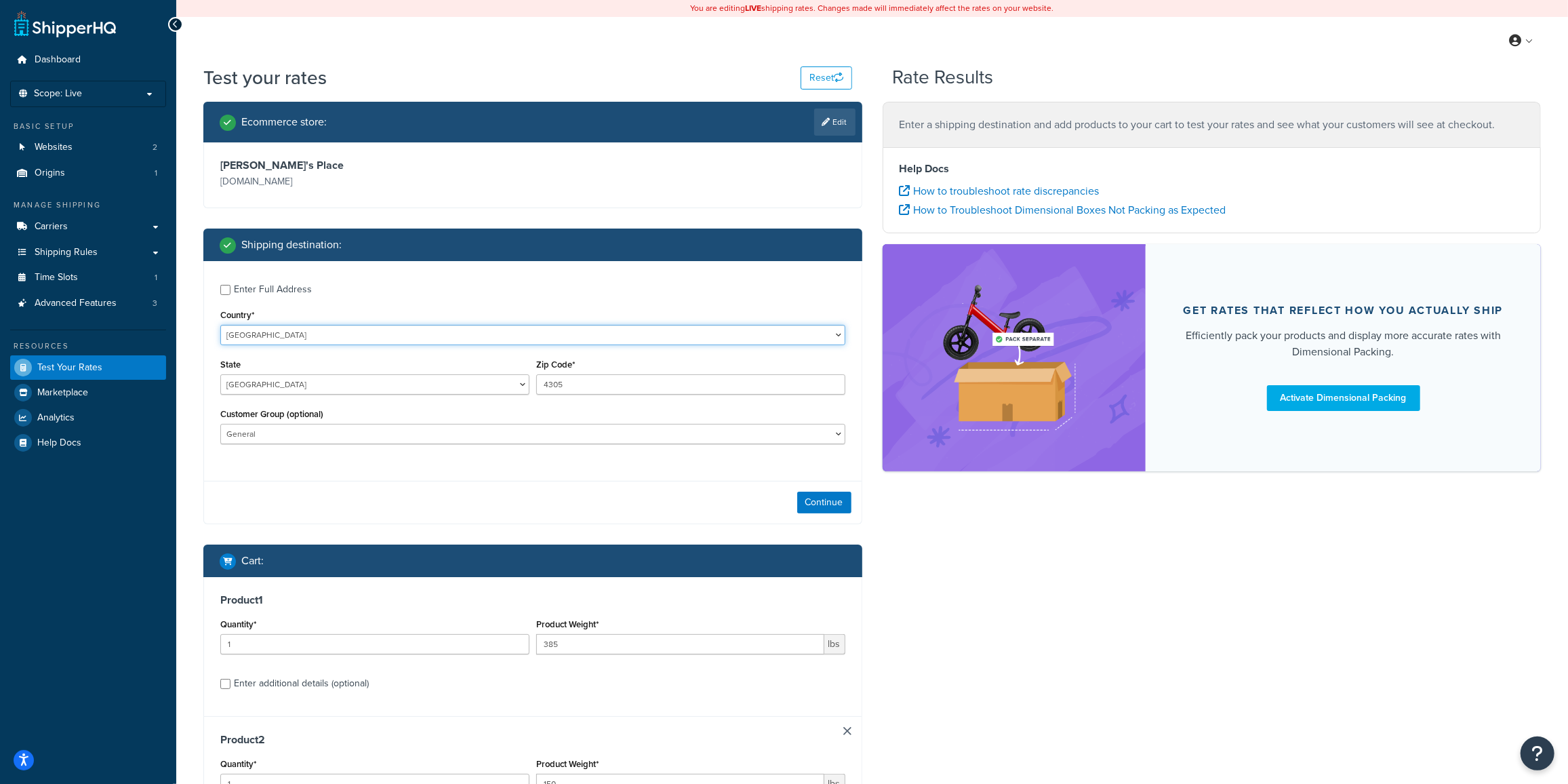
click at [274, 327] on select "[GEOGRAPHIC_DATA] [GEOGRAPHIC_DATA] [GEOGRAPHIC_DATA] [GEOGRAPHIC_DATA] [GEOGRA…" at bounding box center [533, 335] width 625 height 21
select select "US"
click at [221, 325] on select "[GEOGRAPHIC_DATA] [GEOGRAPHIC_DATA] [GEOGRAPHIC_DATA] [GEOGRAPHIC_DATA] [GEOGRA…" at bounding box center [533, 335] width 625 height 21
click at [276, 386] on select "Alabama Alaska American Samoa Arizona Arkansas Armed Forces Americas Armed Forc…" at bounding box center [375, 385] width 309 height 21
select select "AZ"
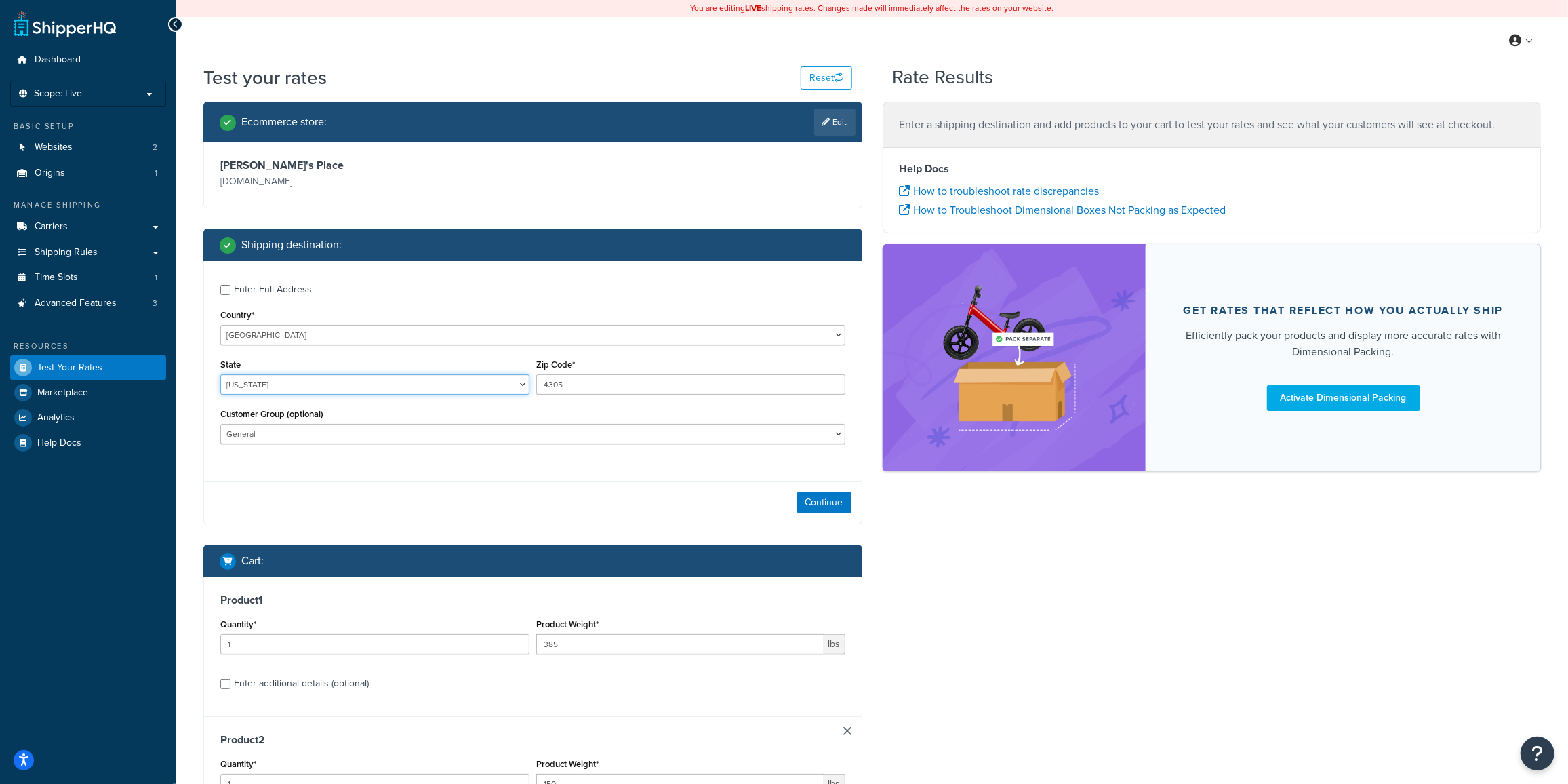
click at [221, 374] on select "Alabama Alaska American Samoa Arizona Arkansas Armed Forces Americas Armed Forc…" at bounding box center [375, 385] width 309 height 21
drag, startPoint x: 614, startPoint y: 385, endPoint x: 401, endPoint y: 371, distance: 213.5
click at [406, 381] on div "State Alabama Alaska American Samoa Arizona Arkansas Armed Forces Americas Arme…" at bounding box center [533, 379] width 632 height 49
type input "85383"
click at [815, 508] on button "Continue" at bounding box center [825, 503] width 54 height 22
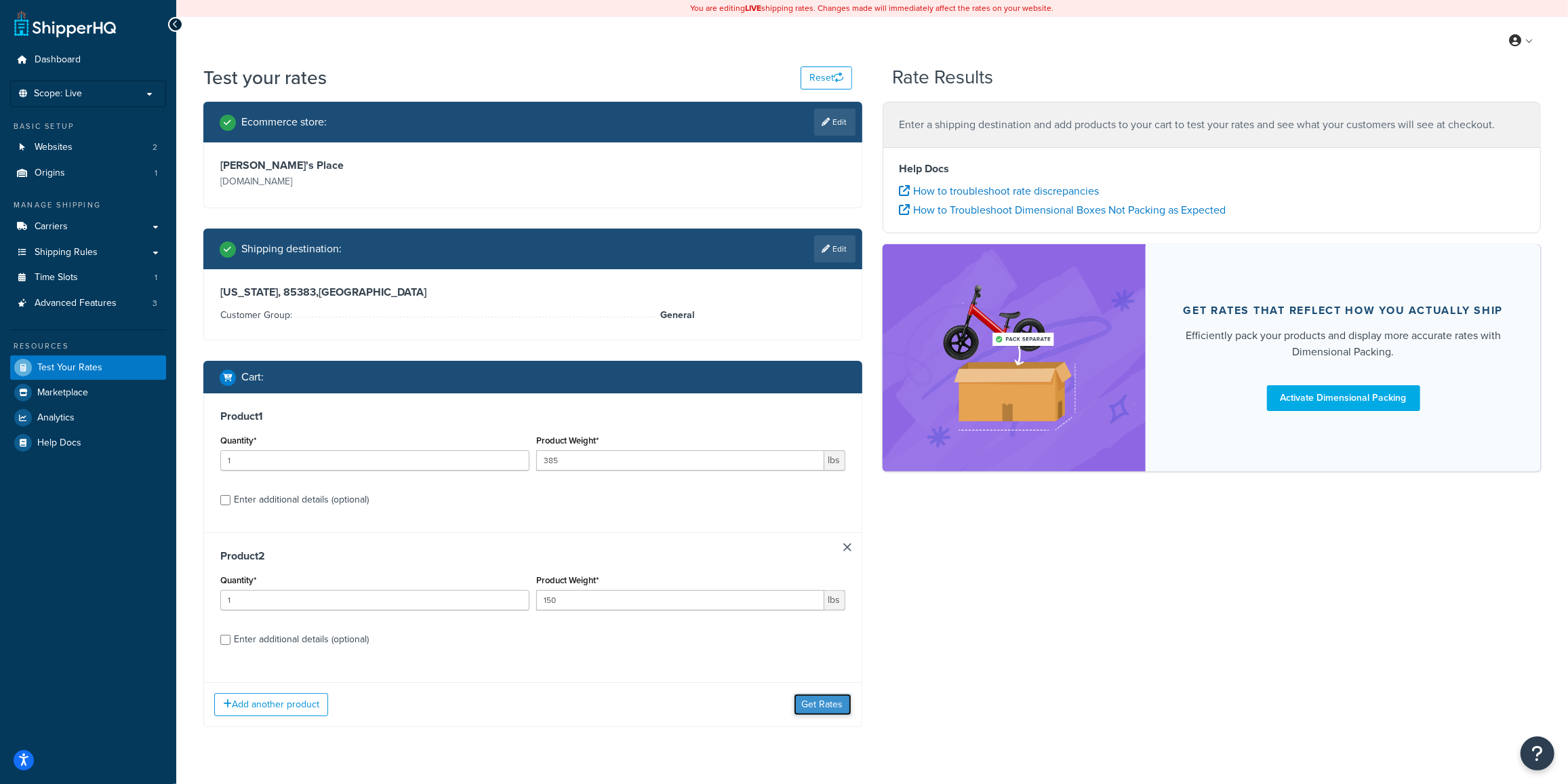
click at [821, 711] on button "Get Rates" at bounding box center [823, 705] width 57 height 22
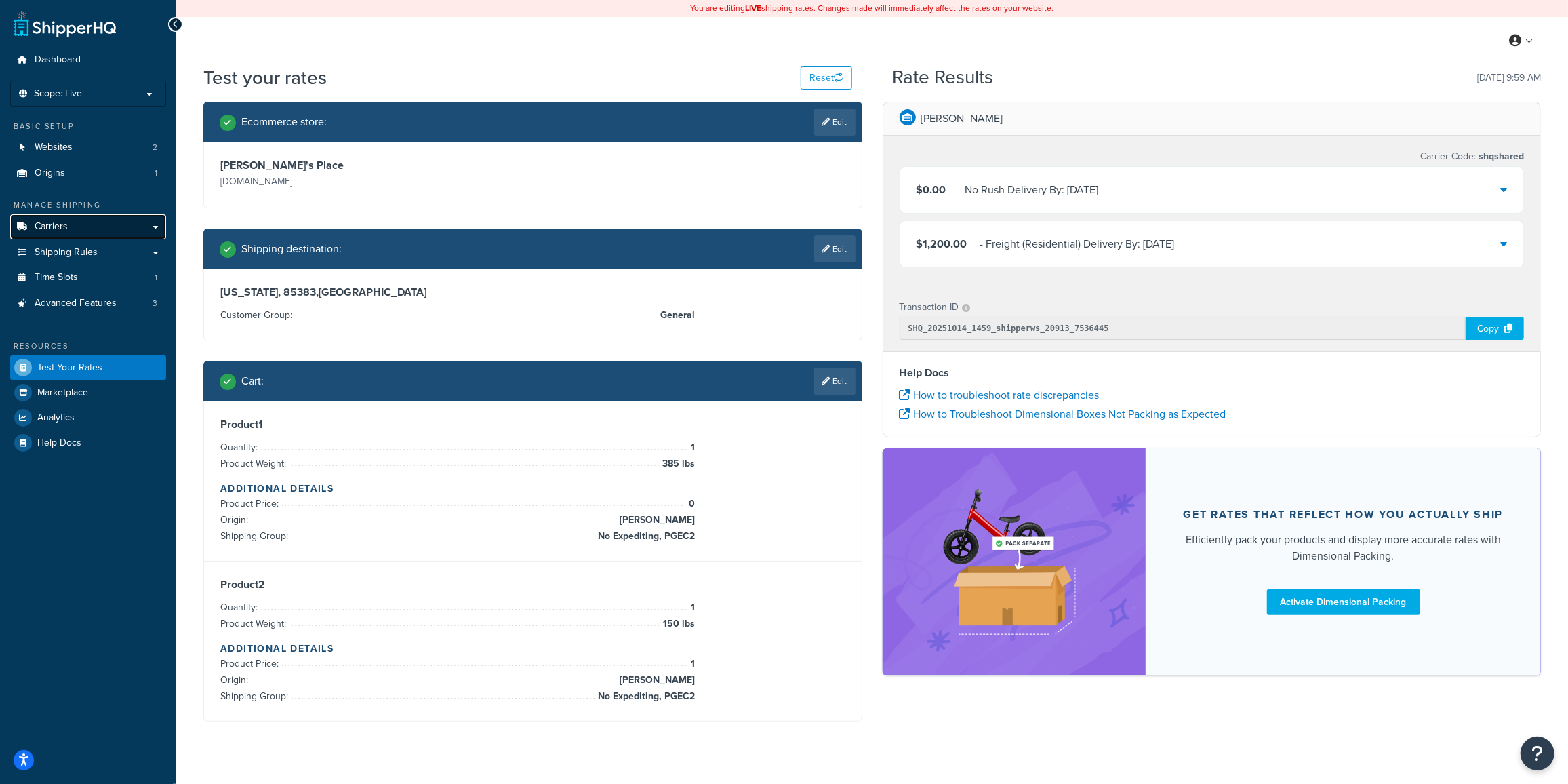
click at [60, 231] on span "Carriers" at bounding box center [51, 227] width 33 height 12
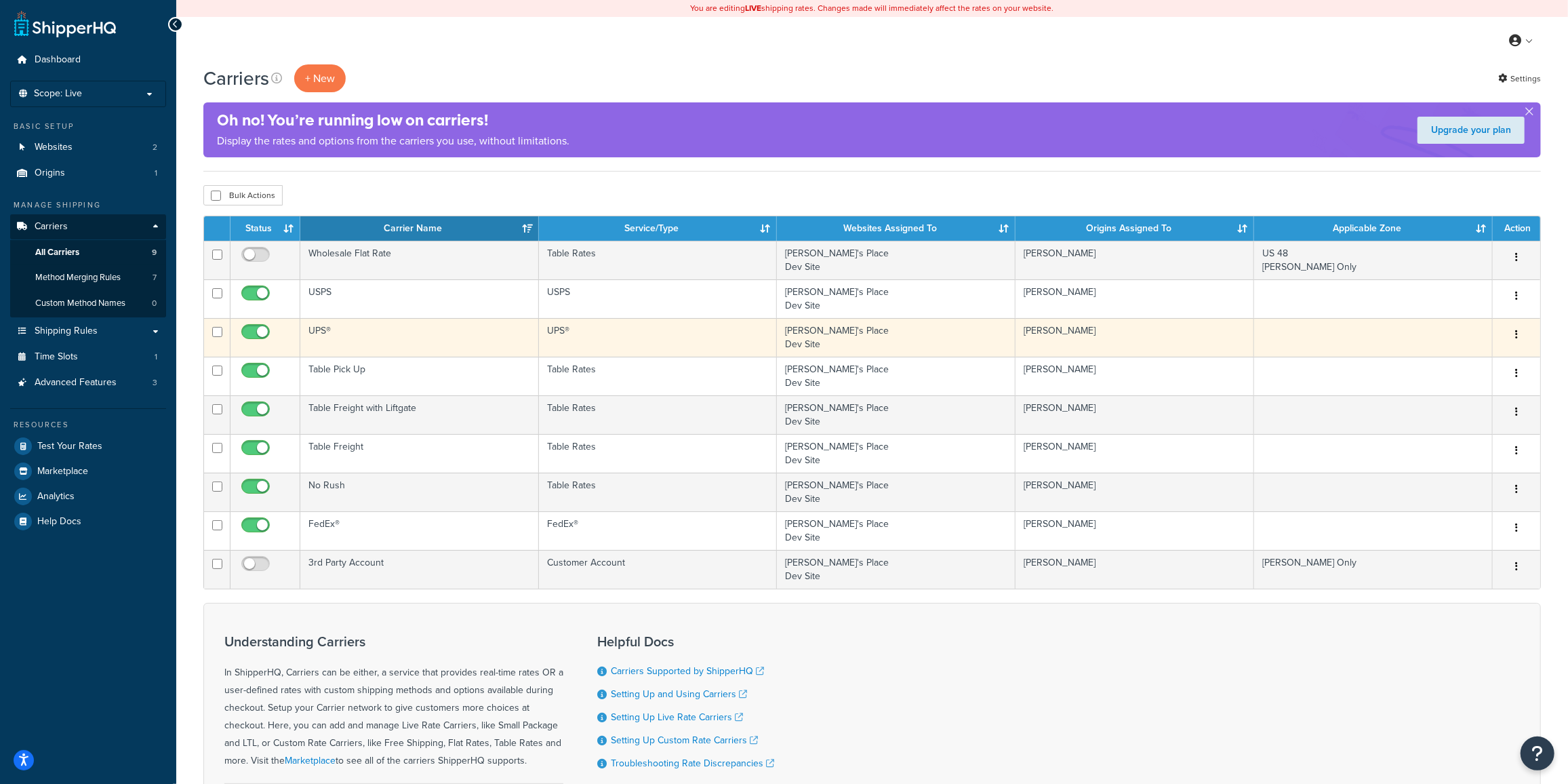
click at [331, 333] on td "UPS®" at bounding box center [420, 338] width 239 height 39
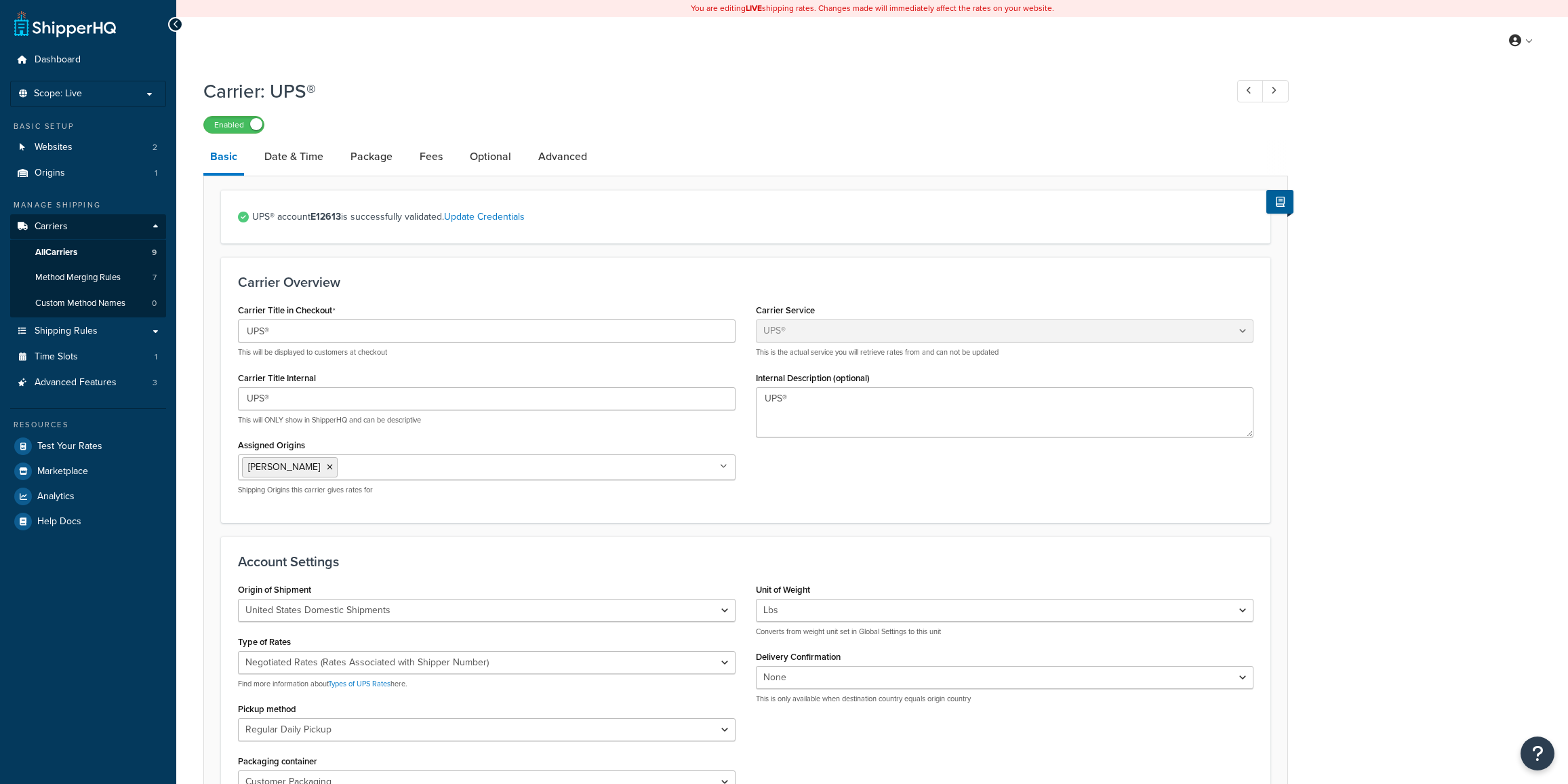
select select "ups"
click at [289, 162] on link "Date & Time" at bounding box center [293, 157] width 73 height 32
select select "MEd"
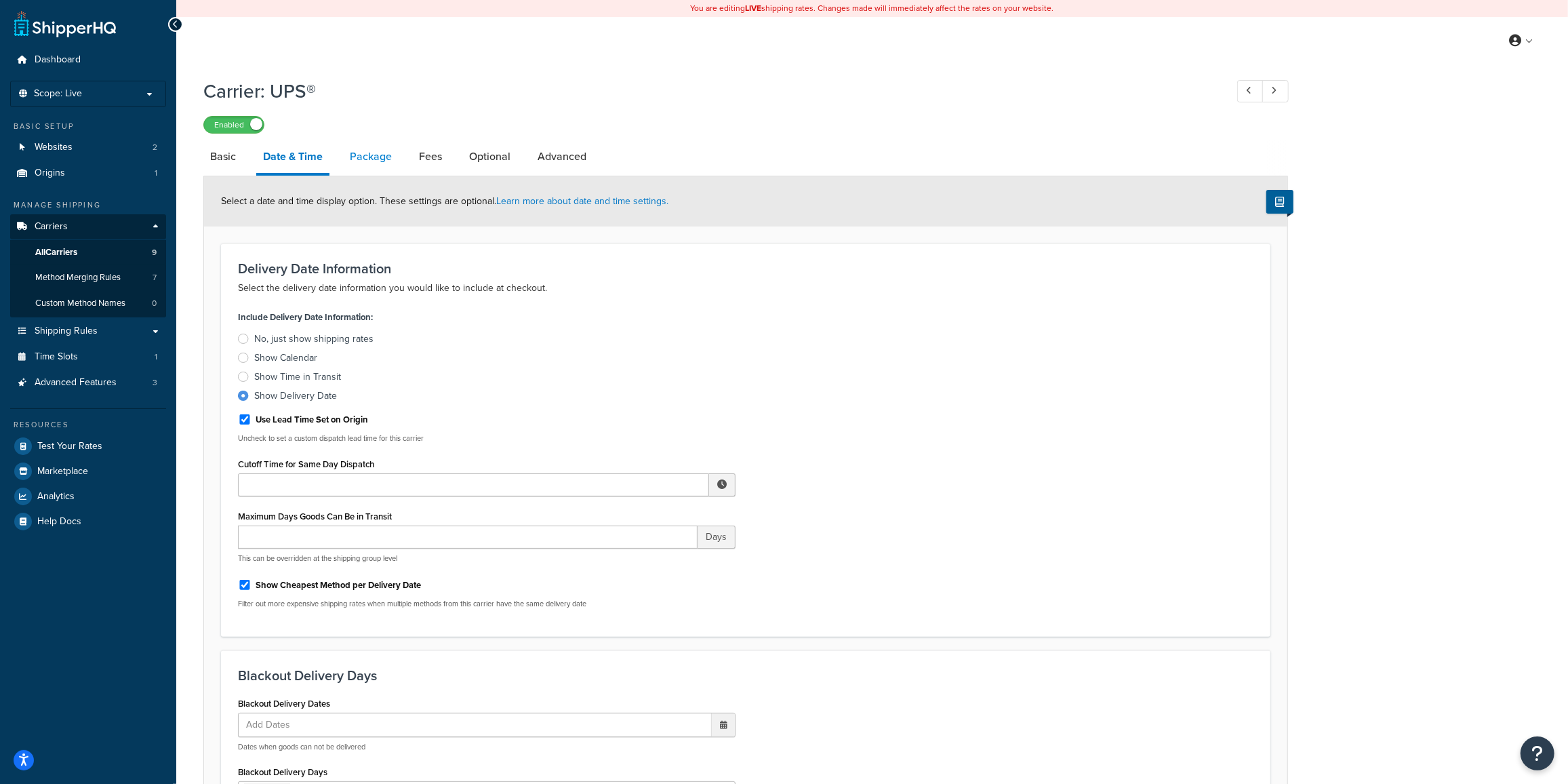
click at [380, 159] on link "Package" at bounding box center [371, 157] width 56 height 32
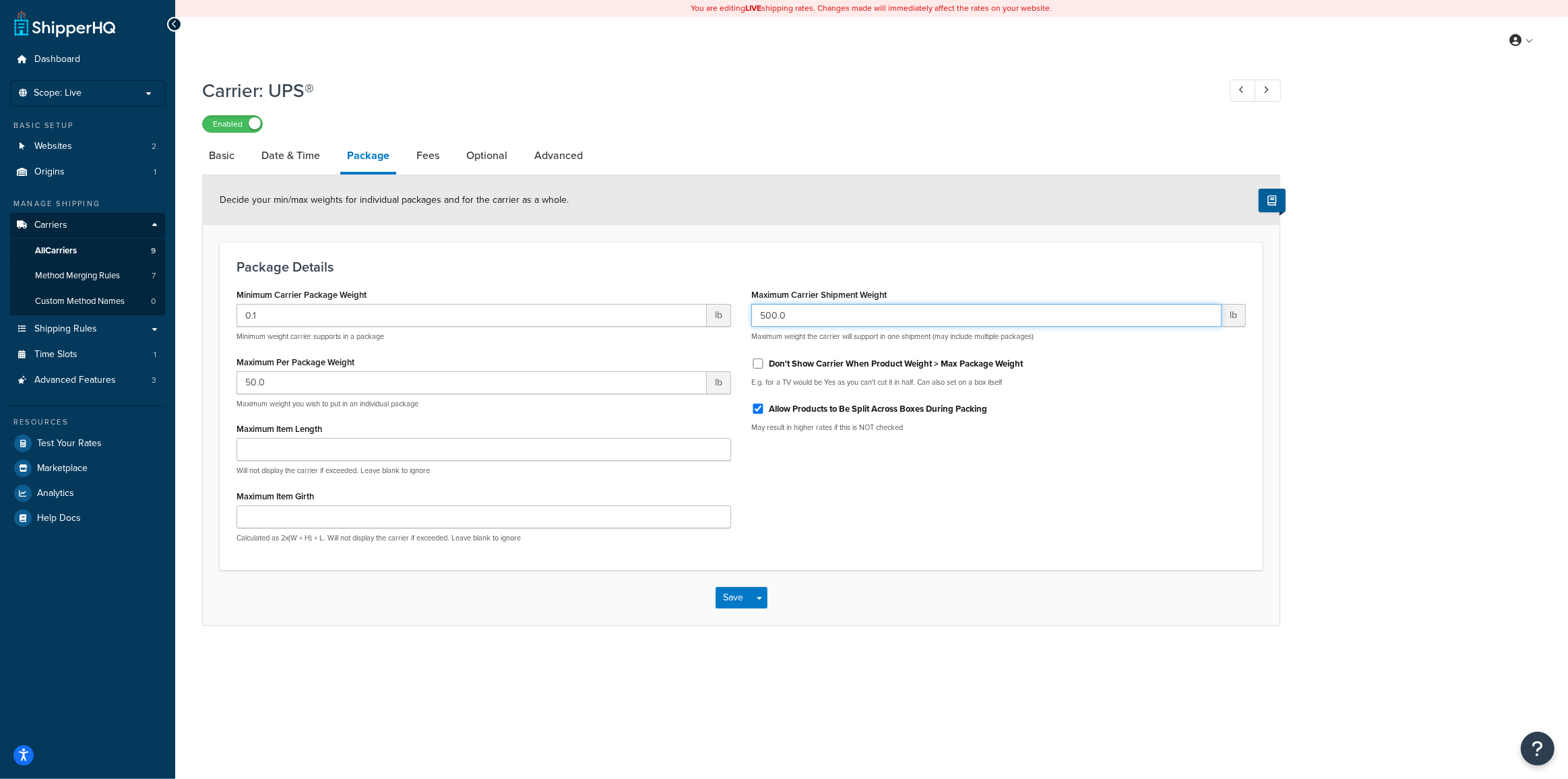
drag, startPoint x: 817, startPoint y: 310, endPoint x: 707, endPoint y: 316, distance: 110.2
click at [713, 316] on div "Minimum Carrier Package Weight 0.1 lb Minimum weight carrier supports in a pack…" at bounding box center [741, 419] width 1030 height 268
type input "1000"
click at [865, 475] on div "Minimum Carrier Package Weight 0.1 lb Minimum weight carrier supports in a pack…" at bounding box center [741, 419] width 1030 height 268
click at [731, 599] on button "Save" at bounding box center [734, 598] width 37 height 22
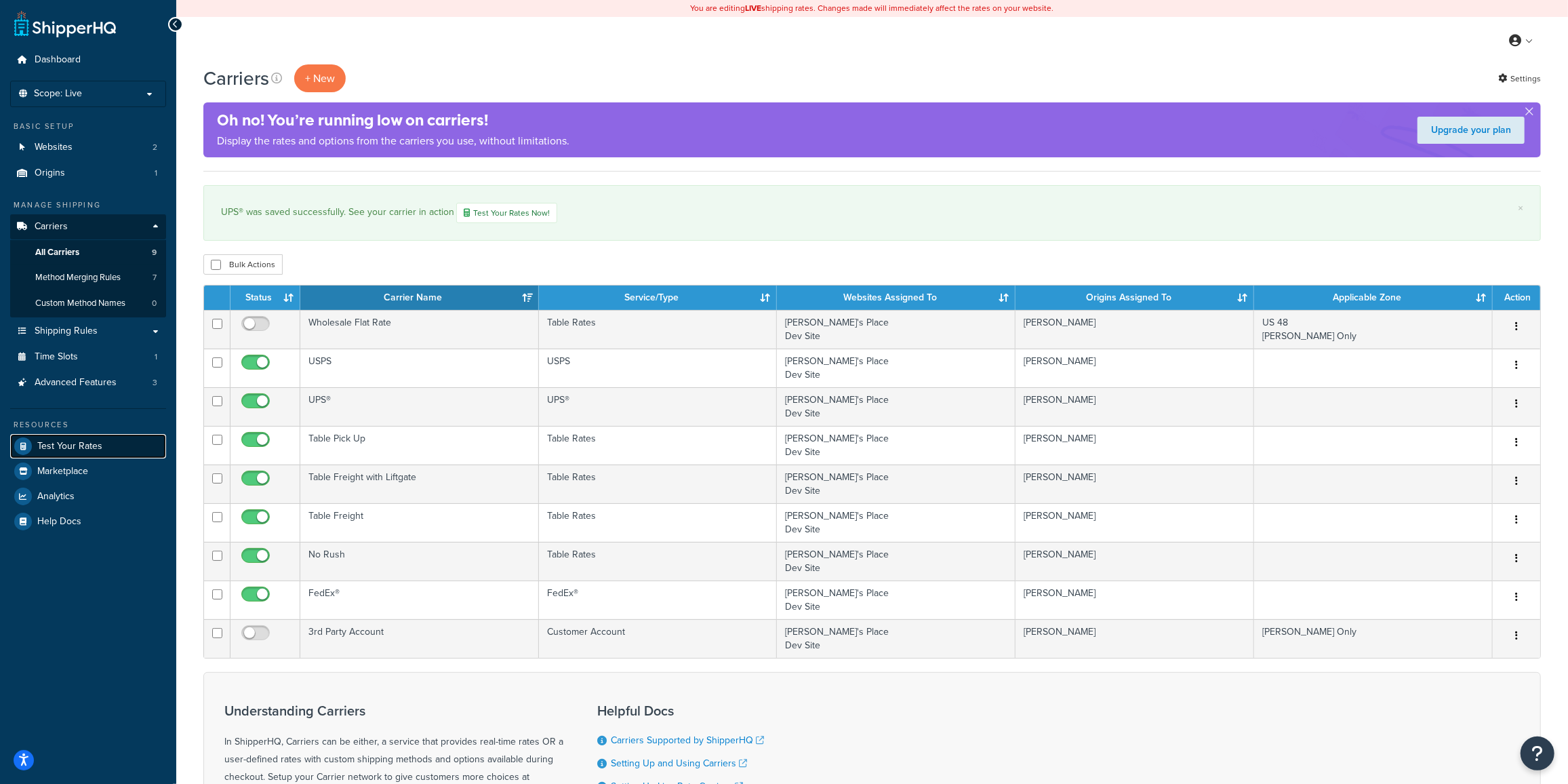
drag, startPoint x: 0, startPoint y: 0, endPoint x: 79, endPoint y: 443, distance: 450.0
click at [79, 443] on span "Test Your Rates" at bounding box center [70, 446] width 65 height 12
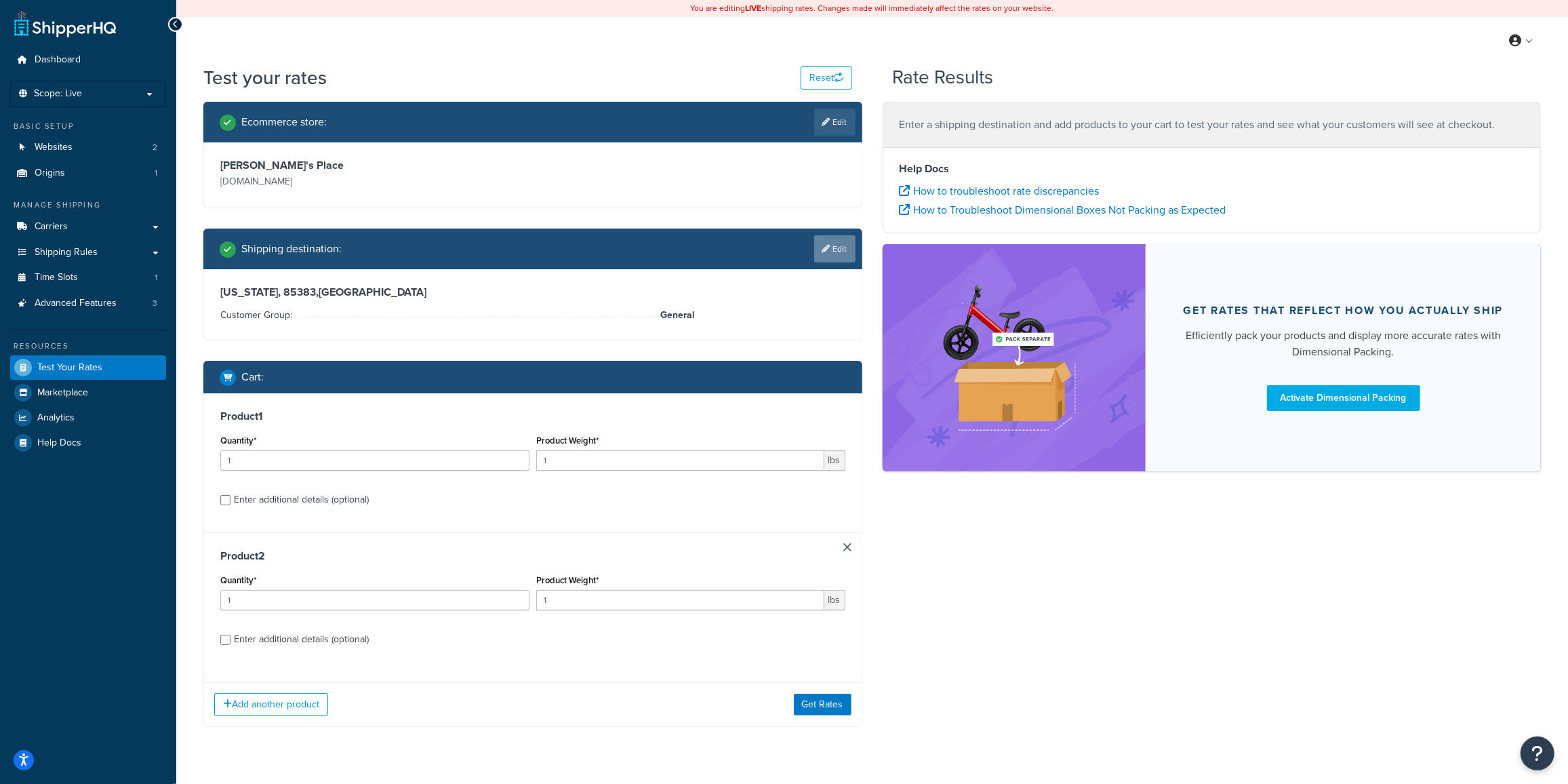
click at [833, 251] on link "Edit" at bounding box center [835, 249] width 41 height 27
select select "AZ"
select select "General"
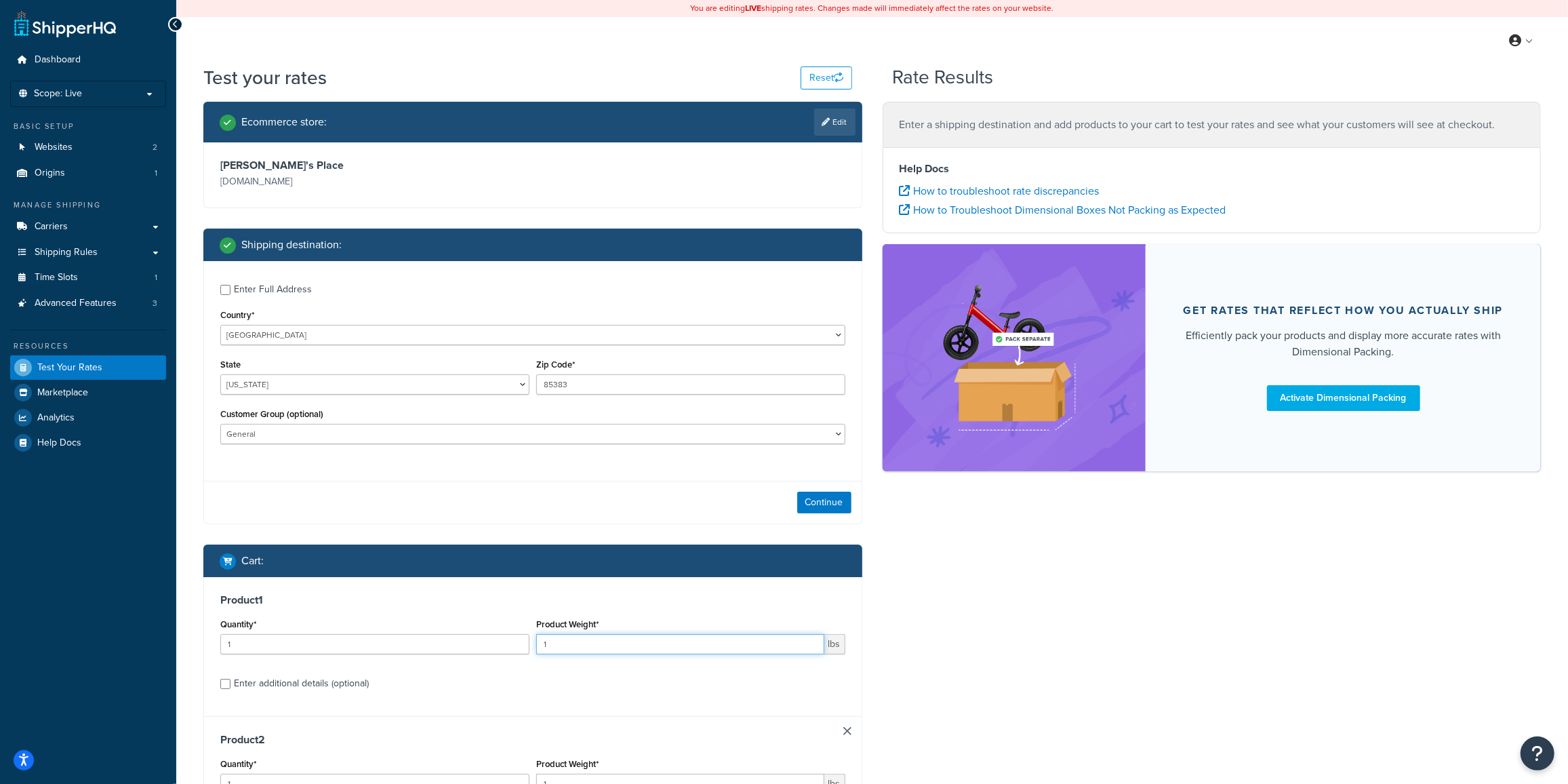
click at [572, 646] on input "1" at bounding box center [680, 644] width 288 height 21
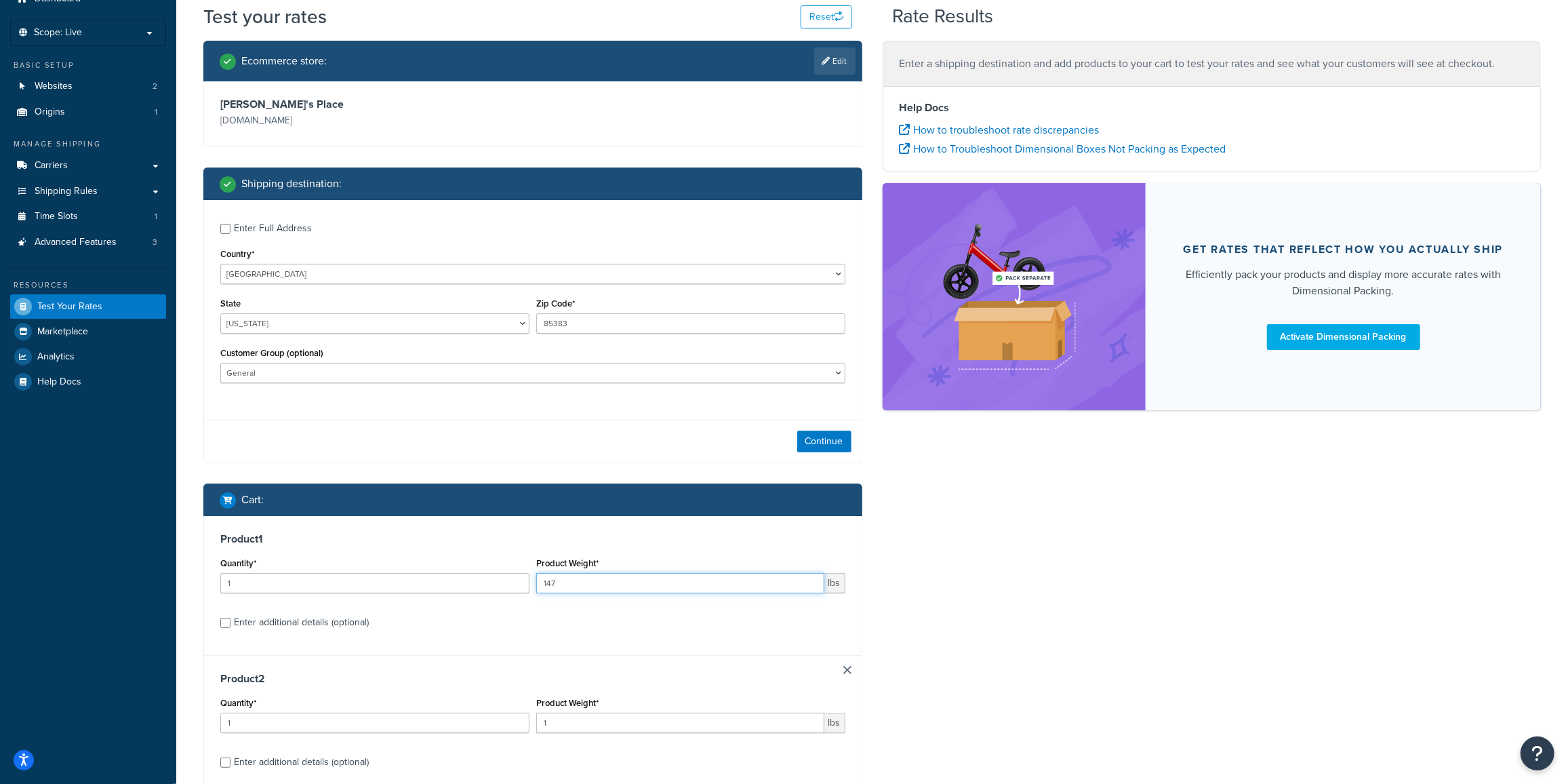
scroll to position [61, 0]
type input "147"
drag, startPoint x: 553, startPoint y: 728, endPoint x: 514, endPoint y: 716, distance: 40.8
click at [519, 728] on div "Quantity* 1 Product Weight* 1 lbs" at bounding box center [533, 718] width 632 height 49
type input "385"
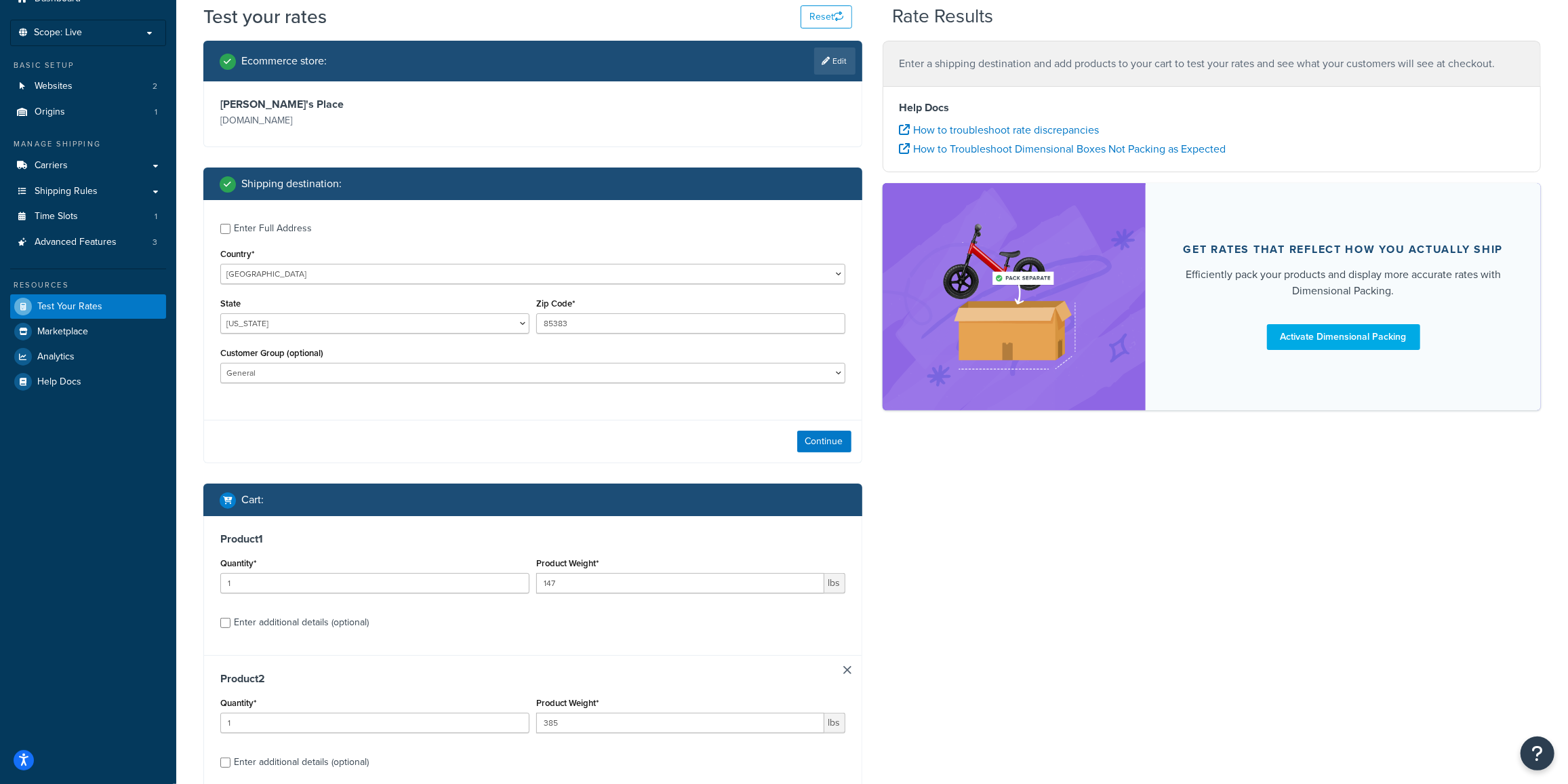
drag, startPoint x: 576, startPoint y: 649, endPoint x: 551, endPoint y: 566, distance: 86.7
click at [578, 647] on div "Product 1 Quantity* 1 Product Weight* 147 lbs Enter additional details (optiona…" at bounding box center [533, 585] width 658 height 139
drag, startPoint x: 562, startPoint y: 582, endPoint x: 377, endPoint y: 563, distance: 186.0
click at [385, 574] on div "Quantity* 1 Product Weight* 147 lbs" at bounding box center [533, 578] width 632 height 49
type input "150"
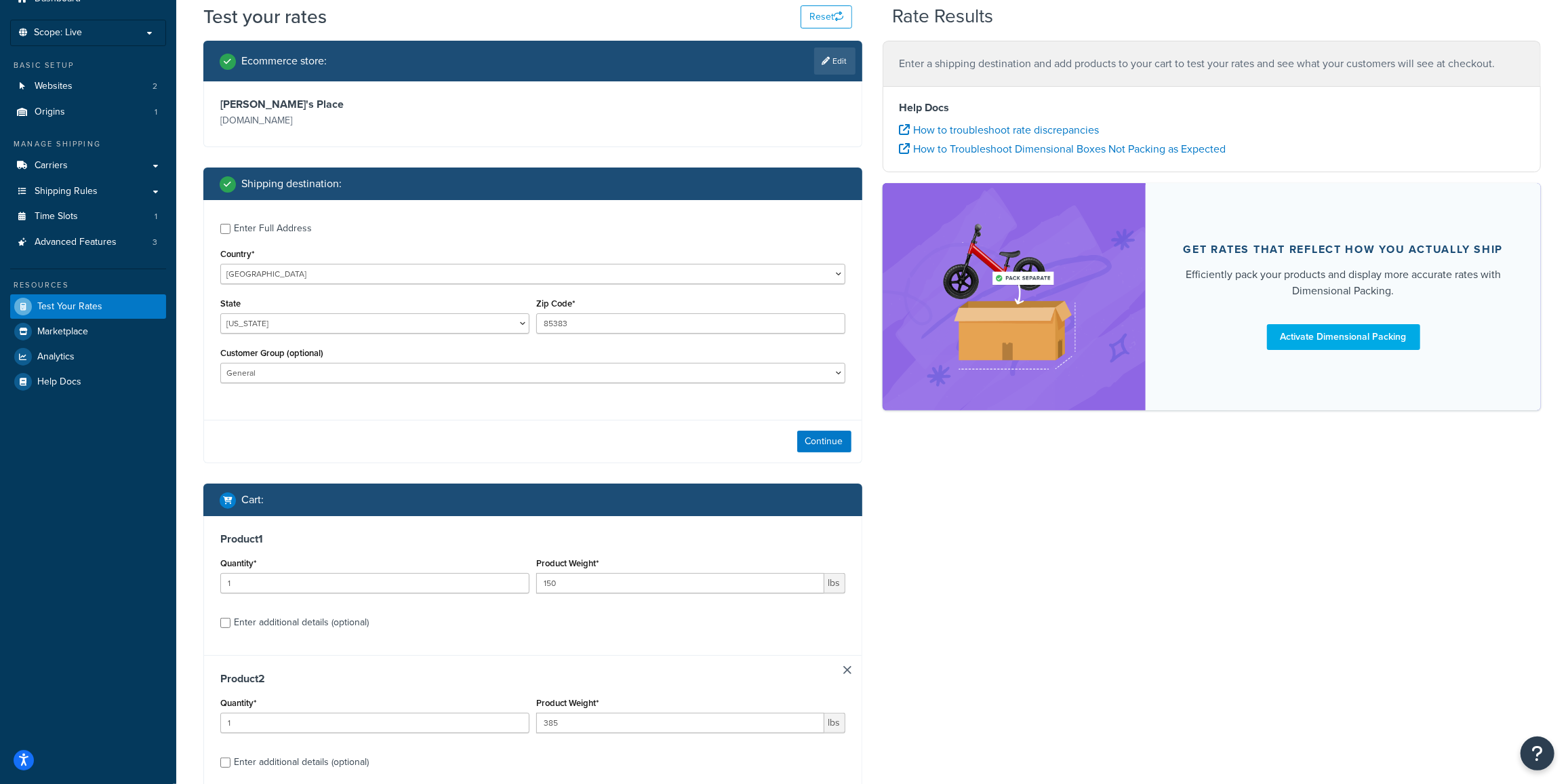
drag, startPoint x: 940, startPoint y: 648, endPoint x: 951, endPoint y: 650, distance: 11.2
click at [944, 648] on div "Ecommerce store : Edit Carl's Place carlofet.com Shipping destination : Enter F…" at bounding box center [872, 455] width 1358 height 830
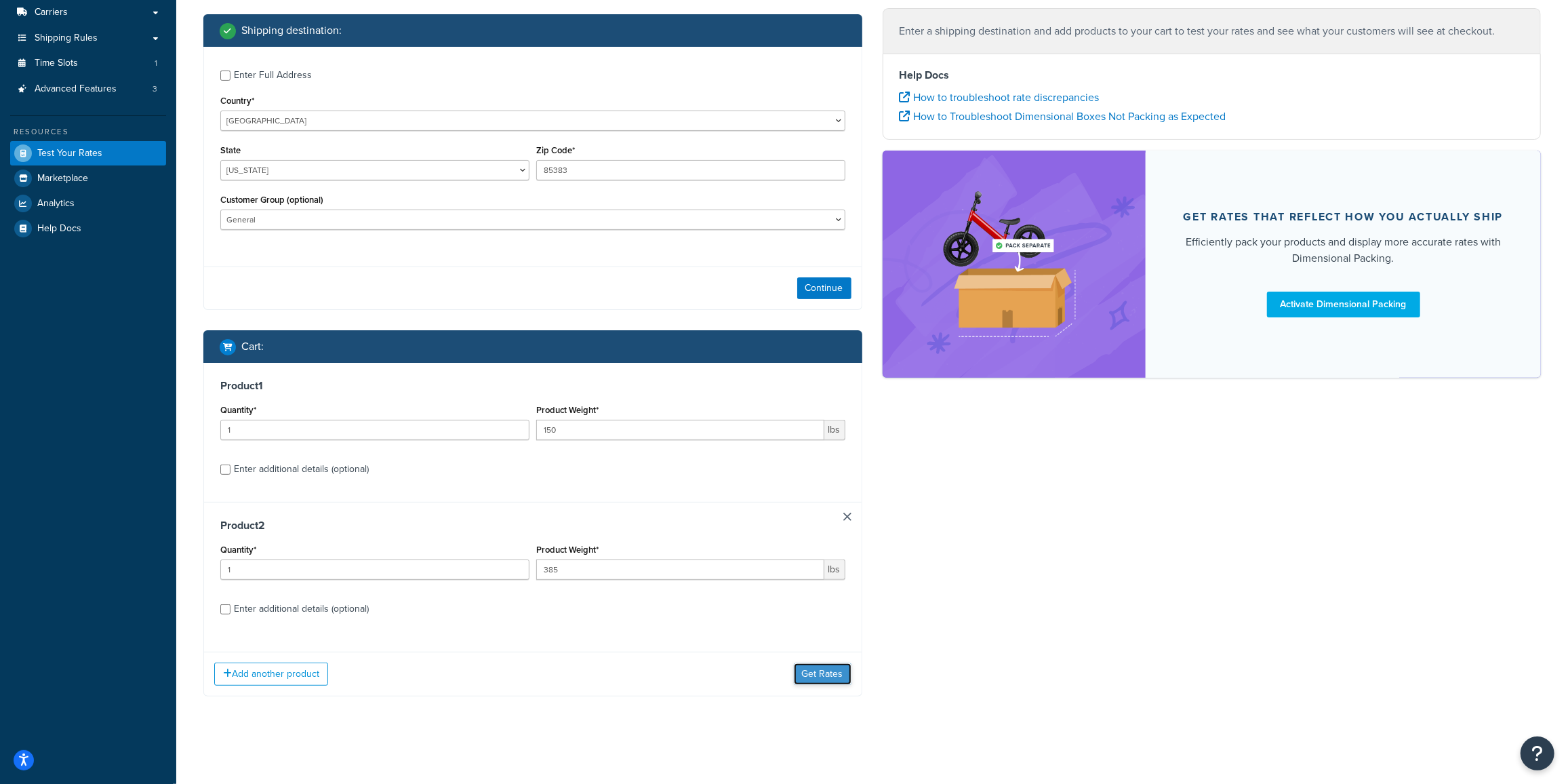
click at [834, 679] on button "Get Rates" at bounding box center [823, 674] width 57 height 22
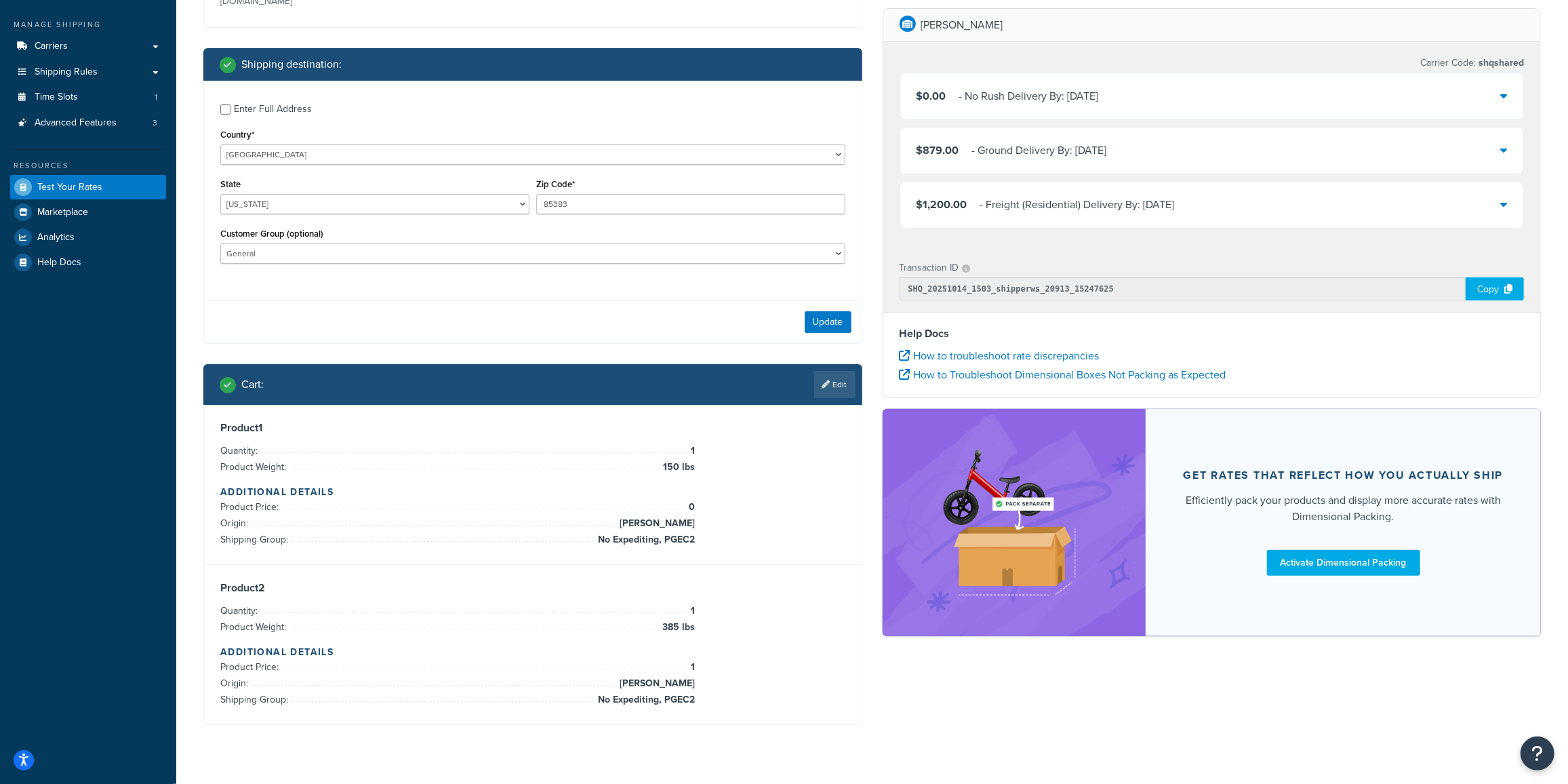
scroll to position [168, 0]
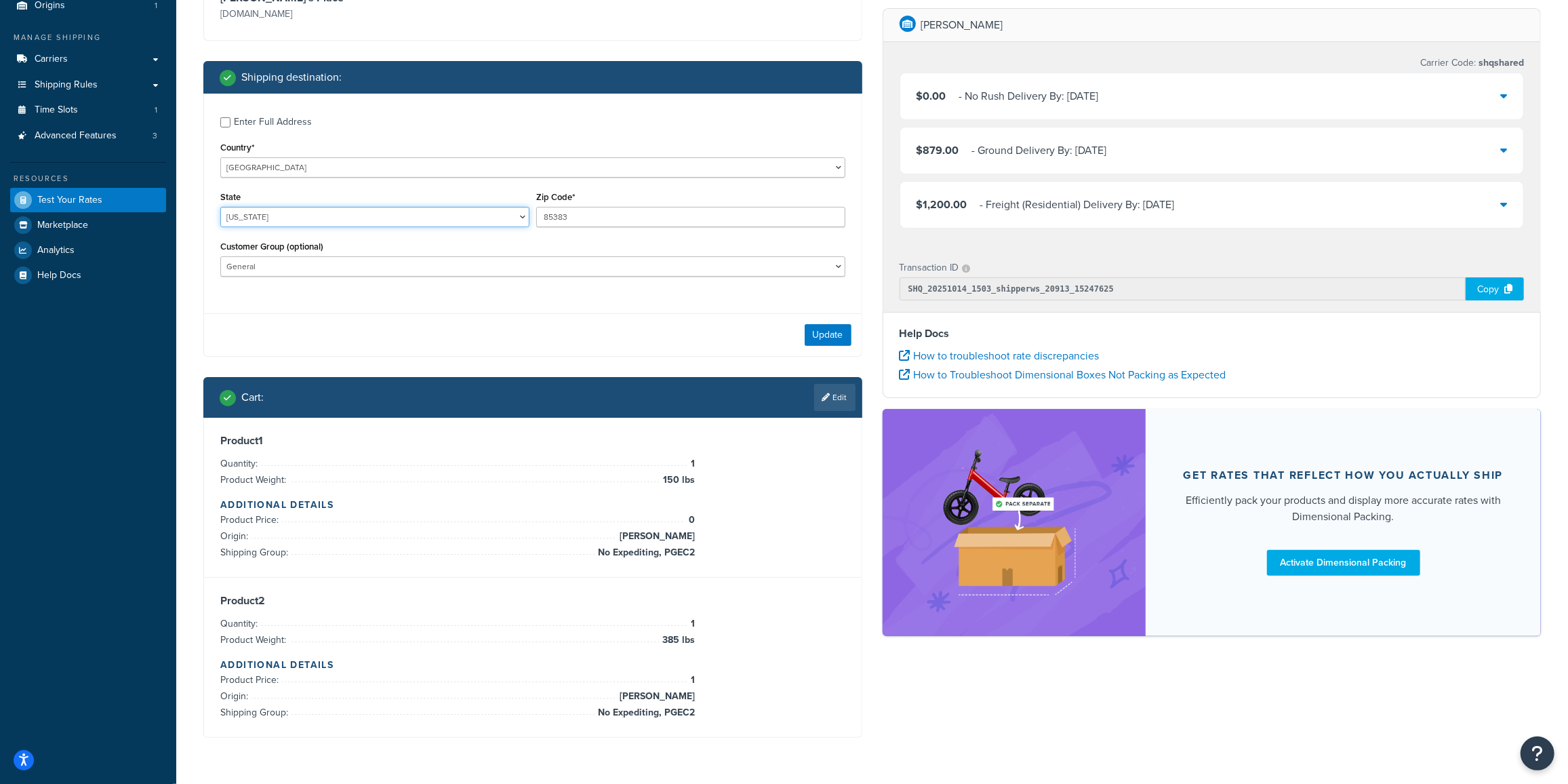
click at [263, 217] on select "Alabama Alaska American Samoa Arizona Arkansas Armed Forces Americas Armed Forc…" at bounding box center [375, 217] width 309 height 21
drag, startPoint x: 263, startPoint y: 214, endPoint x: 265, endPoint y: 199, distance: 15.1
click at [263, 214] on select "Alabama Alaska American Samoa Arizona Arkansas Armed Forces Americas Armed Forc…" at bounding box center [375, 217] width 309 height 21
click at [259, 152] on div "Country* United States United Kingdom Afghanistan Åland Islands Albania Algeria…" at bounding box center [533, 157] width 625 height 39
click at [260, 171] on select "[GEOGRAPHIC_DATA] [GEOGRAPHIC_DATA] [GEOGRAPHIC_DATA] [GEOGRAPHIC_DATA] [GEOGRA…" at bounding box center [533, 168] width 625 height 21
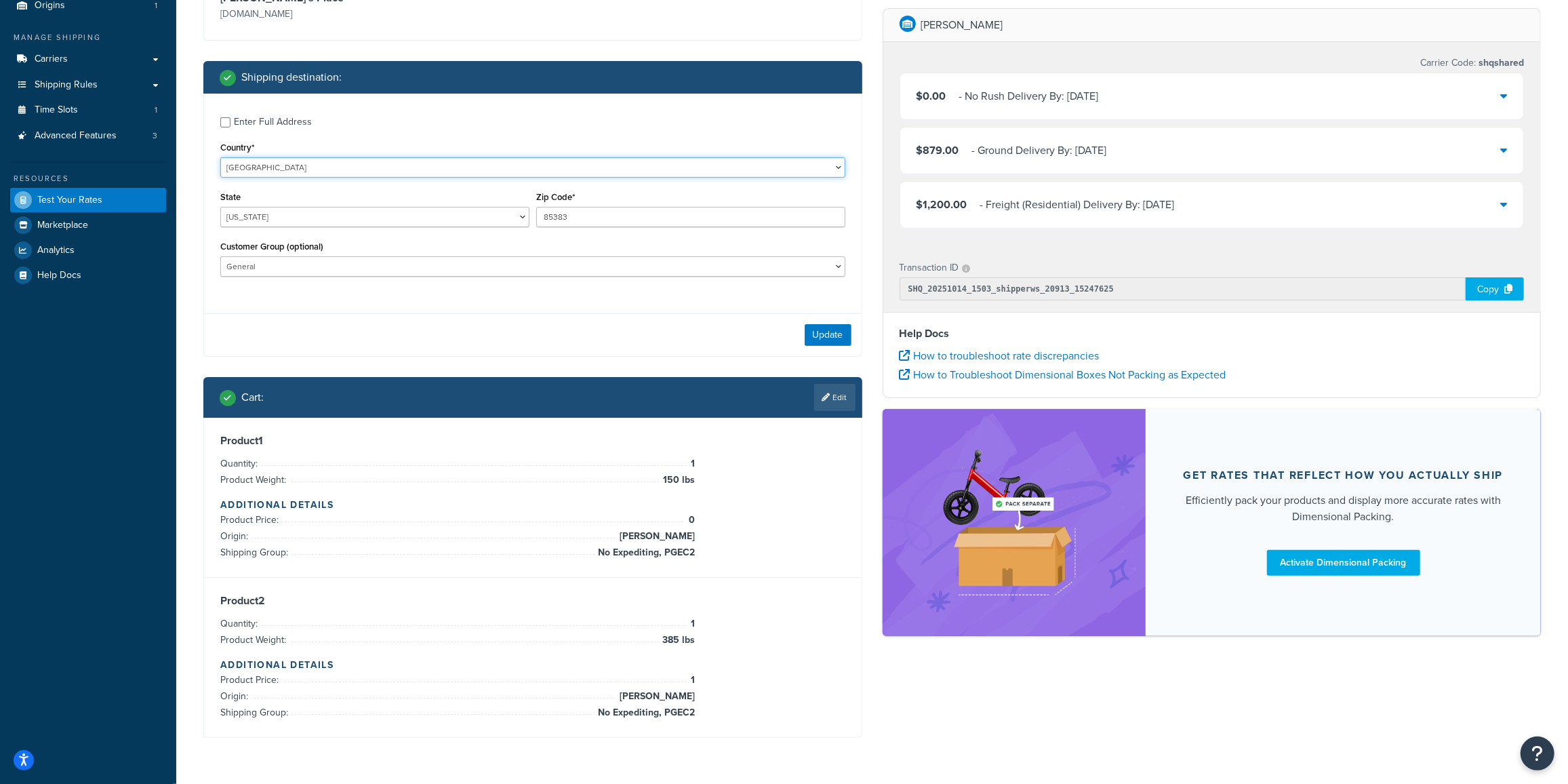
select select "AU"
click at [221, 157] on select "[GEOGRAPHIC_DATA] [GEOGRAPHIC_DATA] [GEOGRAPHIC_DATA] [GEOGRAPHIC_DATA] [GEOGRA…" at bounding box center [533, 168] width 625 height 21
click at [276, 218] on select "Australian Capital Territory New South Wales Northern Territory Queensland Sout…" at bounding box center [375, 217] width 309 height 21
select select "QLD"
click at [221, 207] on select "Australian Capital Territory New South Wales Northern Territory Queensland Sout…" at bounding box center [375, 217] width 309 height 21
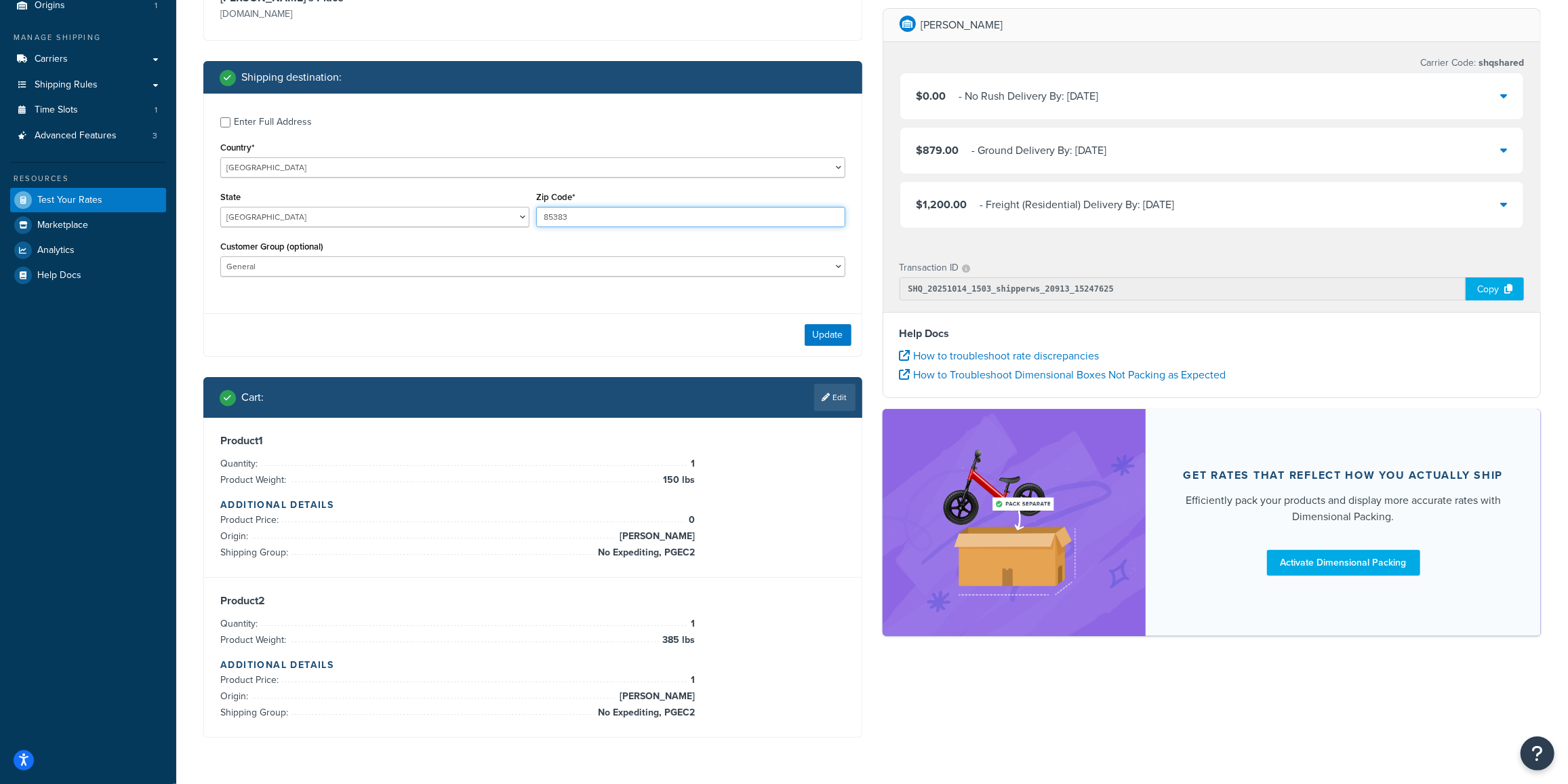
click at [465, 199] on div "State Australian Capital Territory New South Wales Northern Territory Queenslan…" at bounding box center [533, 212] width 632 height 49
type input "4305"
click at [826, 336] on button "Update" at bounding box center [828, 335] width 47 height 22
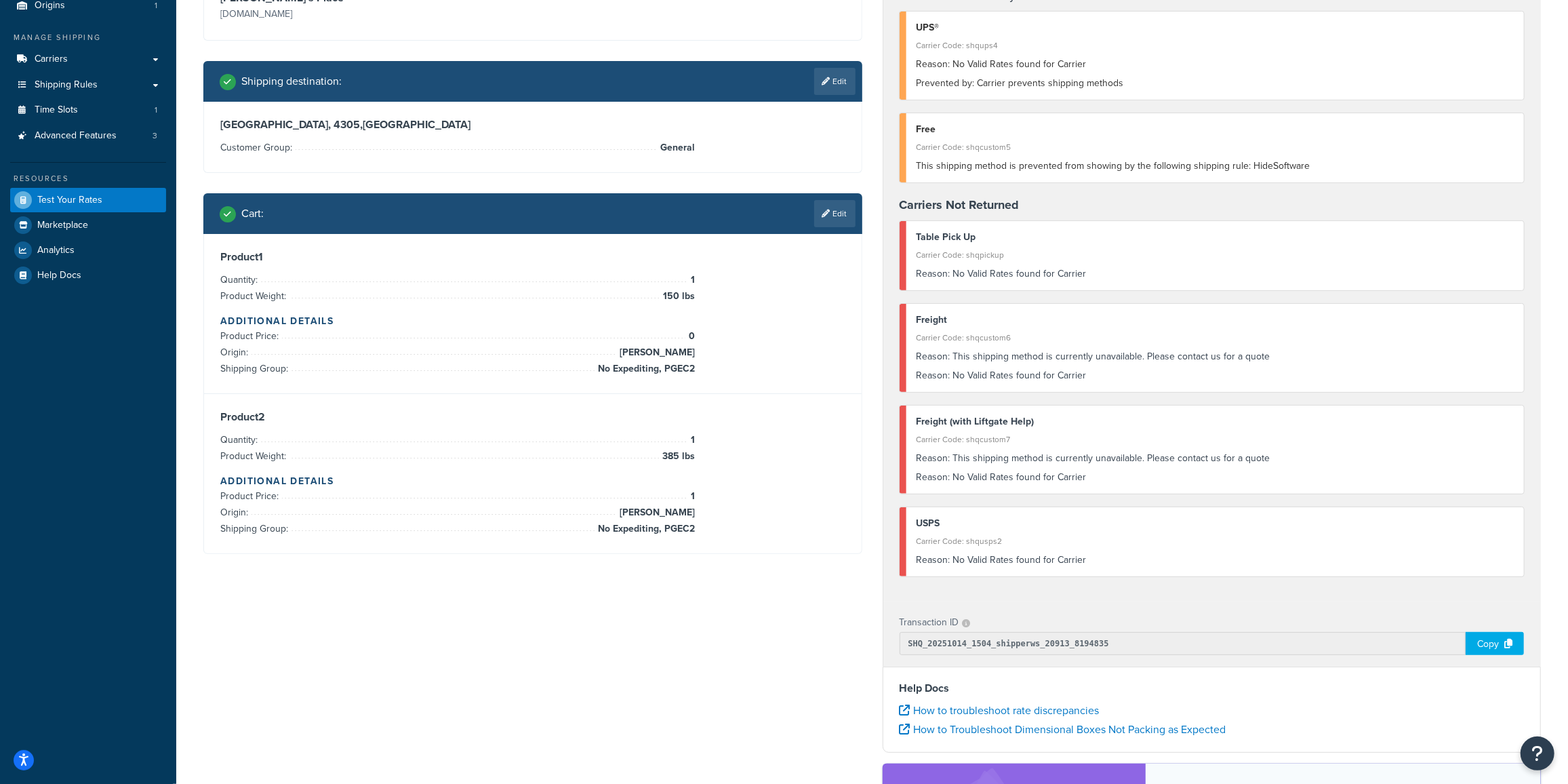
scroll to position [0, 0]
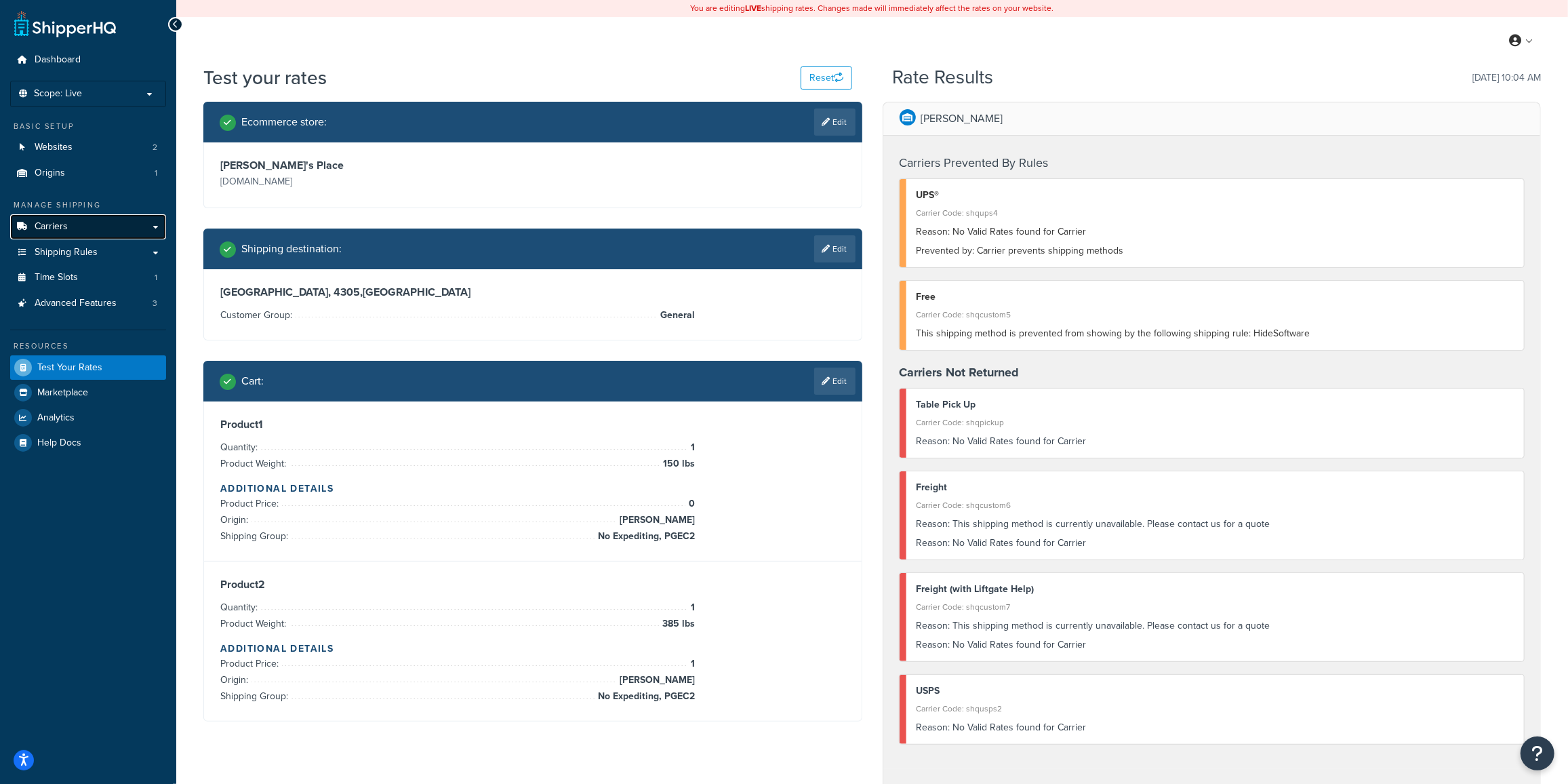
click at [46, 231] on span "Carriers" at bounding box center [51, 227] width 33 height 12
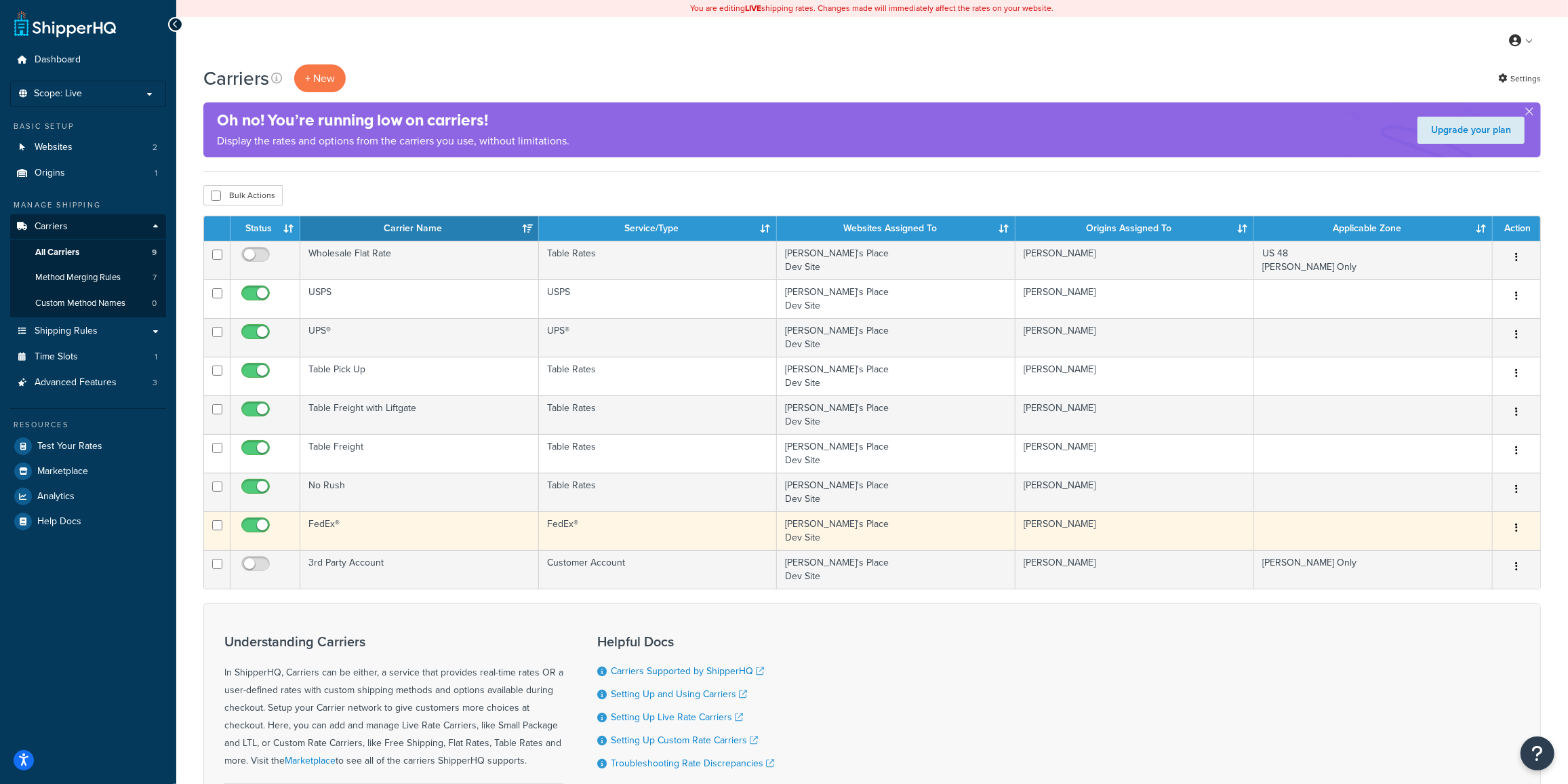
click at [420, 527] on td "FedEx®" at bounding box center [420, 530] width 239 height 39
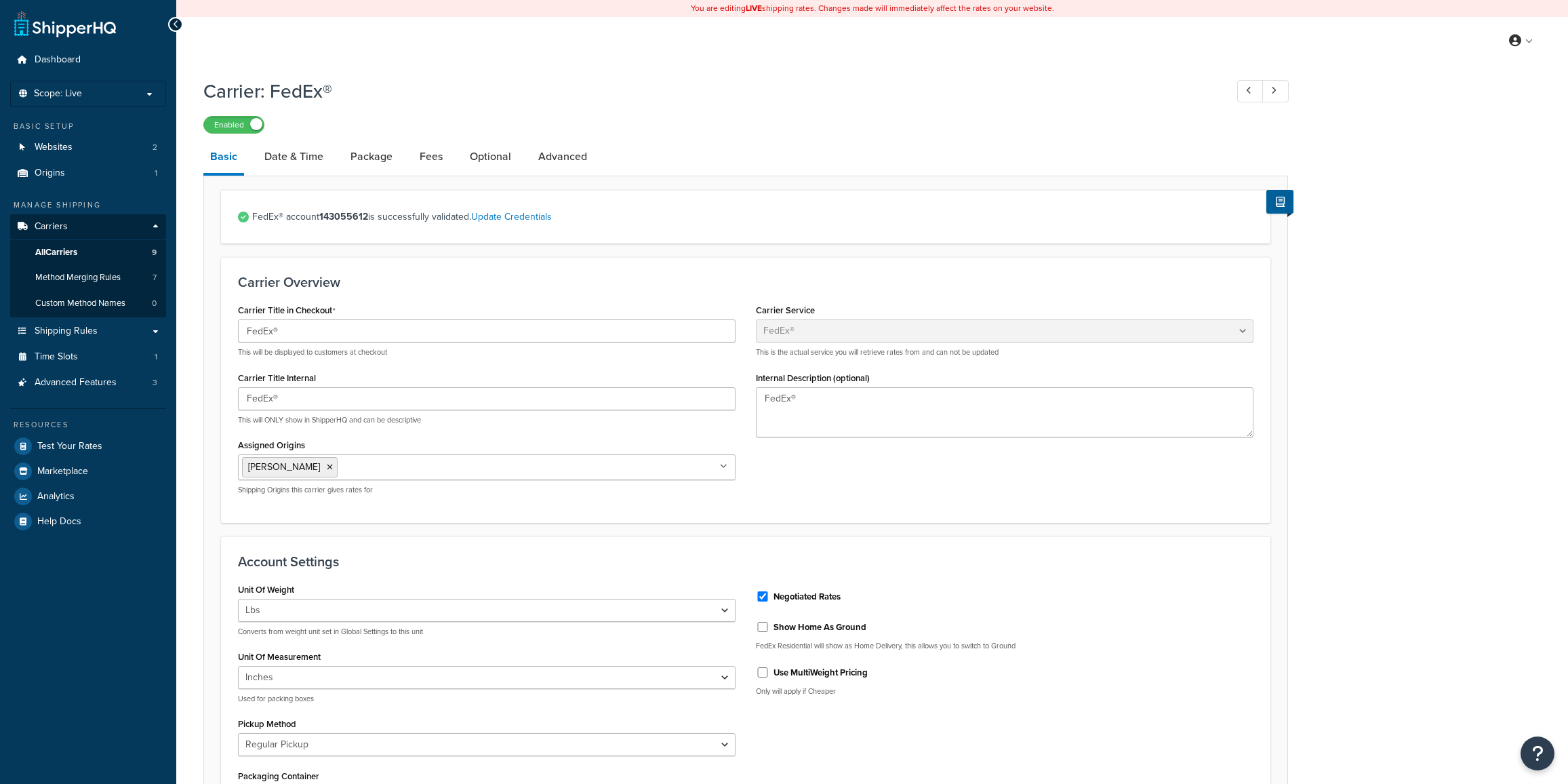
select select "fedEx"
select select "REGULAR_PICKUP"
select select "YOUR_PACKAGING"
click at [431, 164] on link "Fees" at bounding box center [432, 157] width 37 height 32
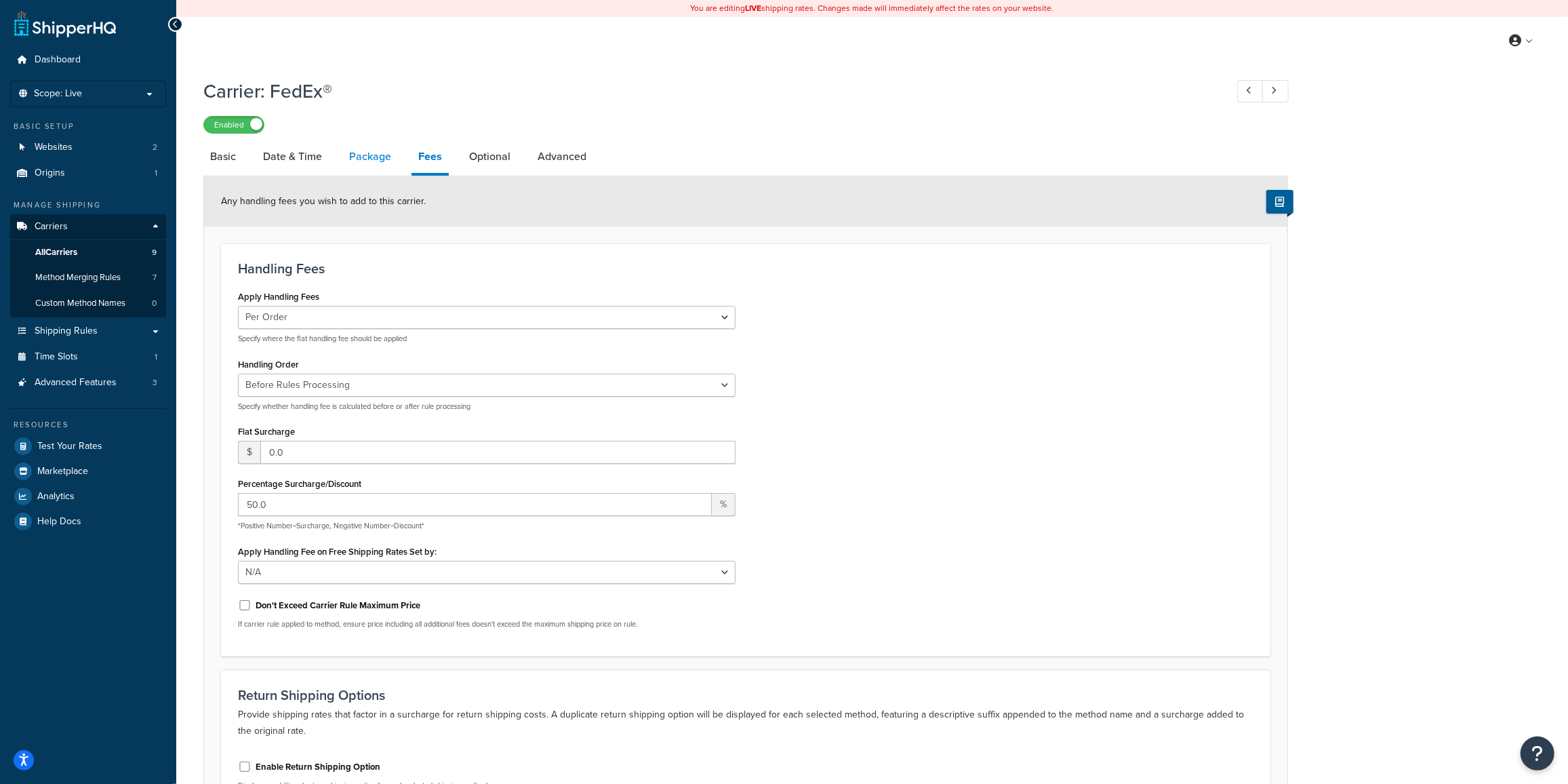
click at [376, 163] on link "Package" at bounding box center [370, 157] width 56 height 32
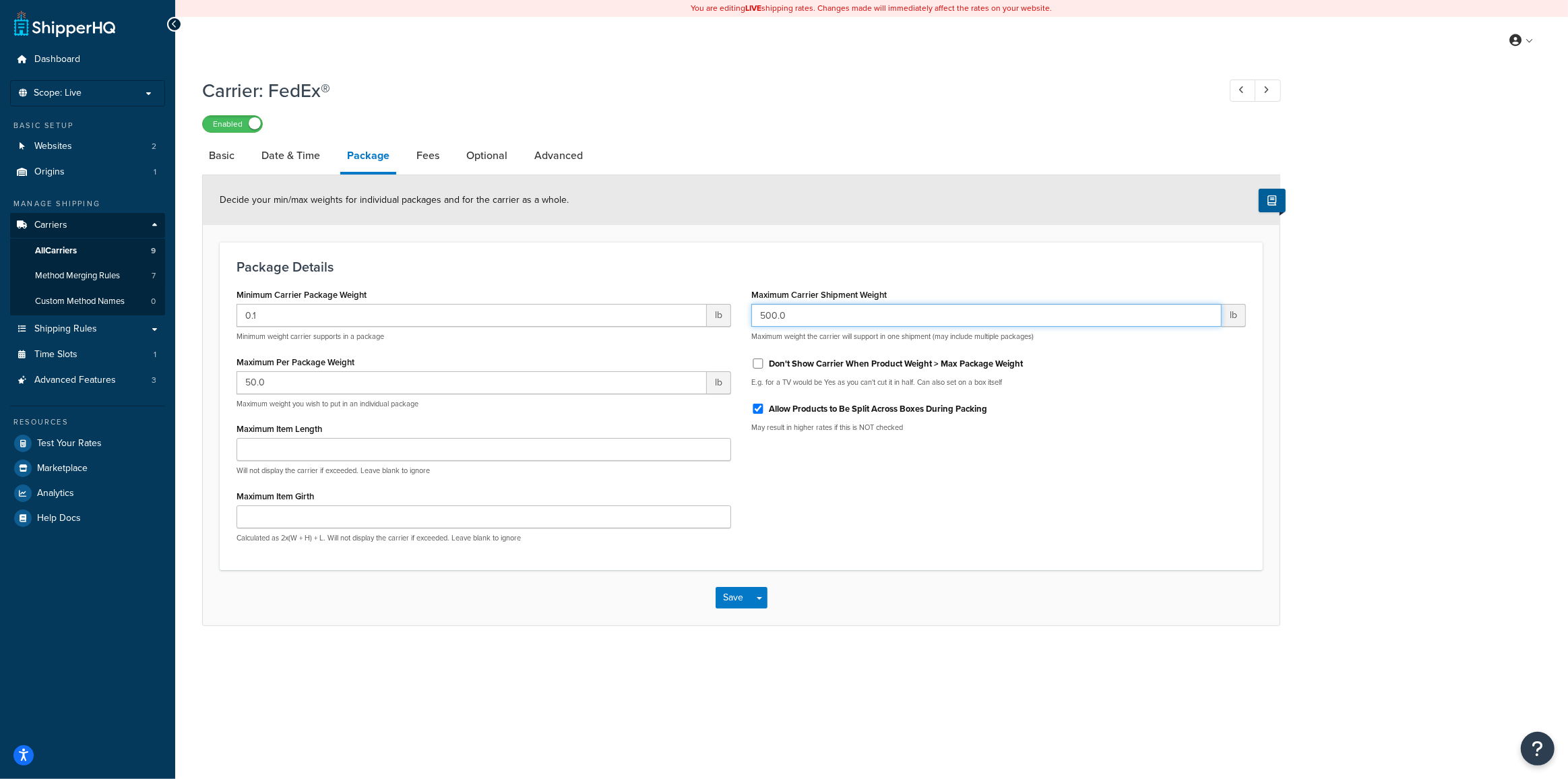
drag, startPoint x: 719, startPoint y: 319, endPoint x: 686, endPoint y: 308, distance: 34.8
click at [689, 314] on div "Minimum Carrier Package Weight 0.1 lb Minimum weight carrier supports in a pack…" at bounding box center [741, 419] width 1030 height 268
type input "1000"
click at [736, 601] on button "Save" at bounding box center [734, 598] width 37 height 22
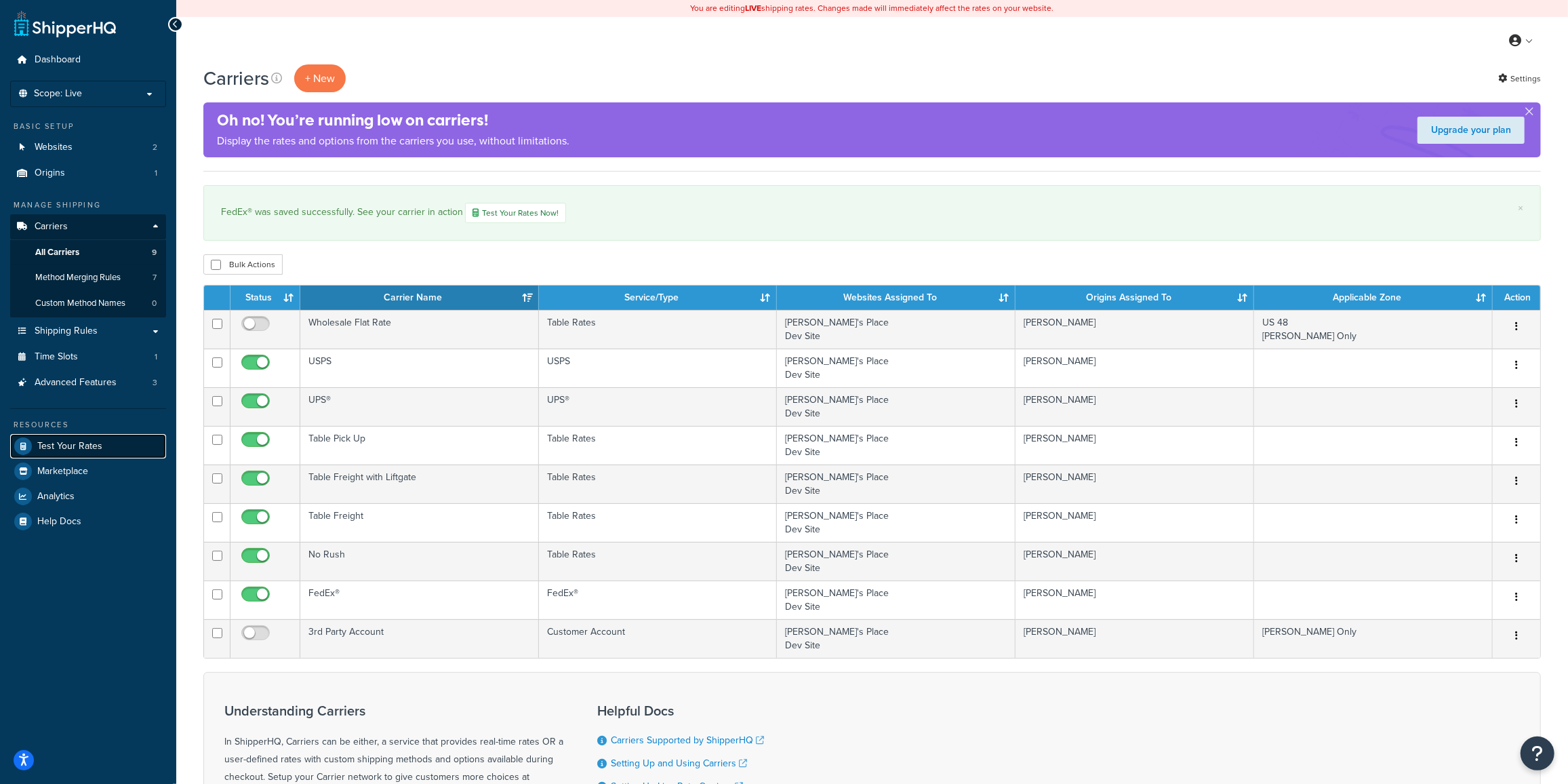
click at [65, 441] on span "Test Your Rates" at bounding box center [70, 446] width 65 height 12
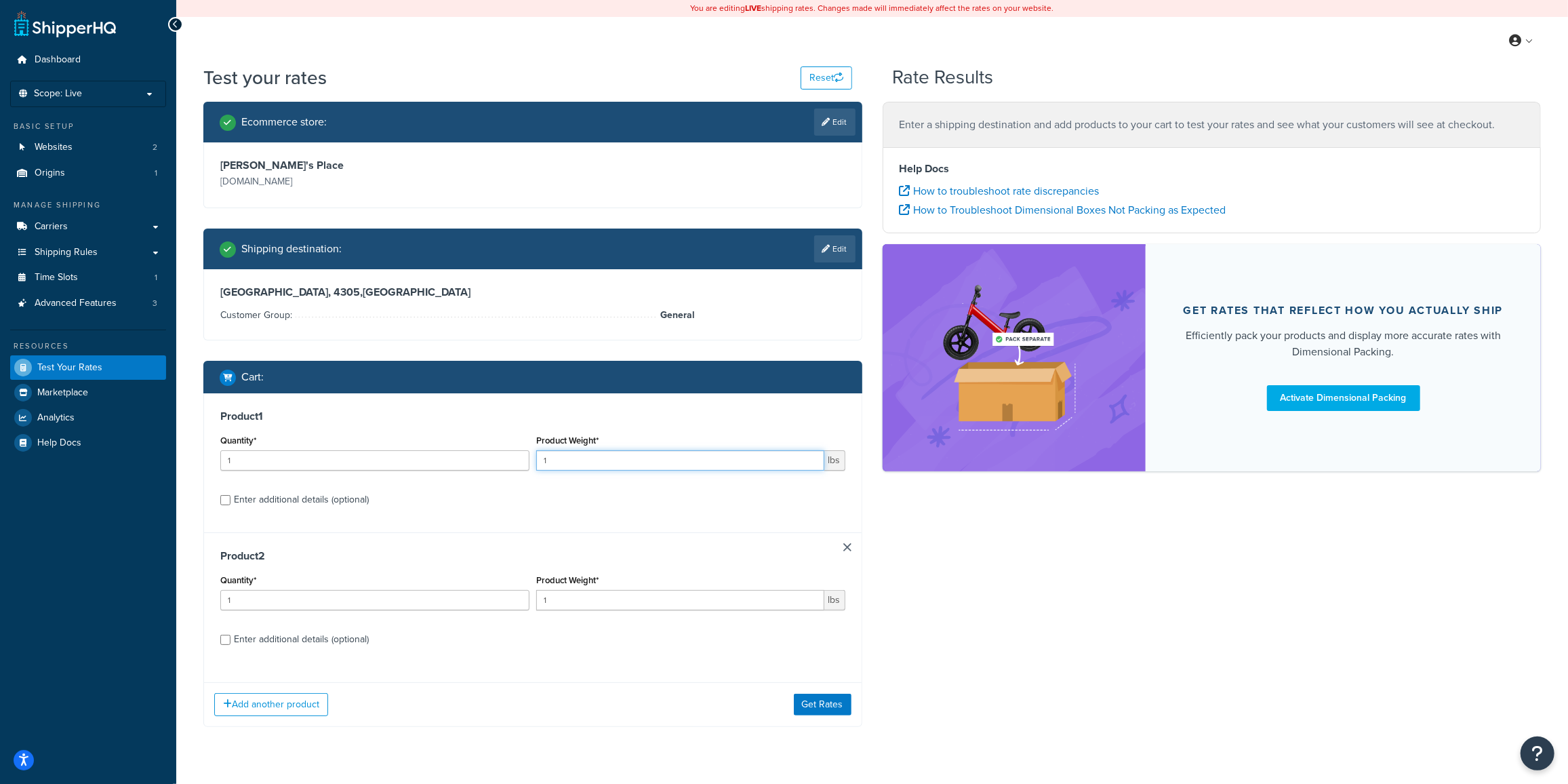
drag, startPoint x: 564, startPoint y: 463, endPoint x: 460, endPoint y: 449, distance: 104.9
click at [489, 462] on div "Quantity* 1 Product Weight* 1 lbs" at bounding box center [533, 456] width 632 height 49
type input "150"
drag, startPoint x: 593, startPoint y: 609, endPoint x: 450, endPoint y: 582, distance: 145.5
click at [475, 593] on div "Quantity* 1 Product Weight* 1 lbs" at bounding box center [533, 596] width 632 height 49
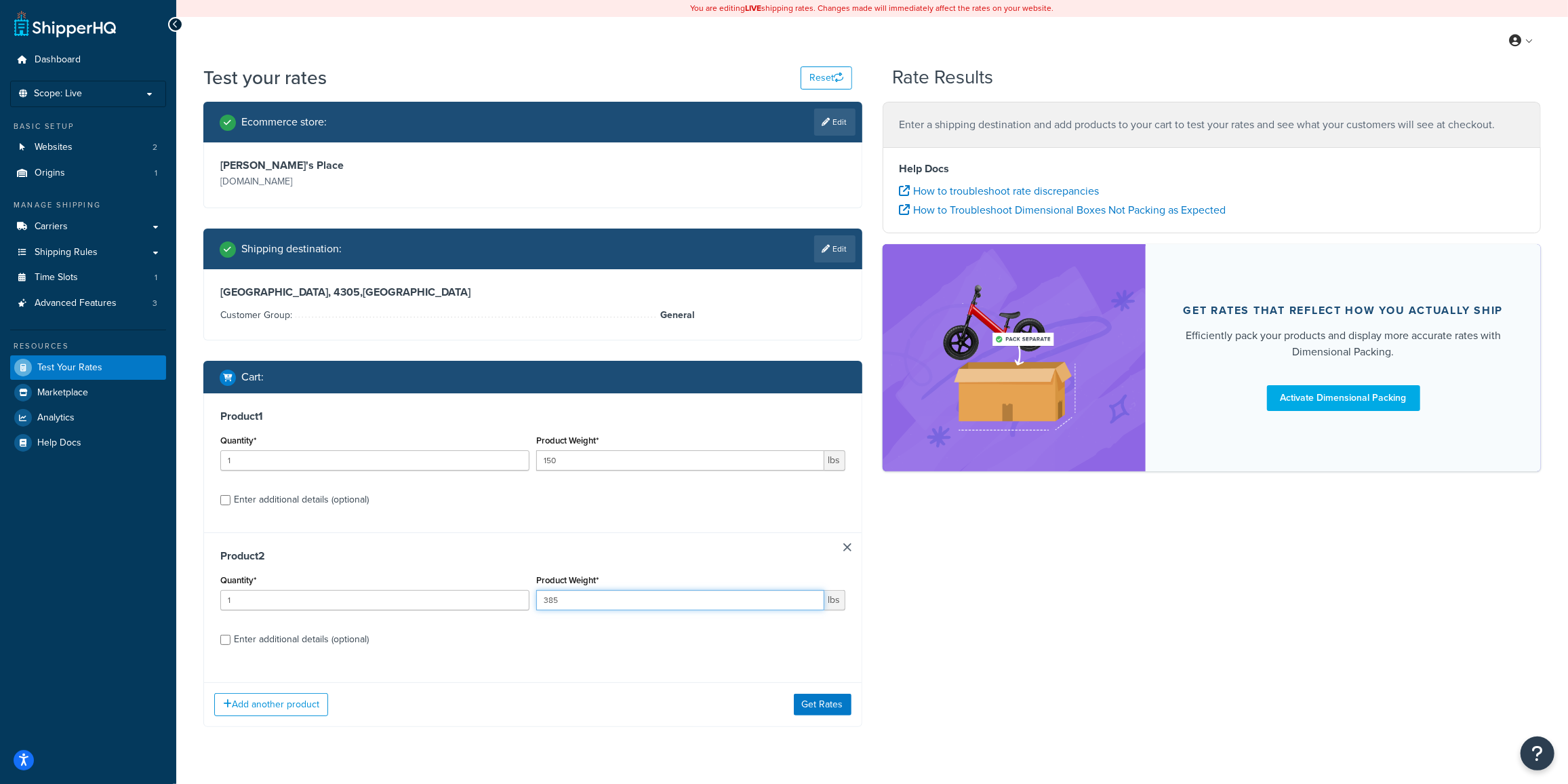
type input "385"
click at [809, 701] on button "Get Rates" at bounding box center [823, 705] width 57 height 22
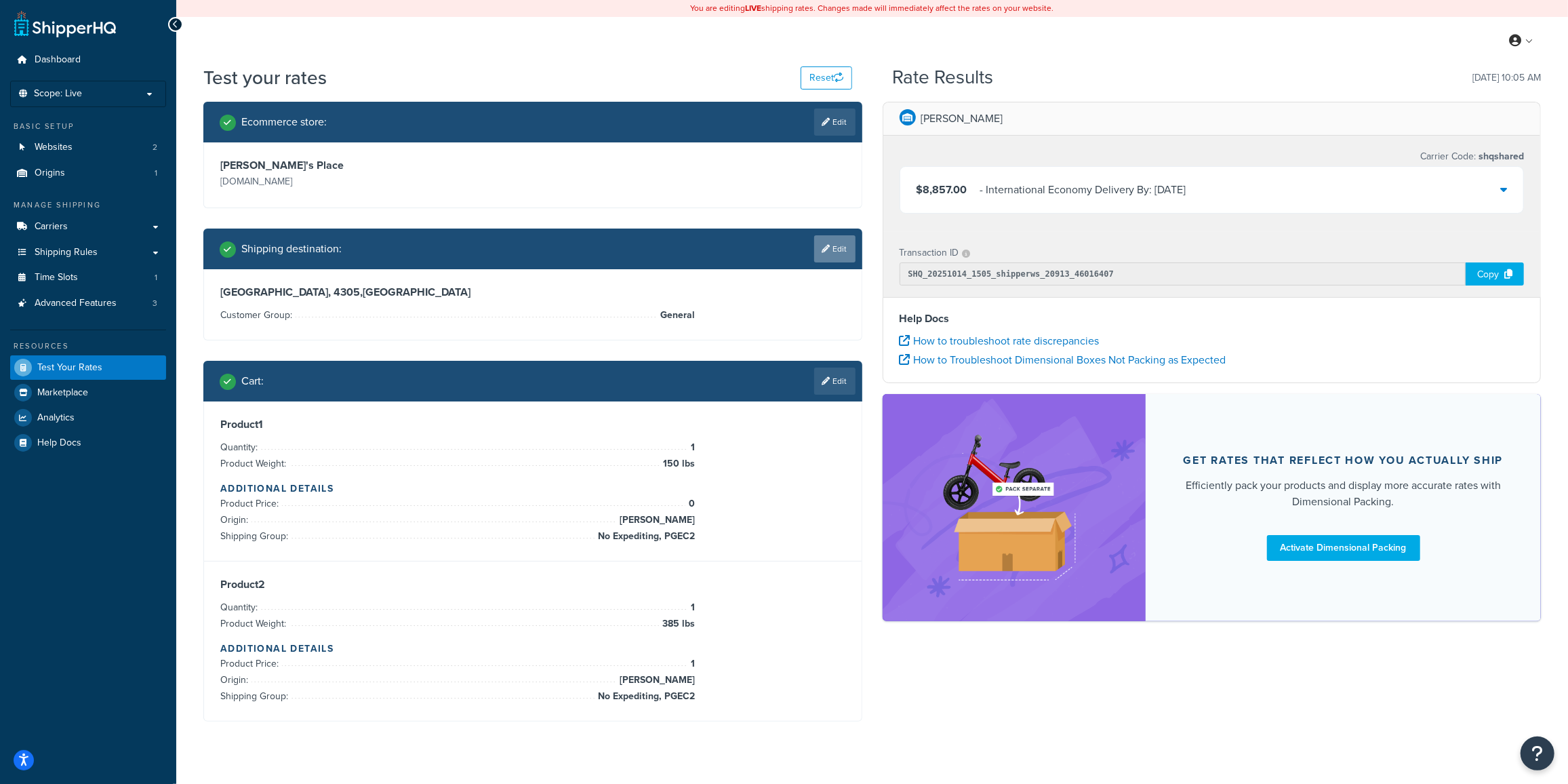
click at [838, 252] on link "Edit" at bounding box center [835, 249] width 41 height 27
select select "AU"
select select "QLD"
select select "General"
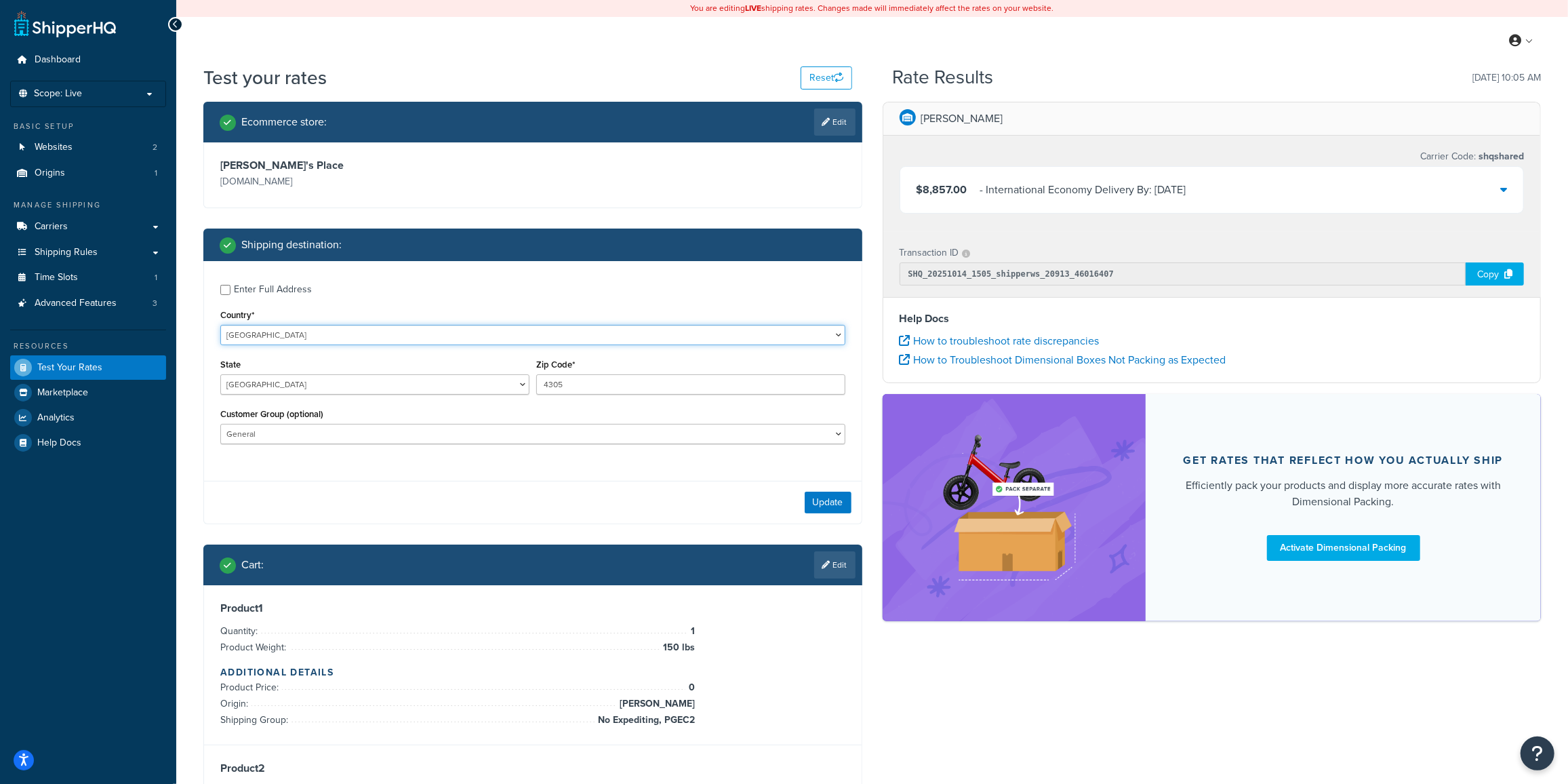
click at [248, 343] on select "[GEOGRAPHIC_DATA] [GEOGRAPHIC_DATA] [GEOGRAPHIC_DATA] [GEOGRAPHIC_DATA] [GEOGRA…" at bounding box center [533, 335] width 625 height 21
select select "CA"
click at [221, 325] on select "[GEOGRAPHIC_DATA] [GEOGRAPHIC_DATA] [GEOGRAPHIC_DATA] [GEOGRAPHIC_DATA] [GEOGRA…" at bounding box center [533, 335] width 625 height 21
click at [287, 385] on select "[GEOGRAPHIC_DATA] [GEOGRAPHIC_DATA] [GEOGRAPHIC_DATA] [GEOGRAPHIC_DATA] [GEOGRA…" at bounding box center [375, 385] width 309 height 21
select select "ON"
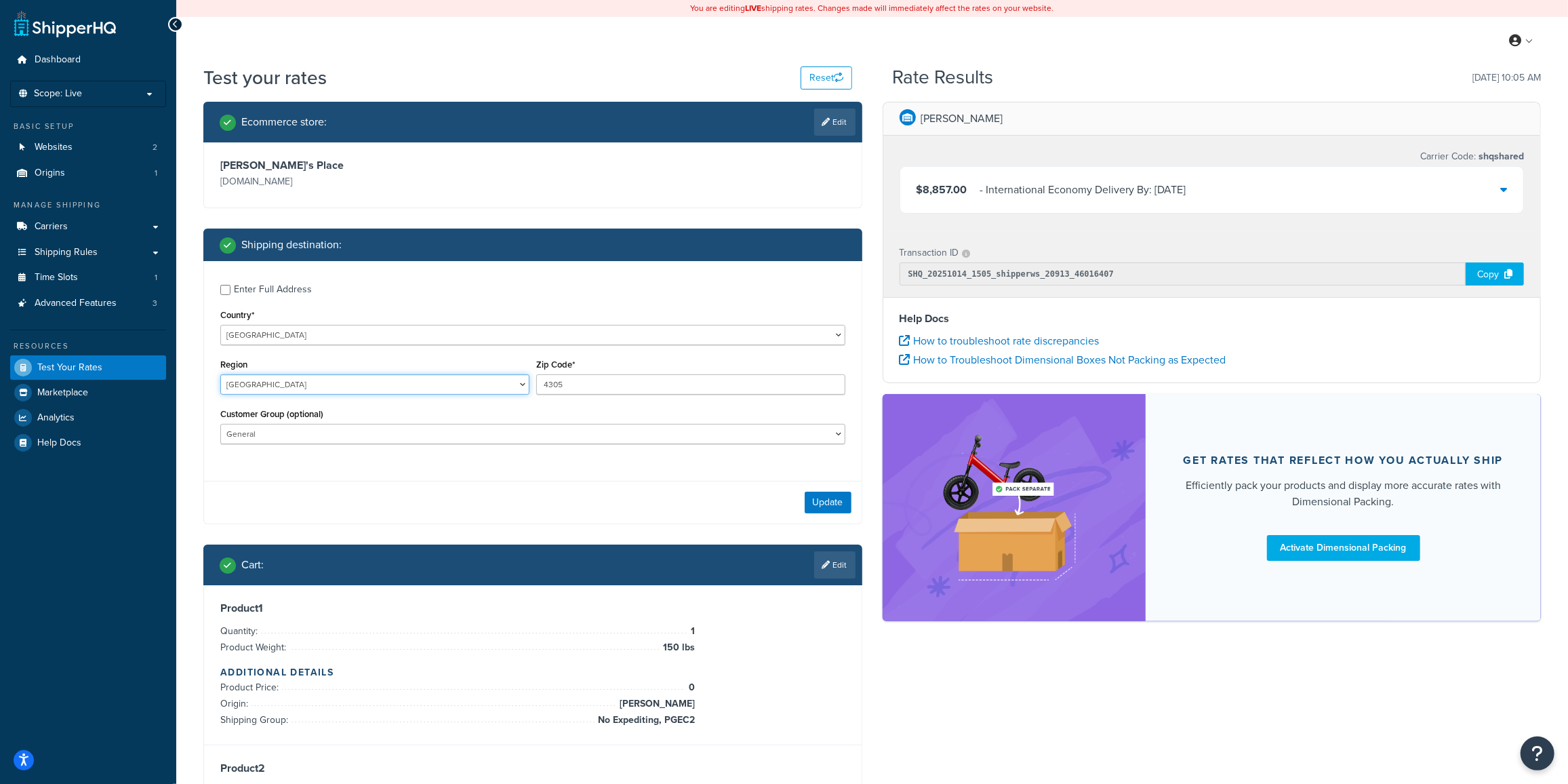
click at [221, 374] on select "[GEOGRAPHIC_DATA] [GEOGRAPHIC_DATA] [GEOGRAPHIC_DATA] [GEOGRAPHIC_DATA] [GEOGRA…" at bounding box center [375, 385] width 309 height 21
click at [590, 383] on input "4305" at bounding box center [690, 385] width 309 height 21
type input "m5j2r8"
click at [823, 502] on button "Update" at bounding box center [828, 503] width 47 height 22
